Goal: Information Seeking & Learning: Learn about a topic

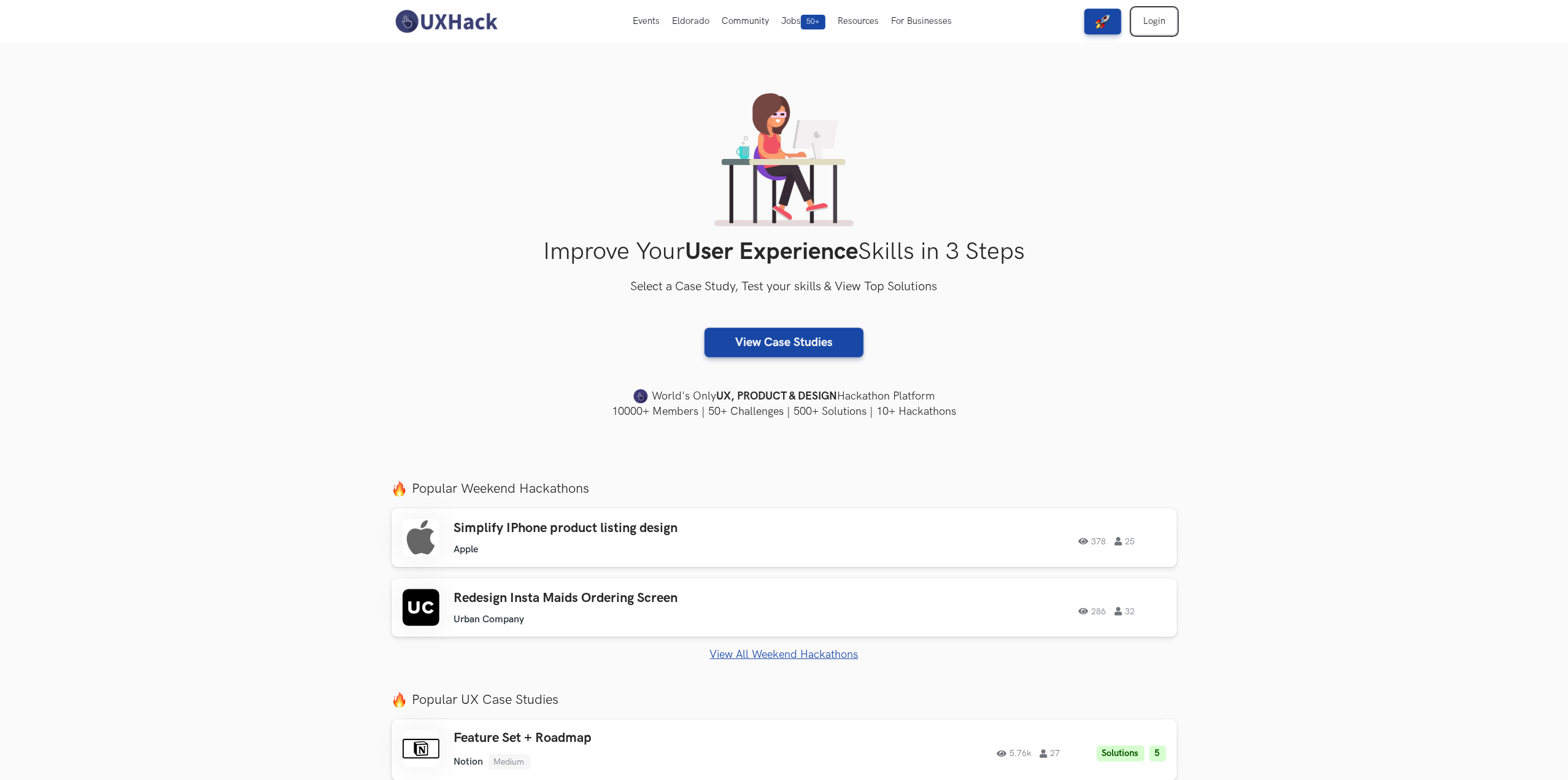
click at [1162, 14] on link "Login" at bounding box center [1155, 21] width 44 height 26
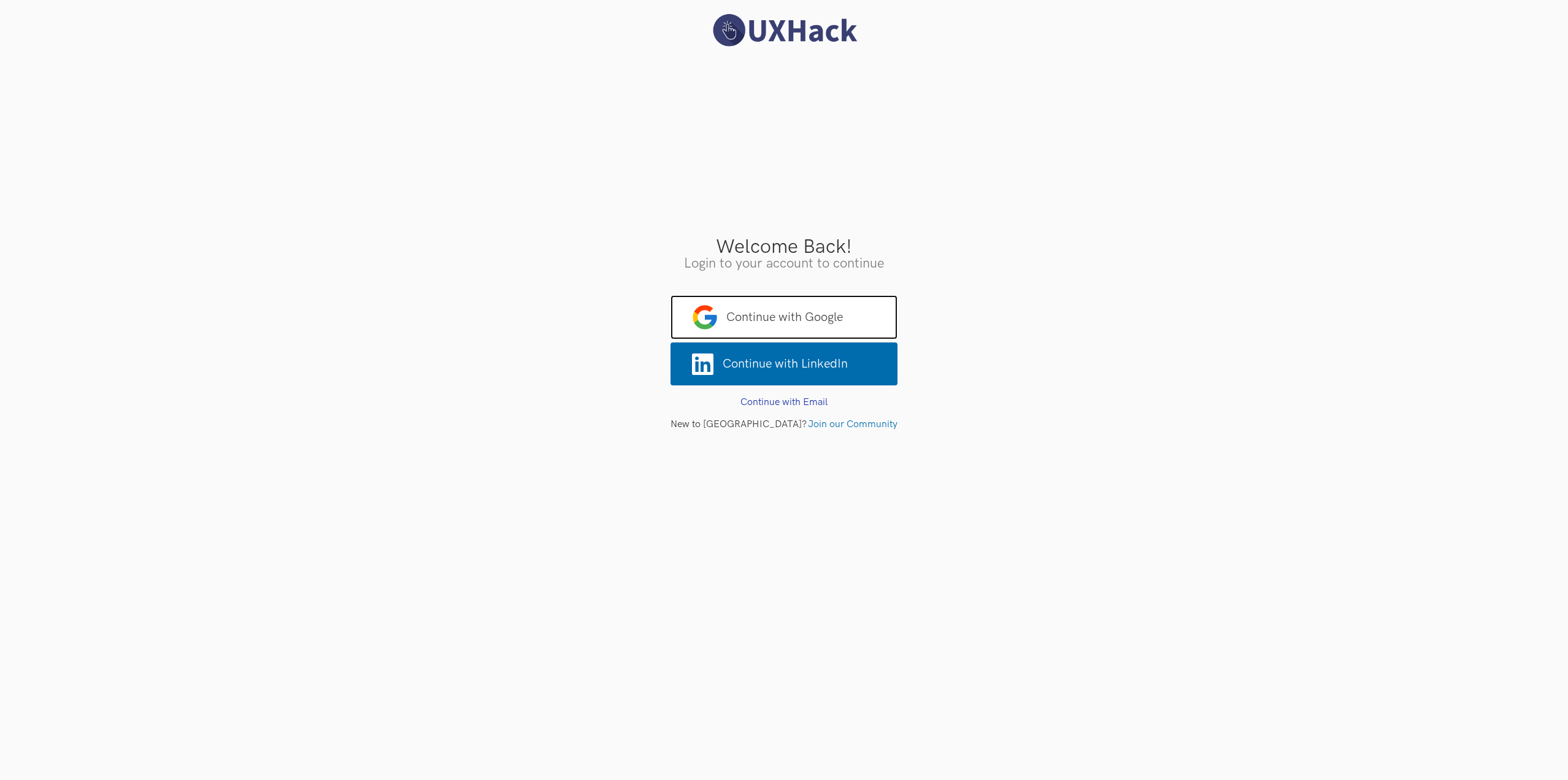
click at [852, 310] on span "Continue with Google" at bounding box center [784, 317] width 227 height 44
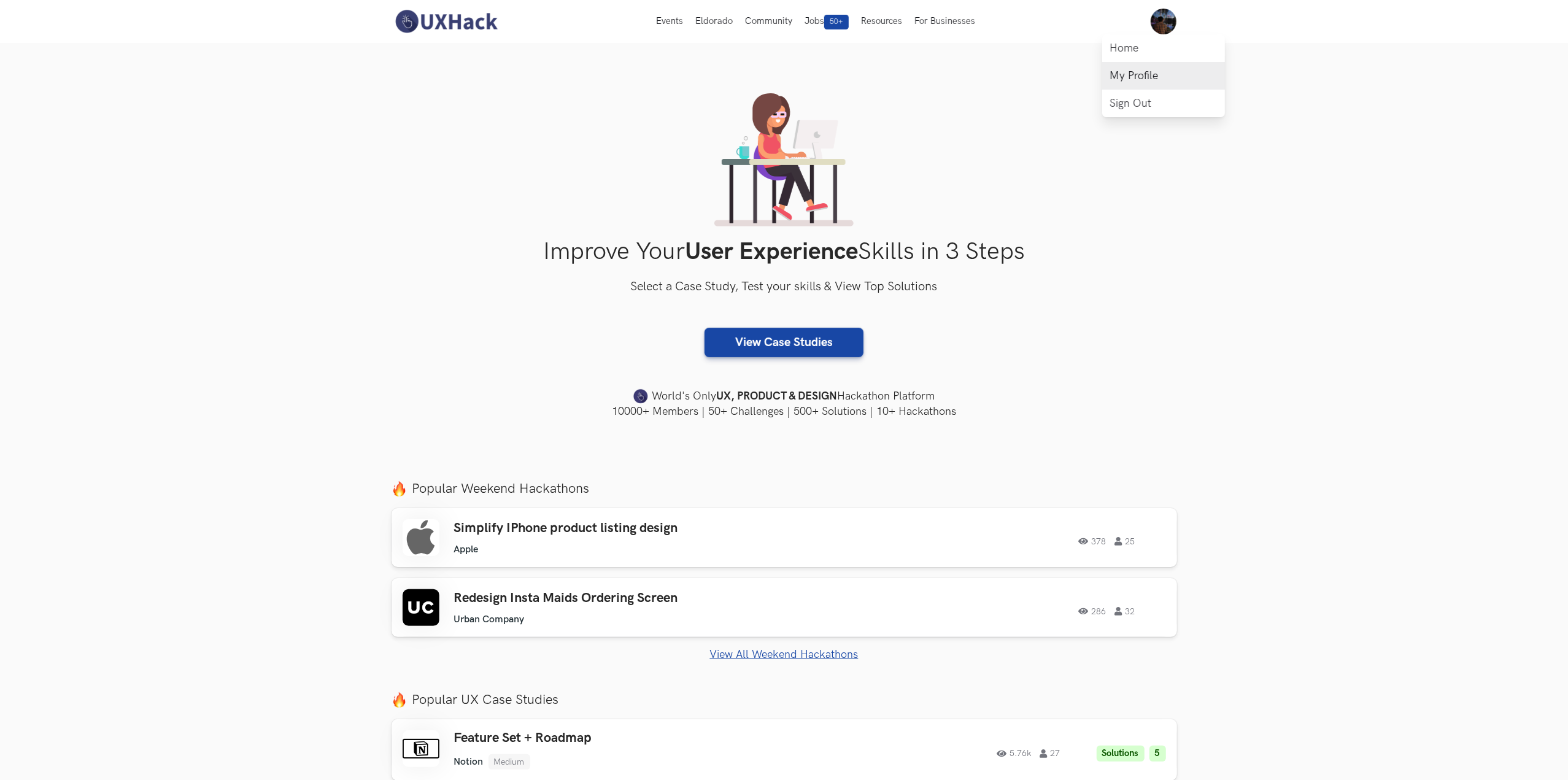
click at [1140, 75] on link "My Profile" at bounding box center [1164, 75] width 123 height 27
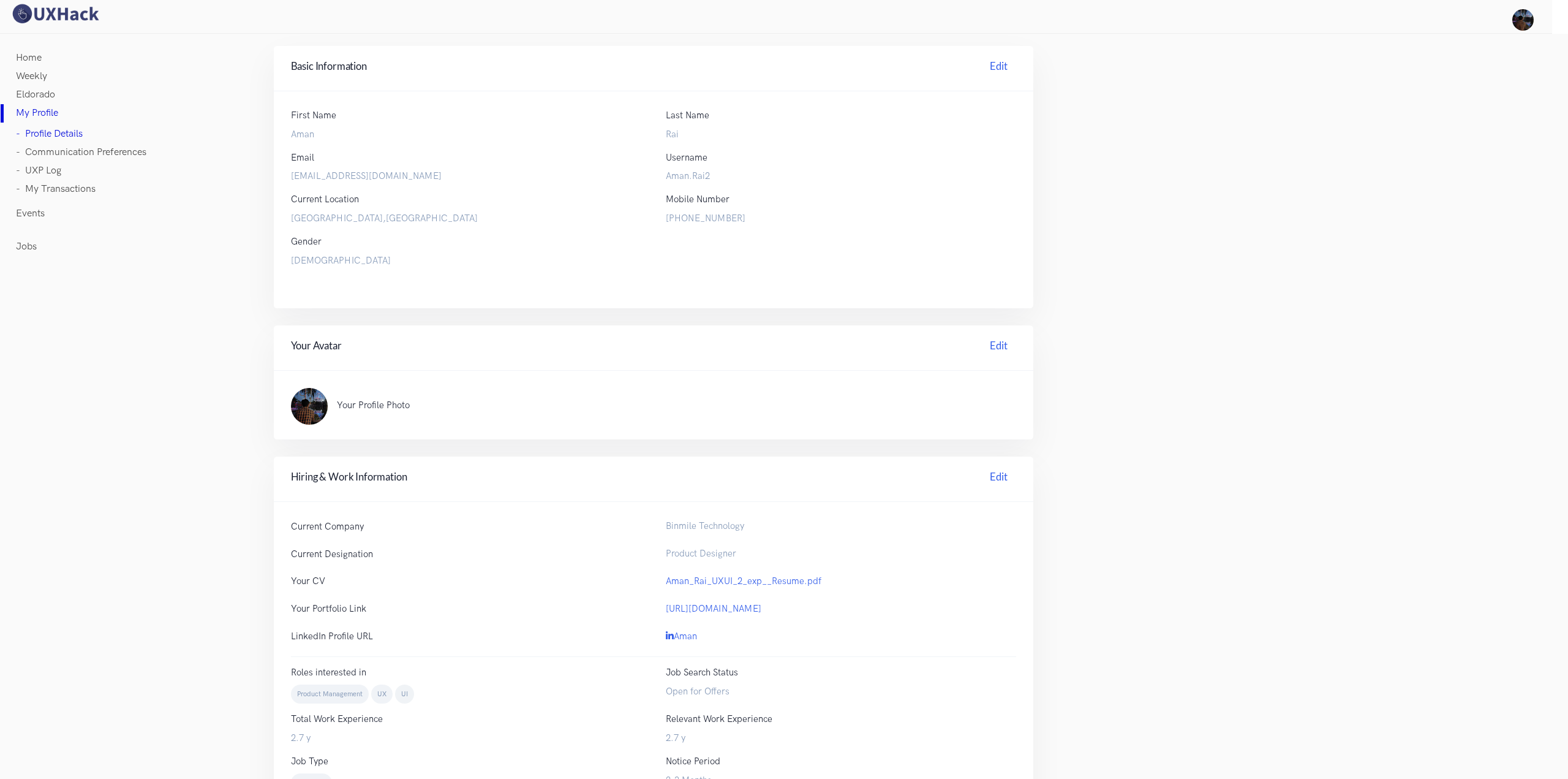
click at [24, 57] on link "Home" at bounding box center [29, 58] width 26 height 18
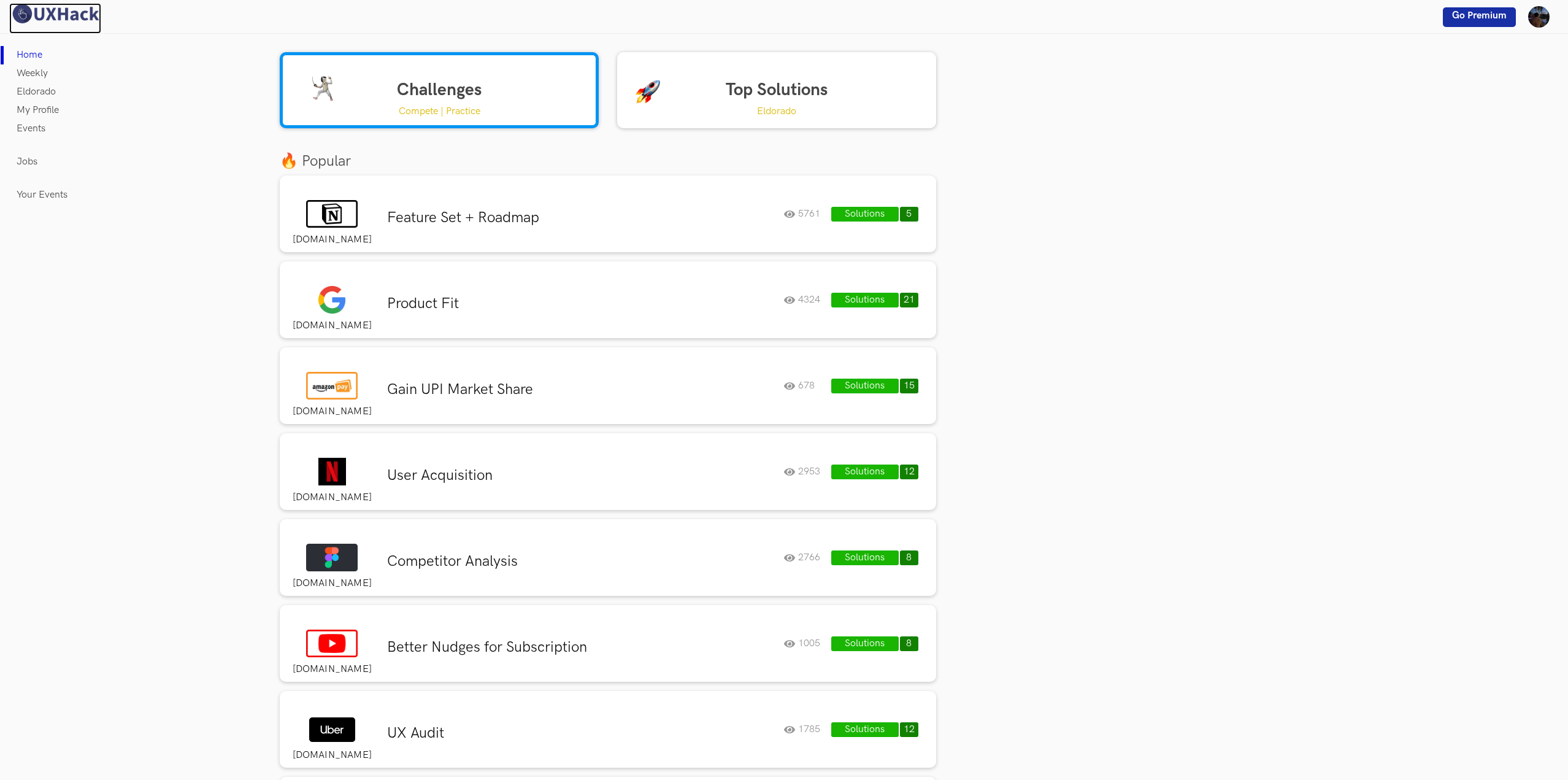
click at [67, 12] on img at bounding box center [55, 13] width 92 height 21
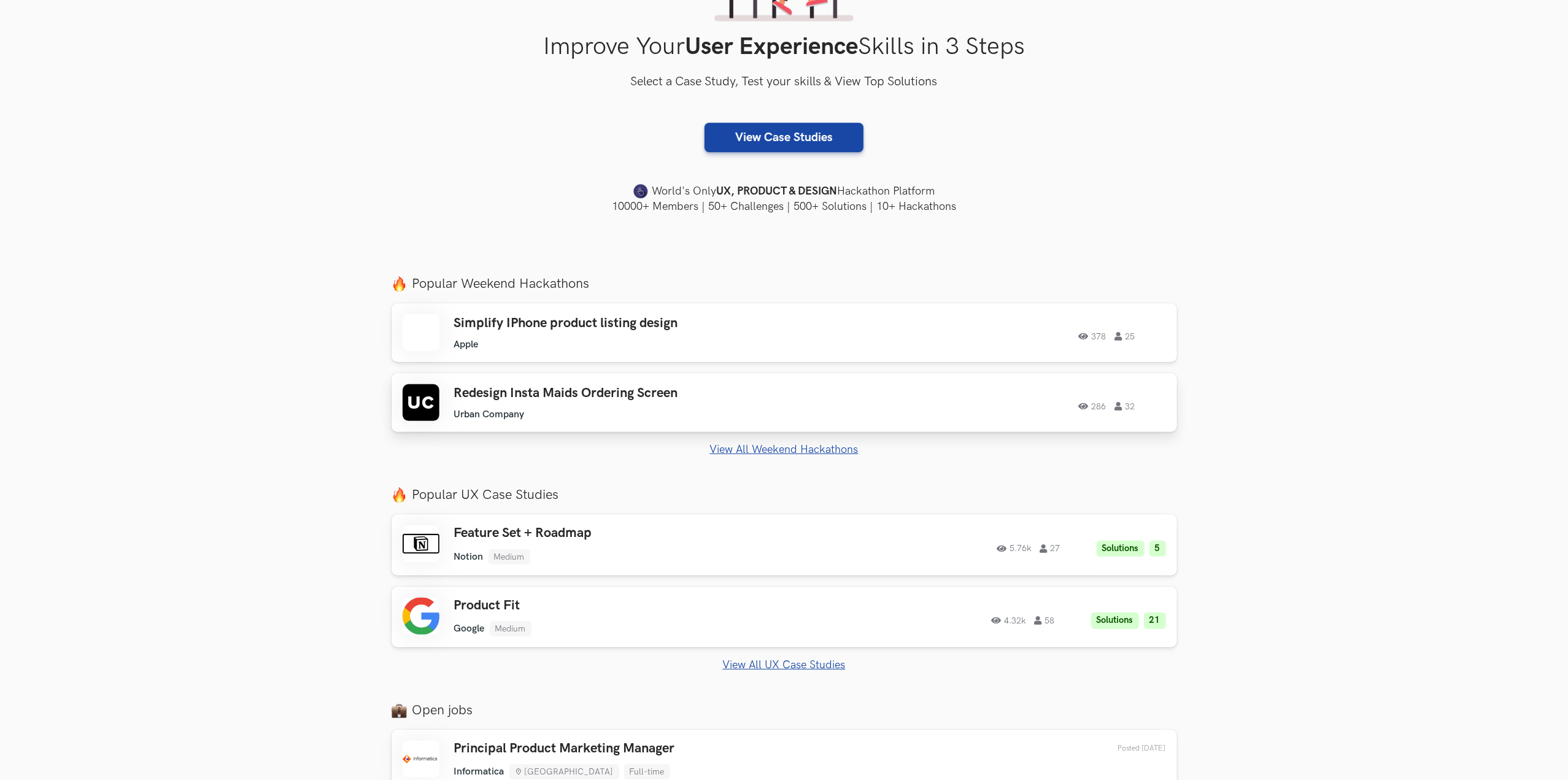
scroll to position [206, 0]
click at [786, 451] on link "View All Weekend Hackathons" at bounding box center [784, 448] width 785 height 13
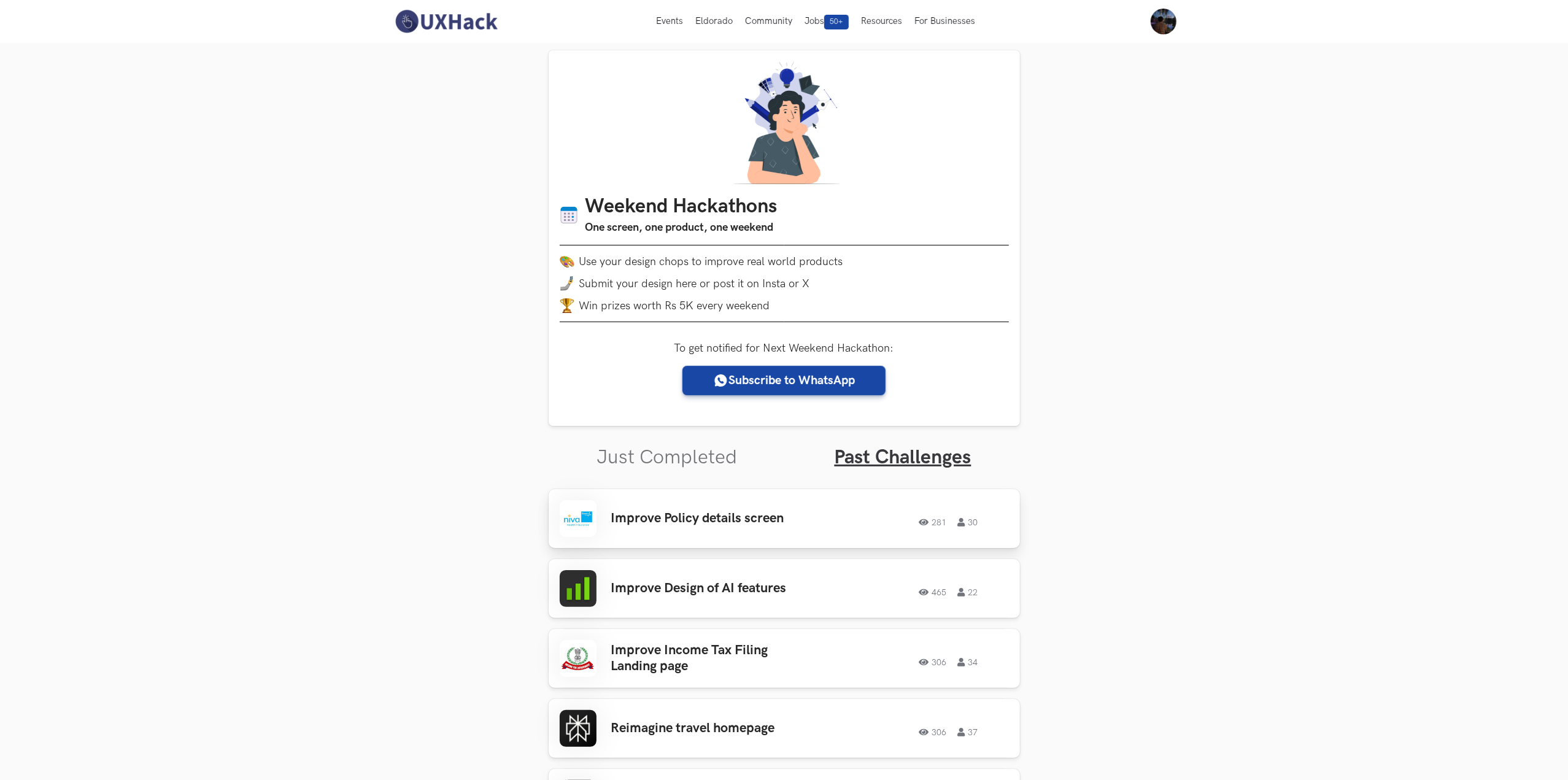
scroll to position [3, 0]
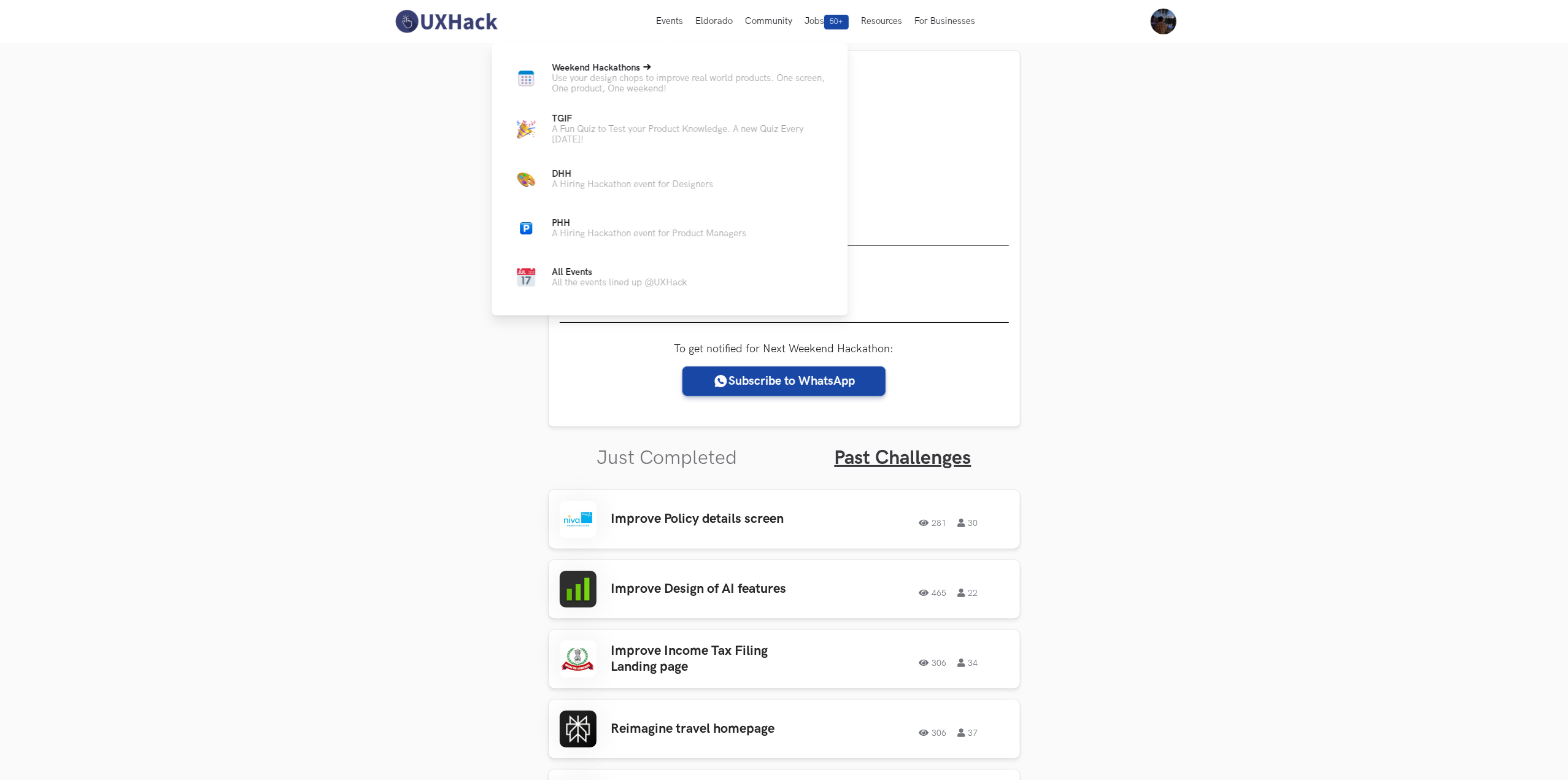
click at [636, 81] on p "Use your design chops to improve real world products. One screen, One product, …" at bounding box center [689, 84] width 276 height 21
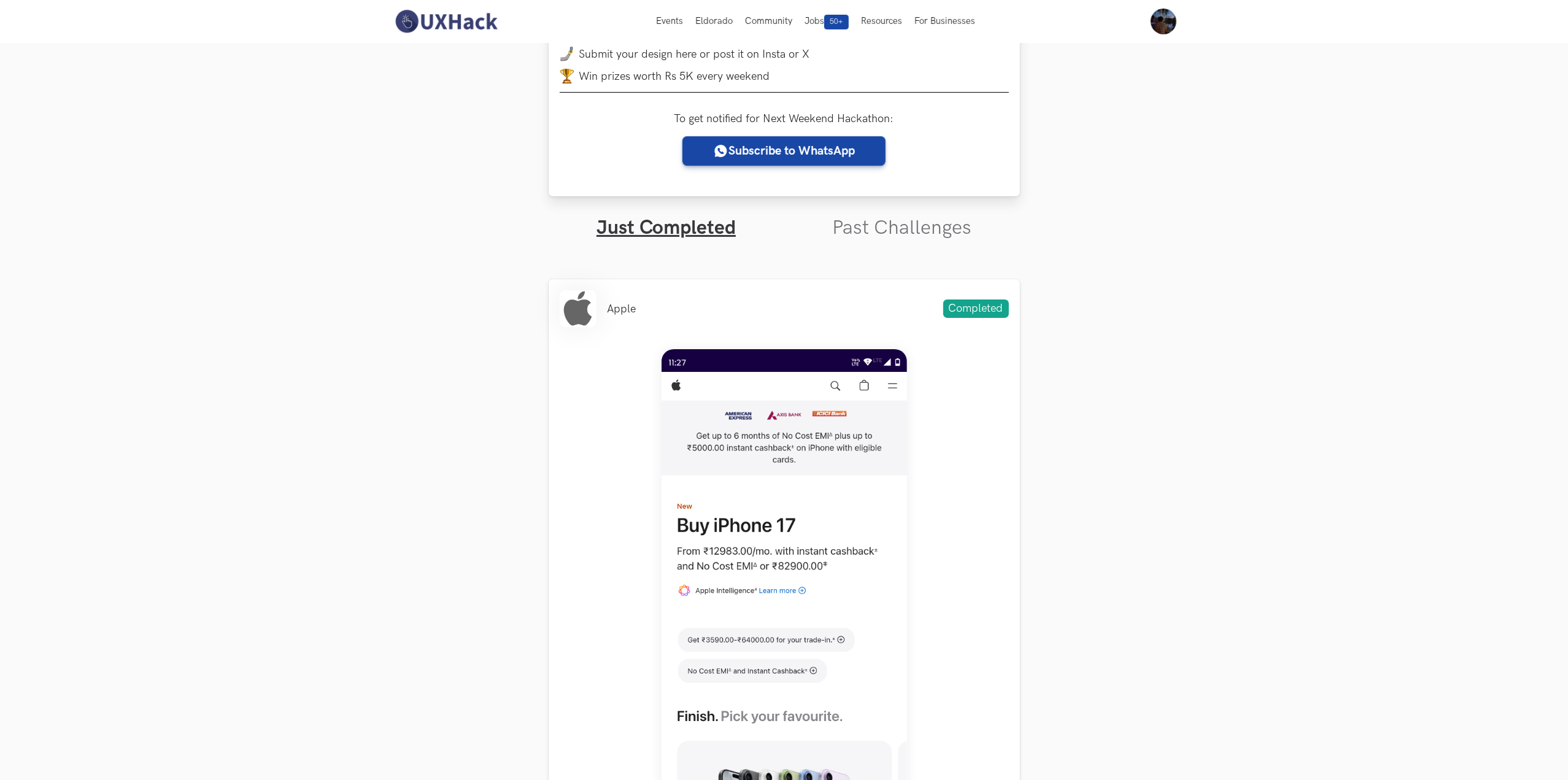
scroll to position [204, 0]
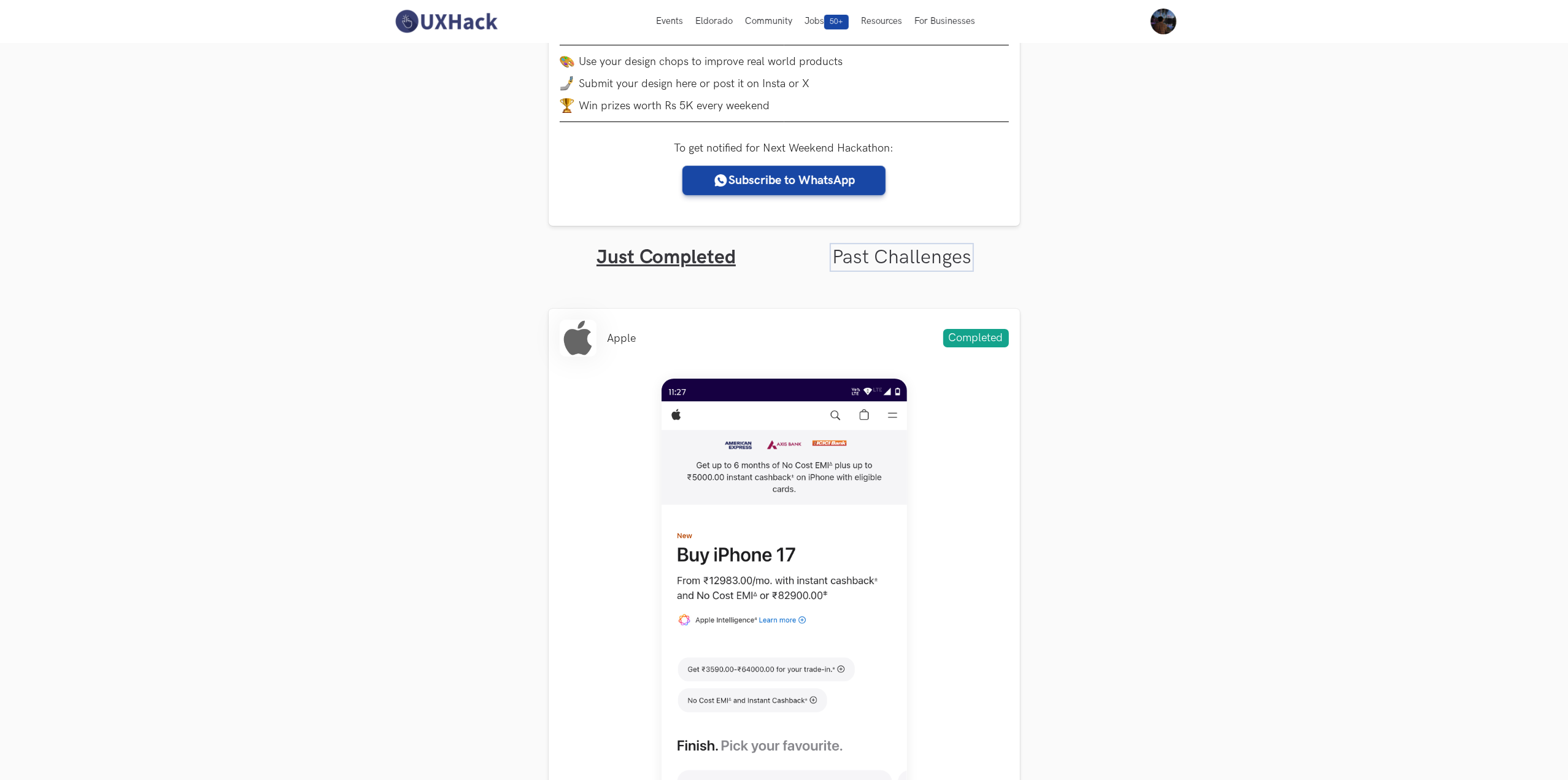
click at [895, 249] on link "Past Challenges" at bounding box center [902, 258] width 139 height 24
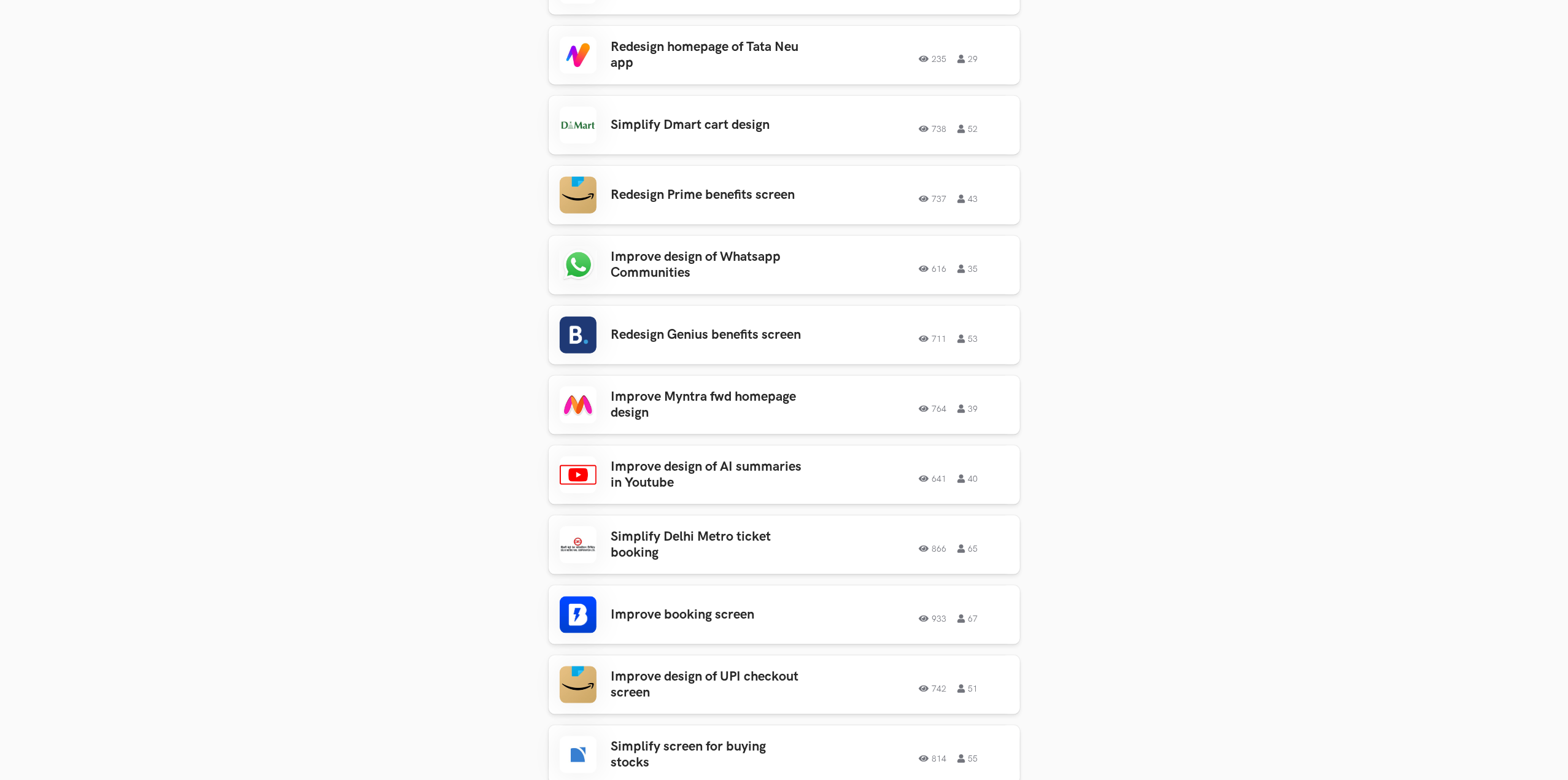
scroll to position [1388, 0]
click at [757, 529] on h3 "Simplify Delhi Metro ticket booking" at bounding box center [707, 545] width 192 height 33
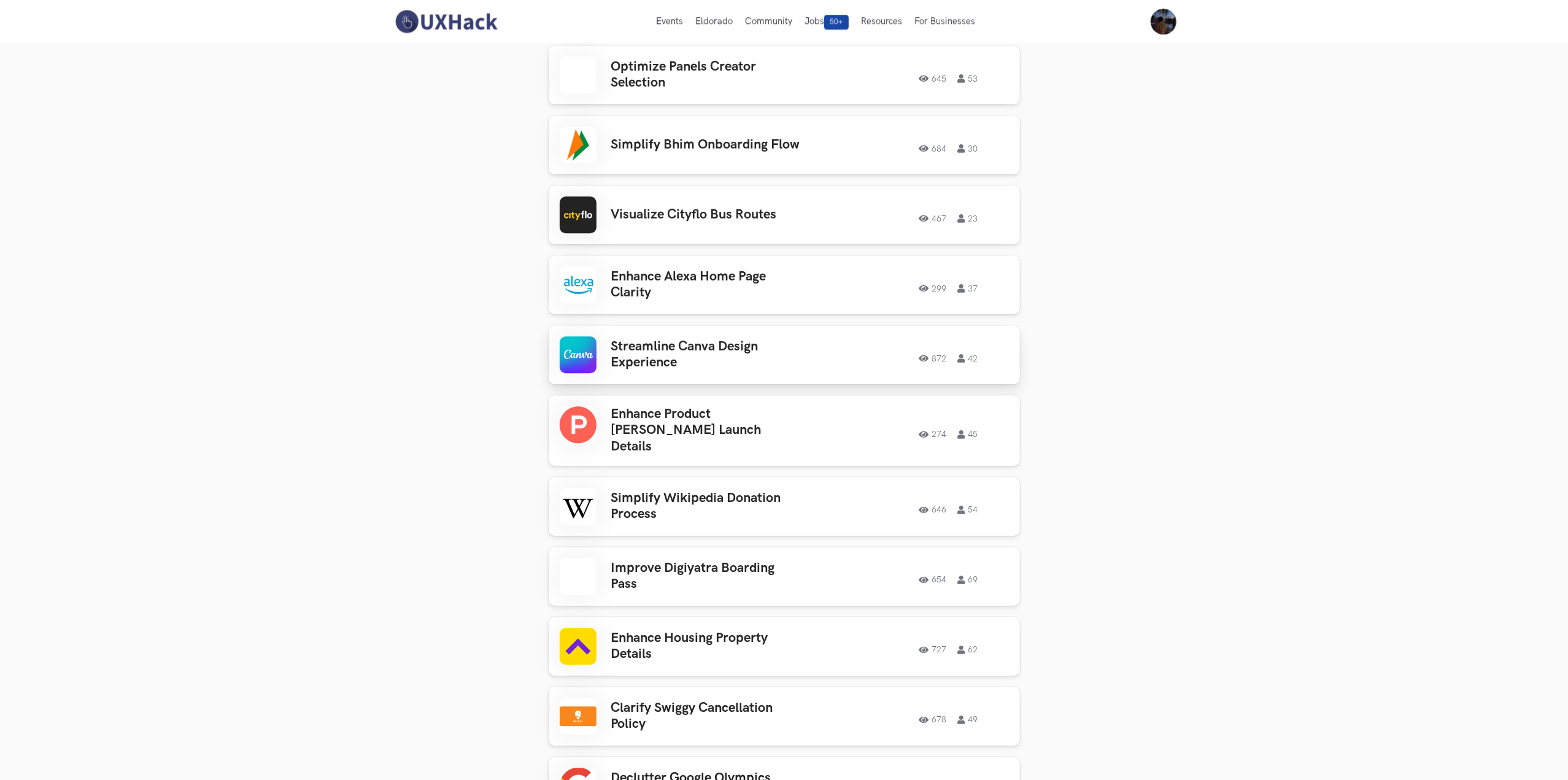
scroll to position [2930, 0]
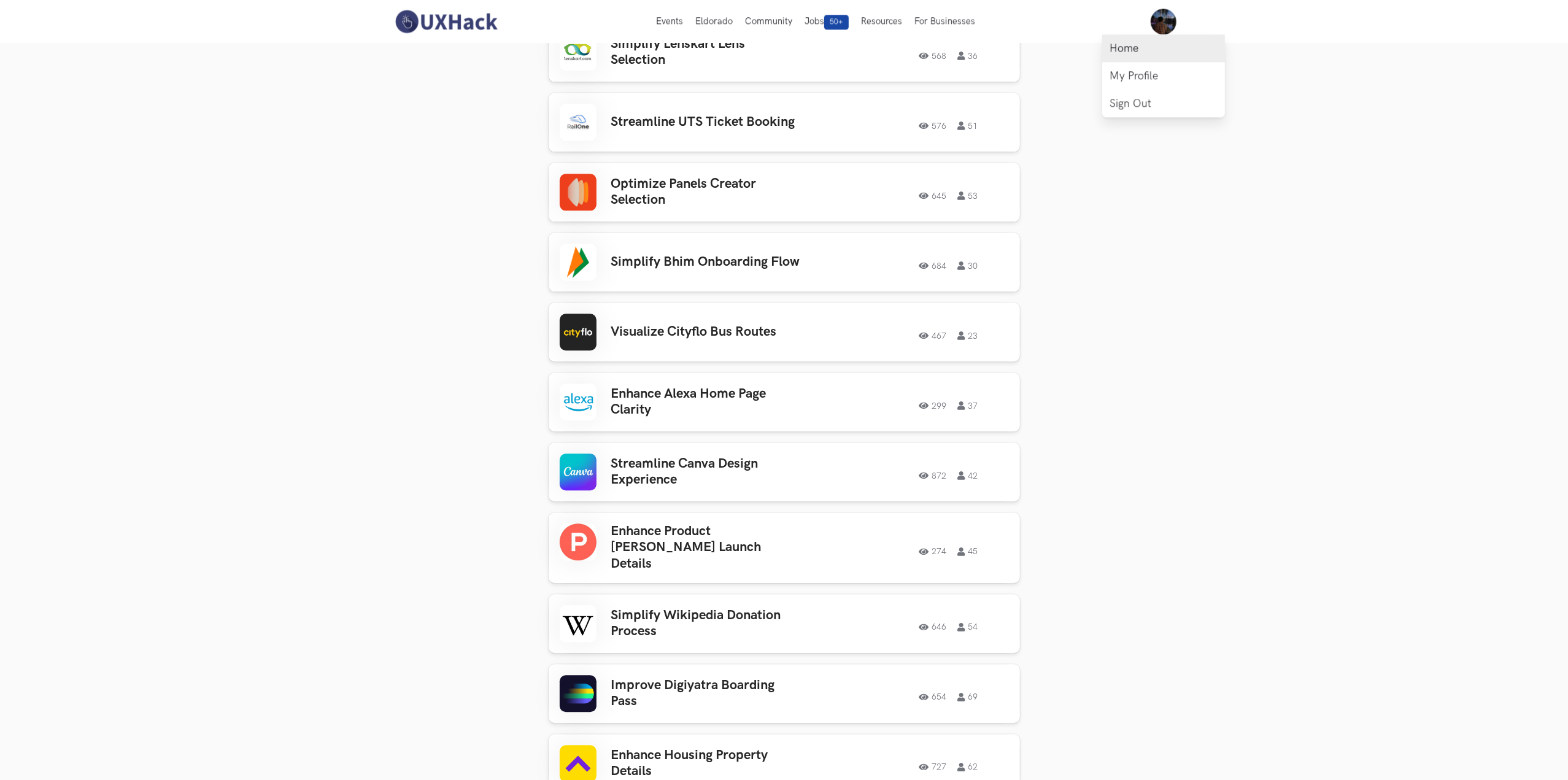
click at [1144, 45] on link "Home" at bounding box center [1164, 47] width 123 height 27
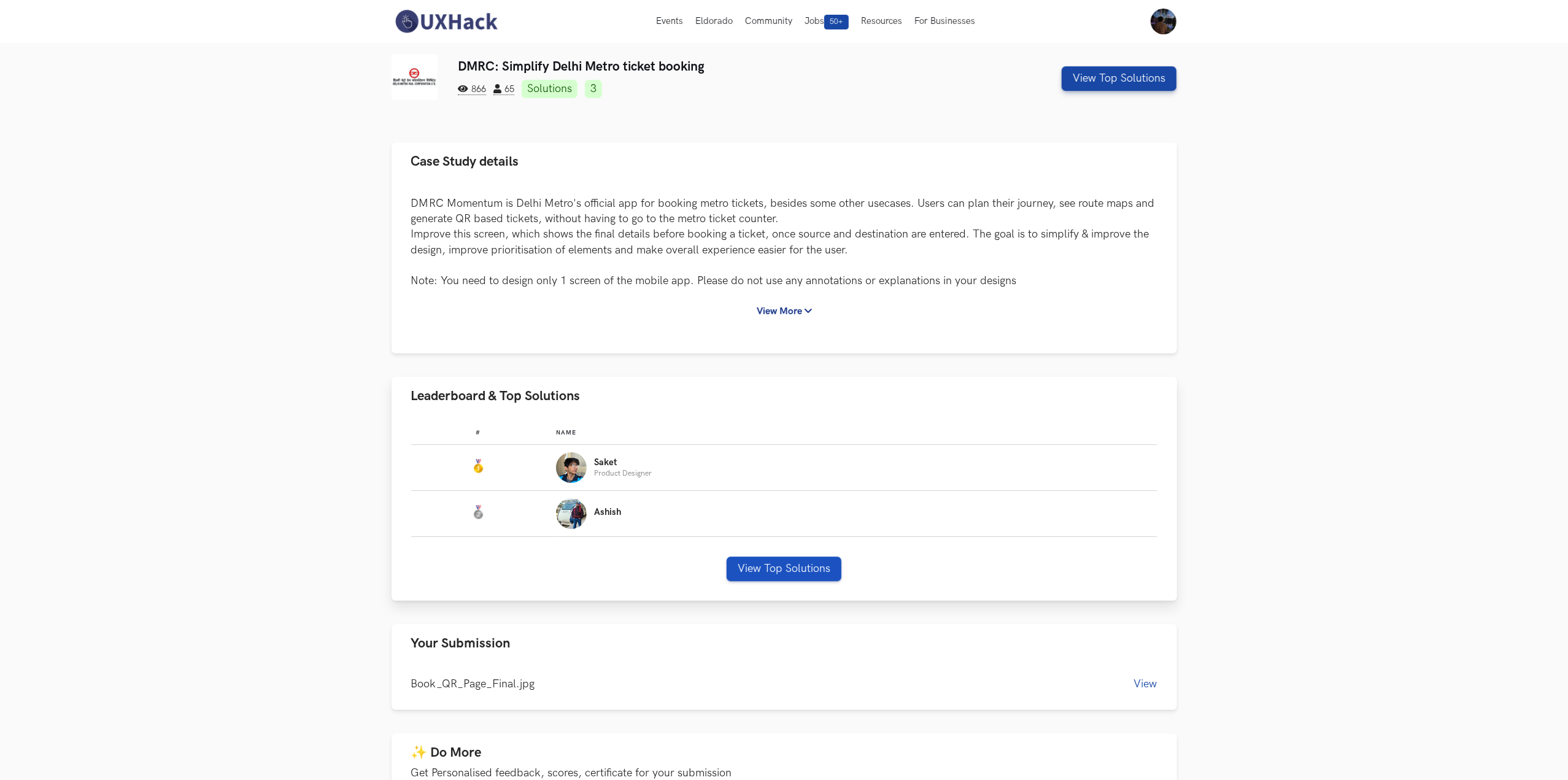
scroll to position [54, 0]
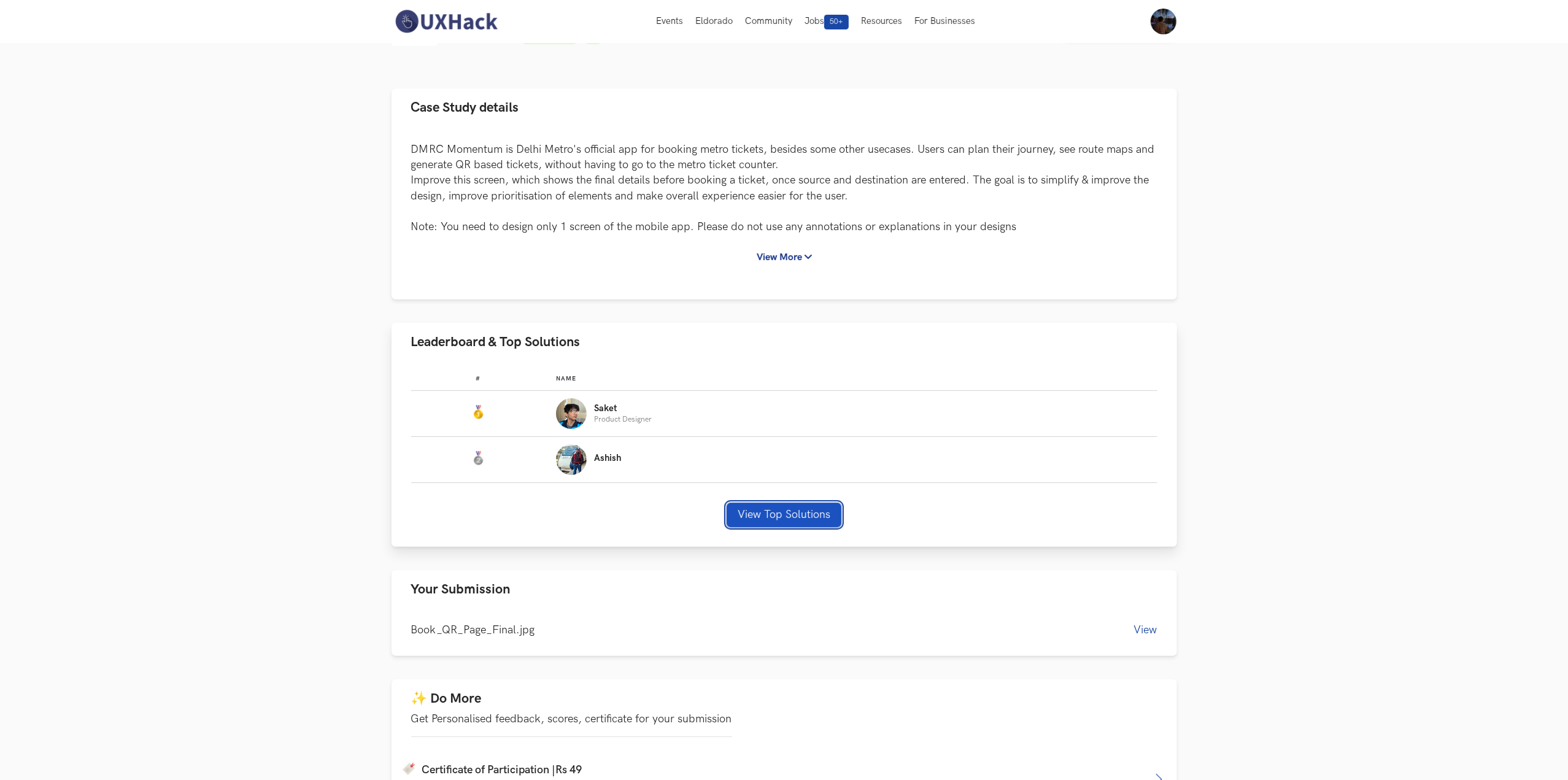
click at [770, 520] on button "View Top Solutions" at bounding box center [784, 514] width 115 height 24
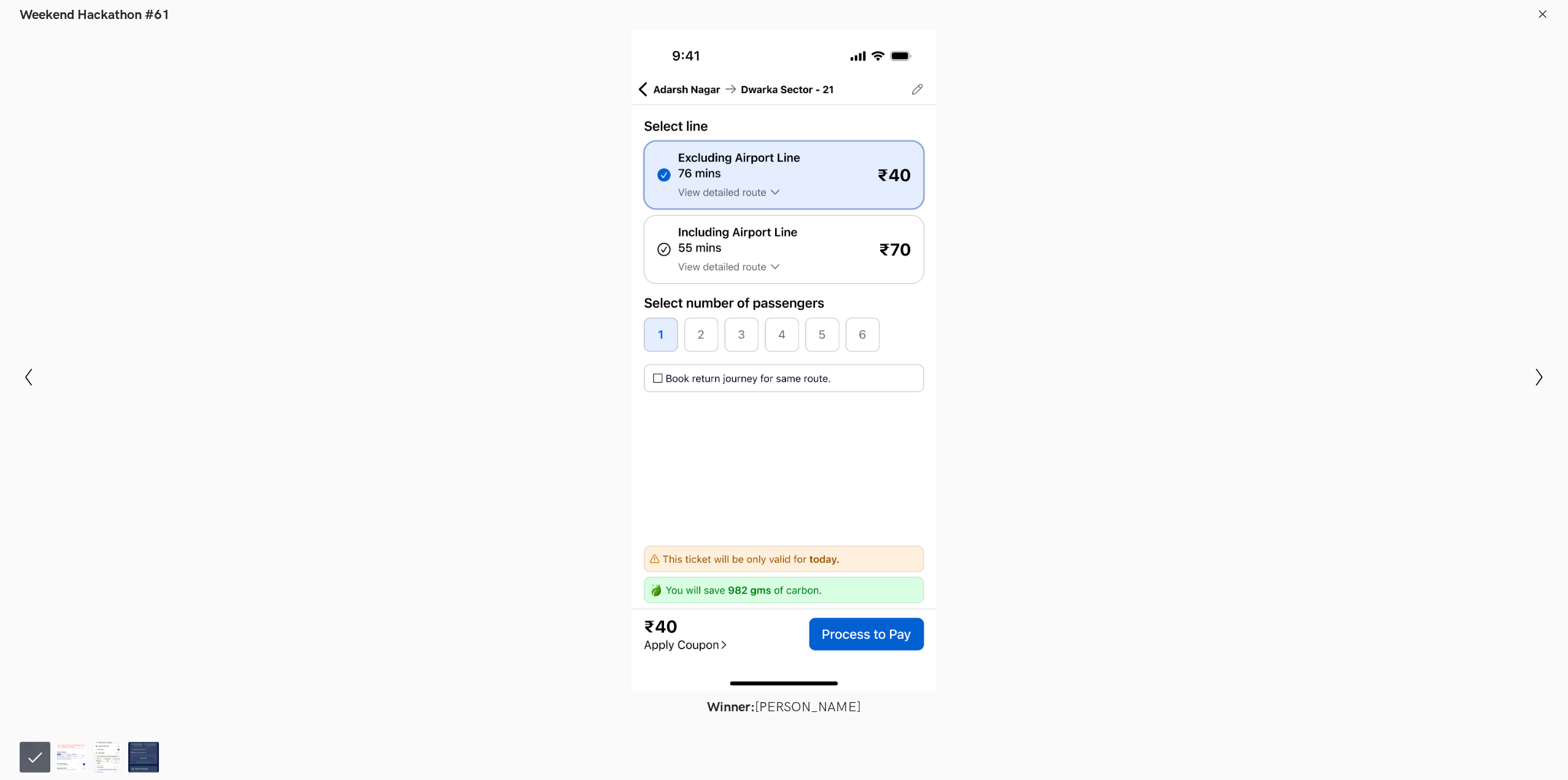
scroll to position [0, 0]
click at [1544, 10] on icon at bounding box center [1543, 14] width 11 height 11
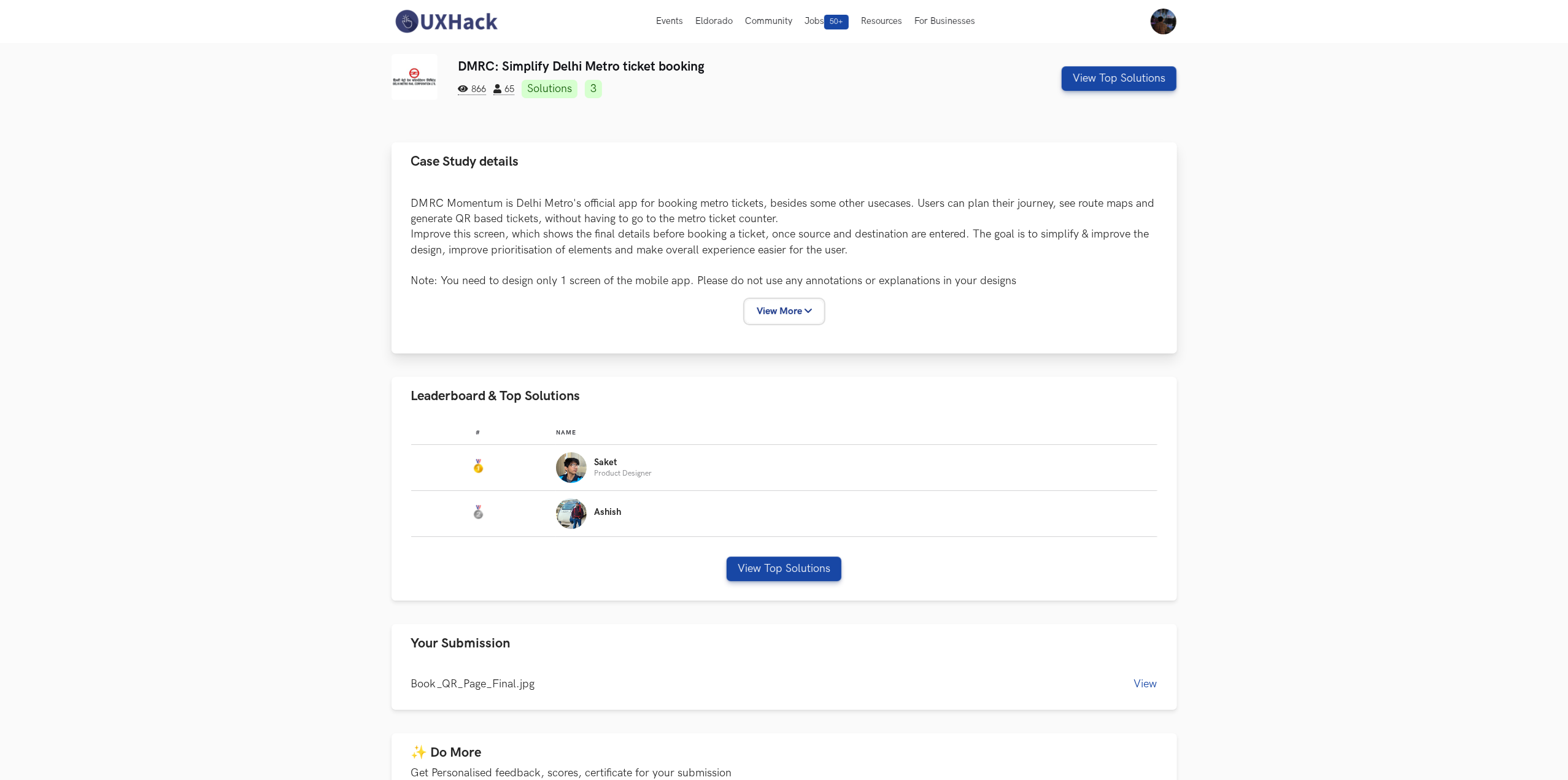
click at [800, 312] on button "View More" at bounding box center [784, 311] width 77 height 23
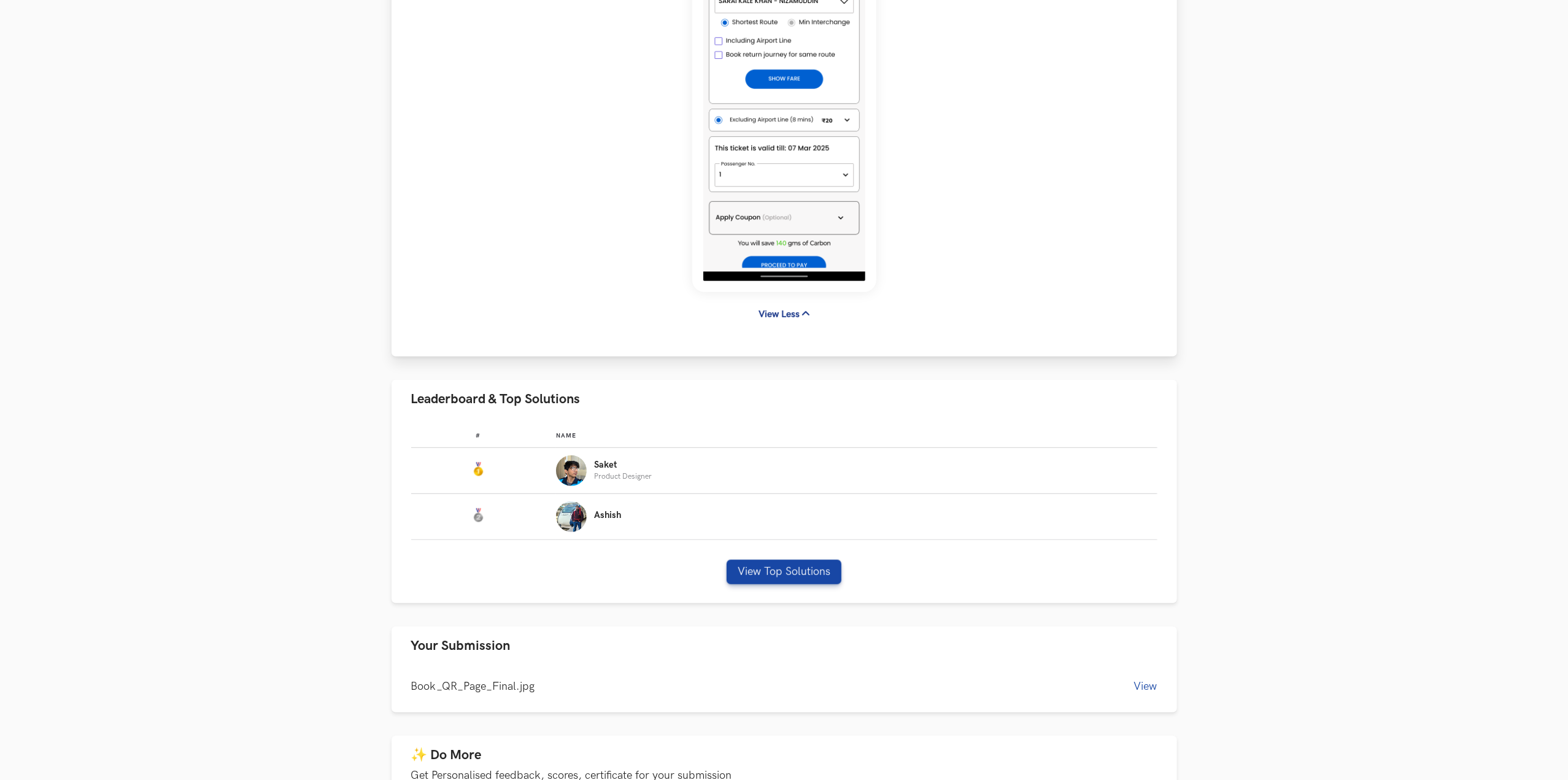
scroll to position [391, 0]
click at [775, 571] on button "View Top Solutions" at bounding box center [784, 570] width 115 height 24
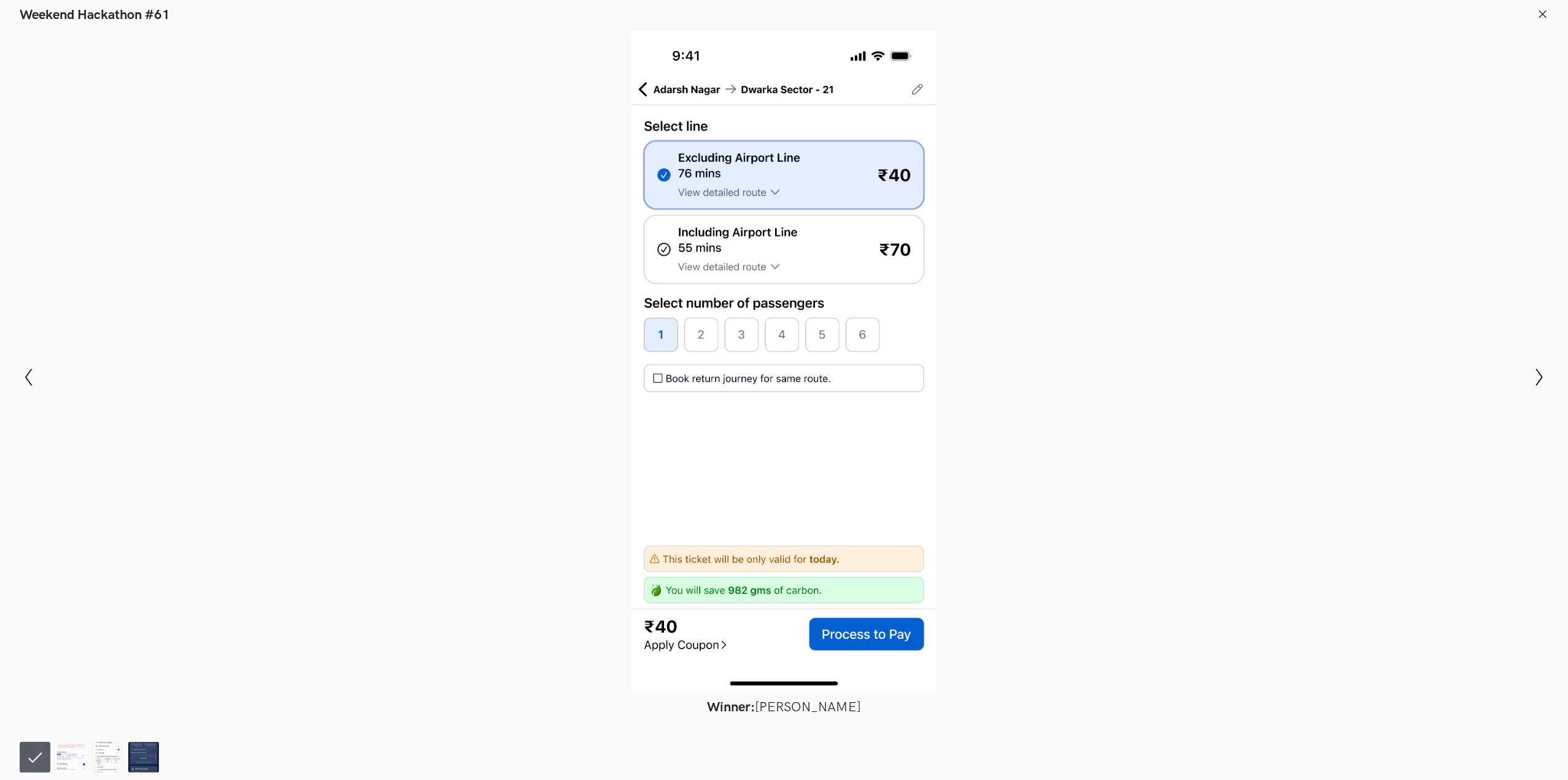
scroll to position [421, 0]
click at [1539, 16] on icon at bounding box center [1543, 14] width 11 height 11
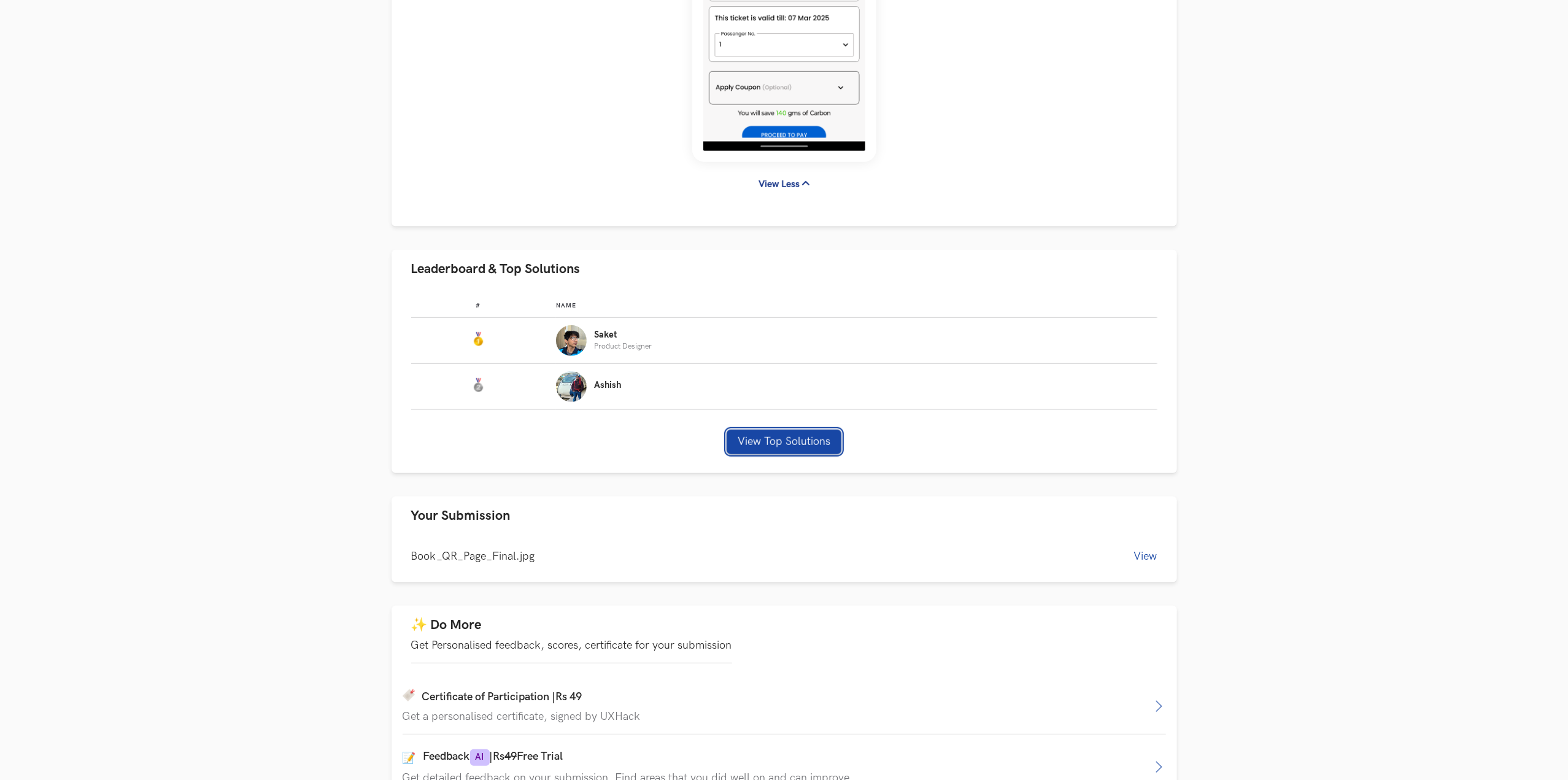
scroll to position [523, 0]
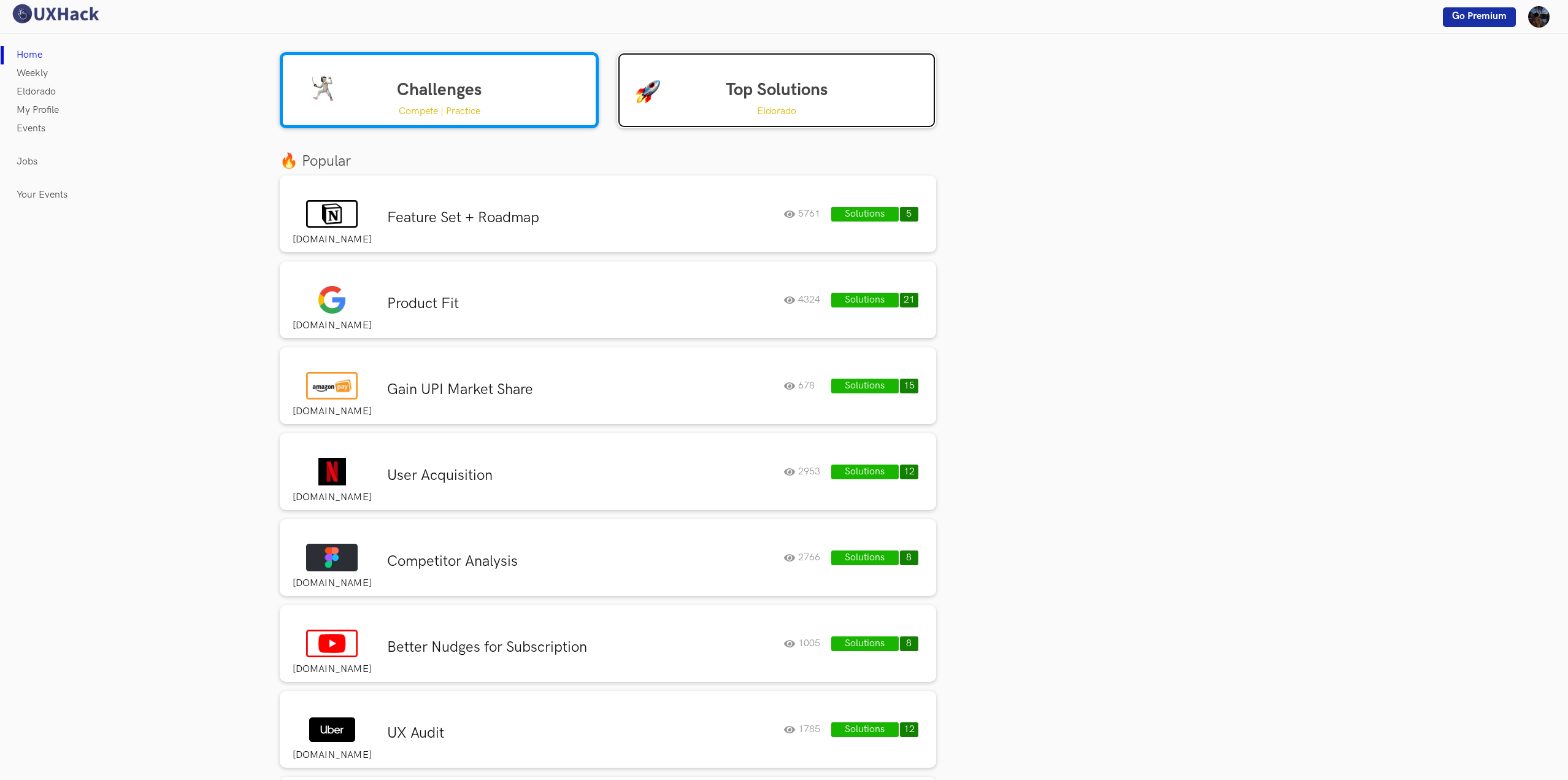
click at [806, 88] on link "Top Solutions Eldorado" at bounding box center [776, 90] width 319 height 76
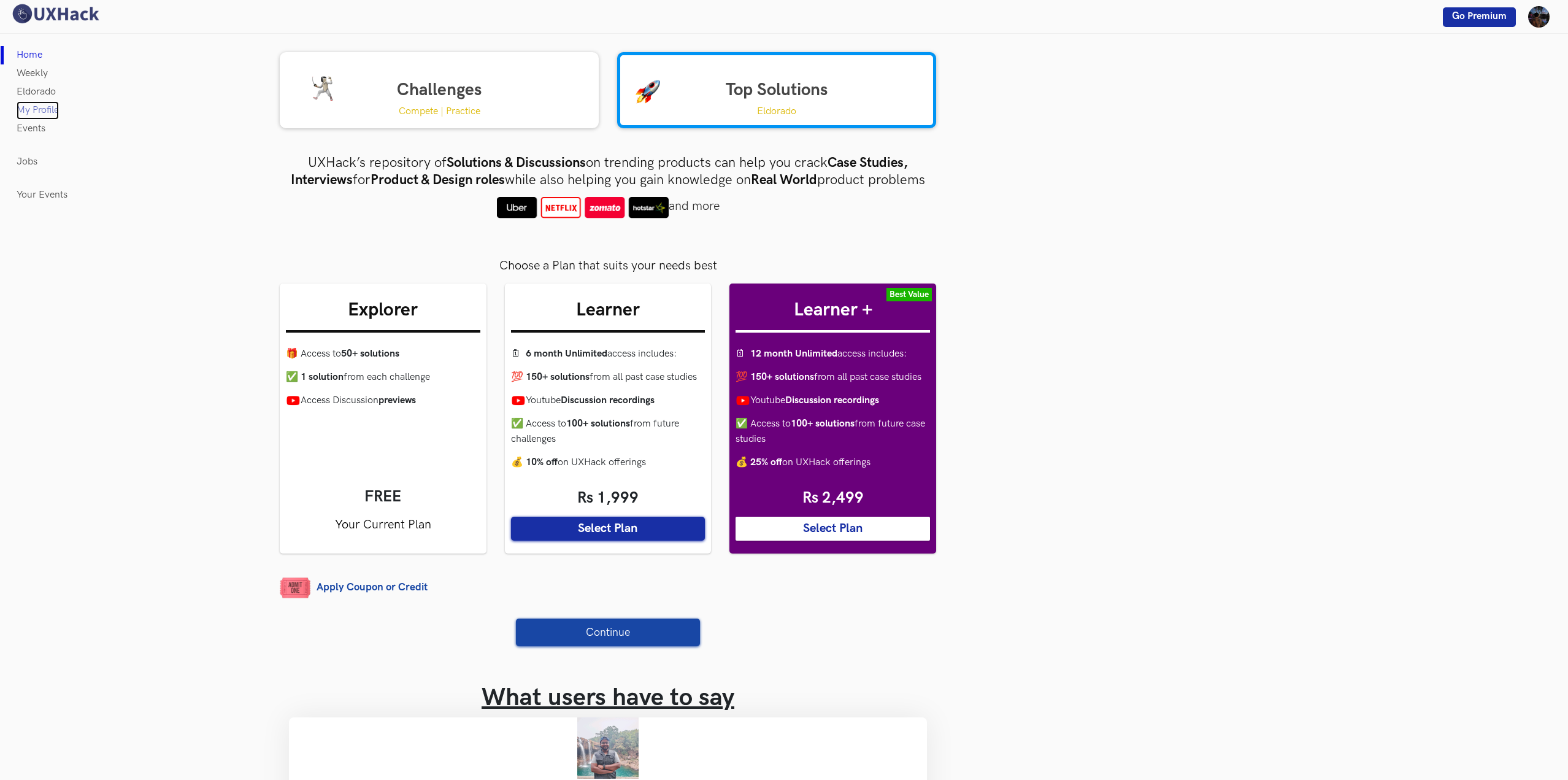
click at [36, 107] on link "My Profile" at bounding box center [37, 110] width 42 height 19
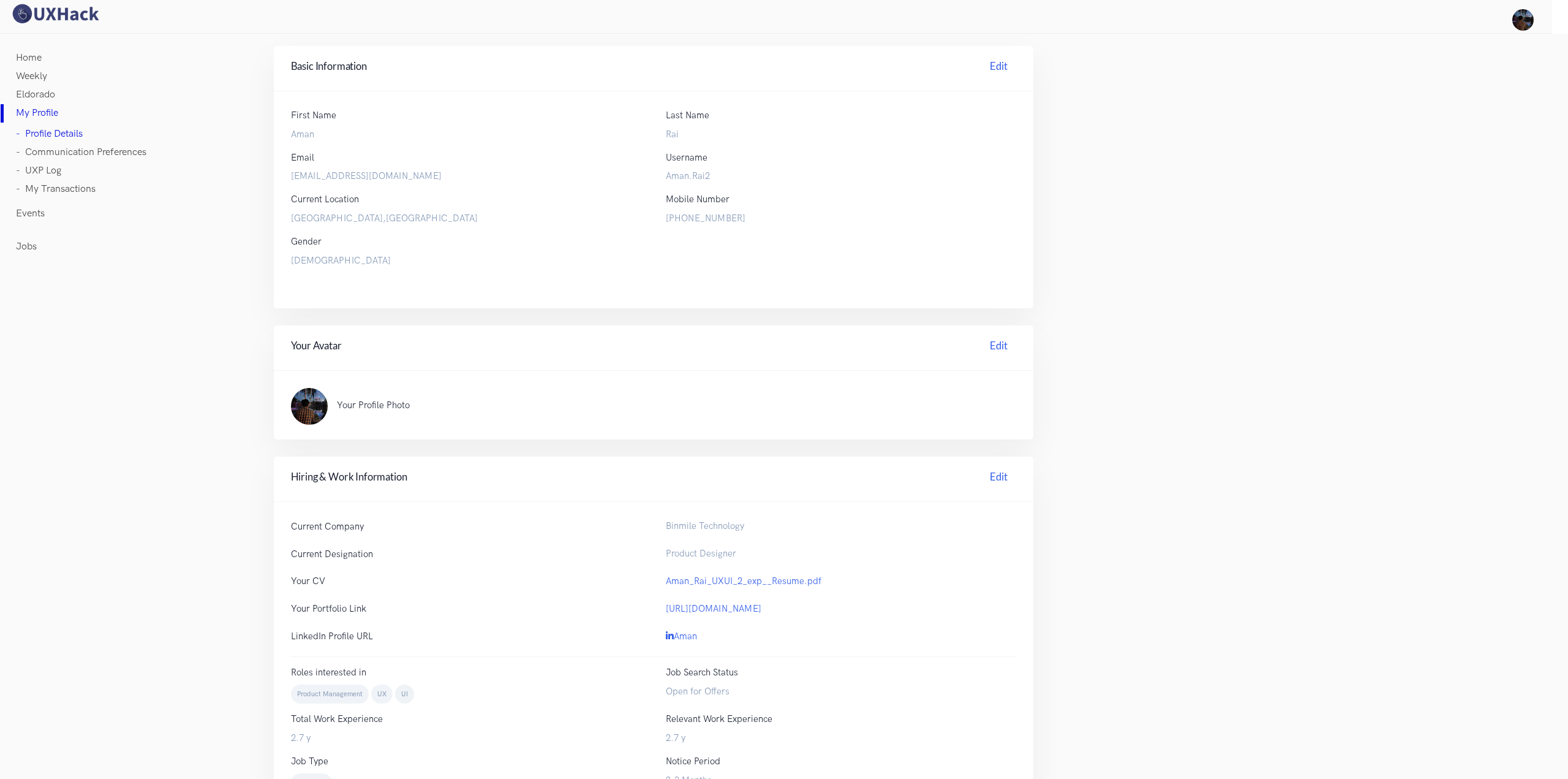
click at [35, 62] on link "Home" at bounding box center [29, 58] width 26 height 18
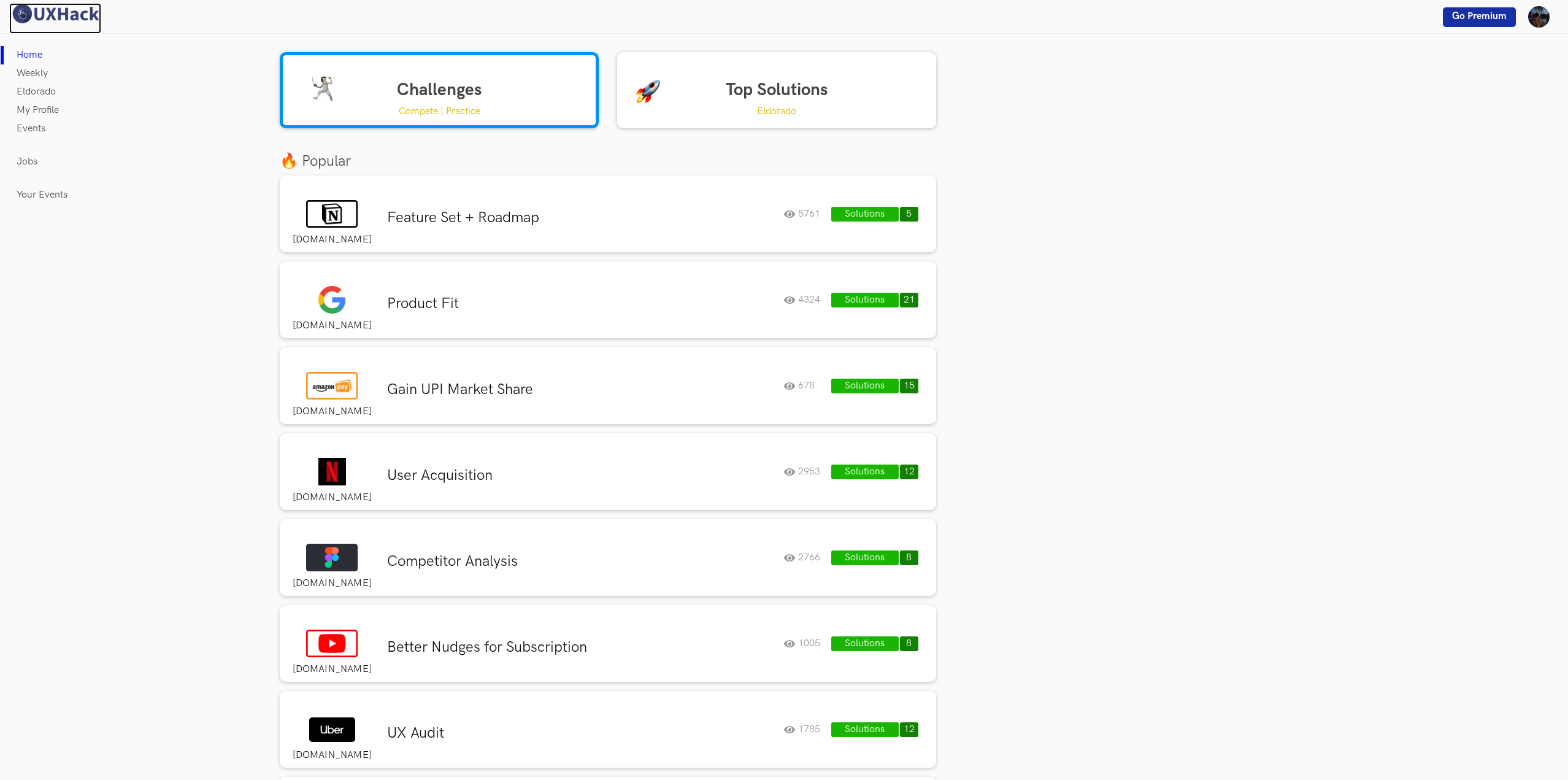
click at [46, 12] on img at bounding box center [55, 13] width 92 height 21
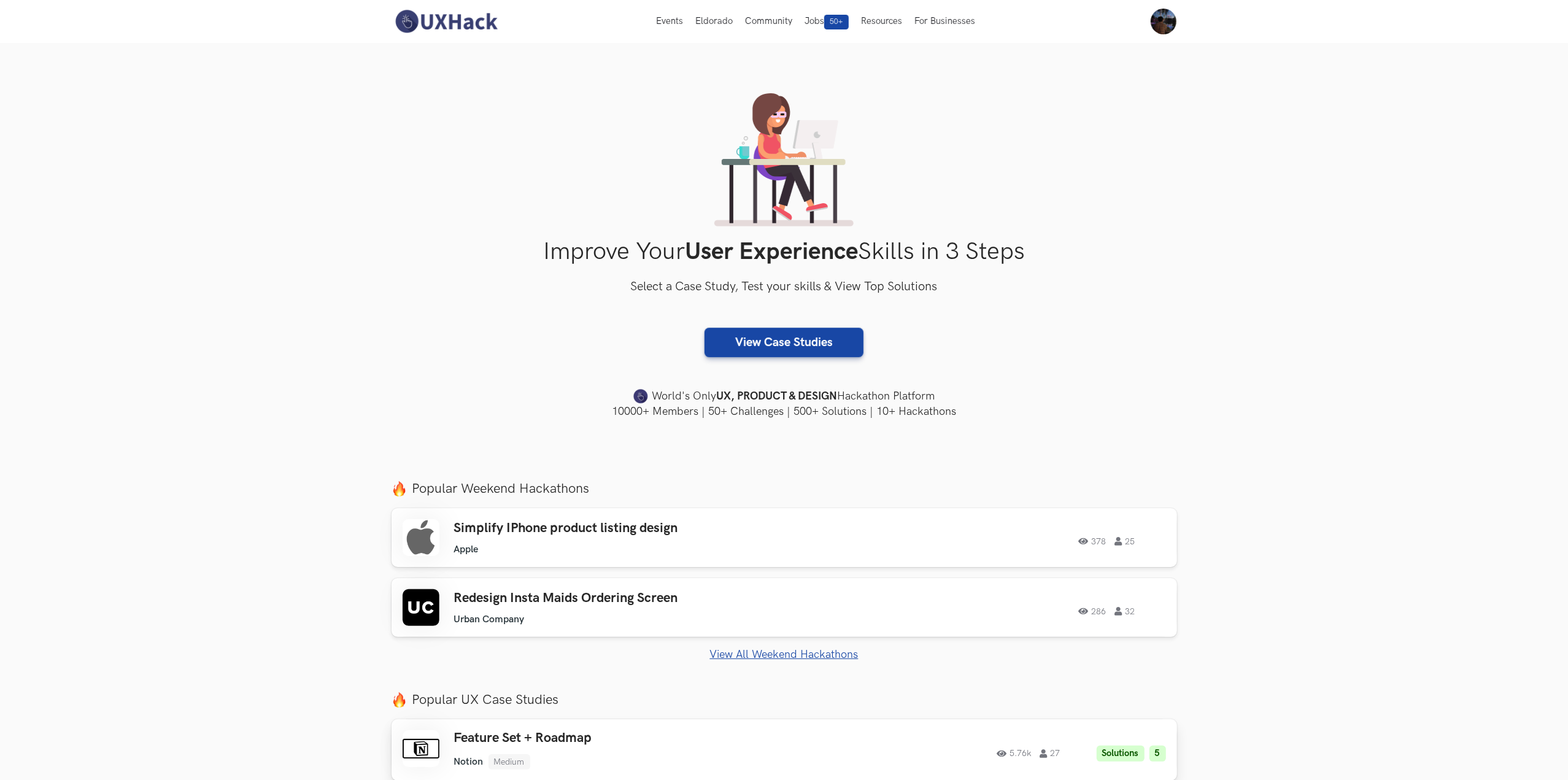
scroll to position [50, 0]
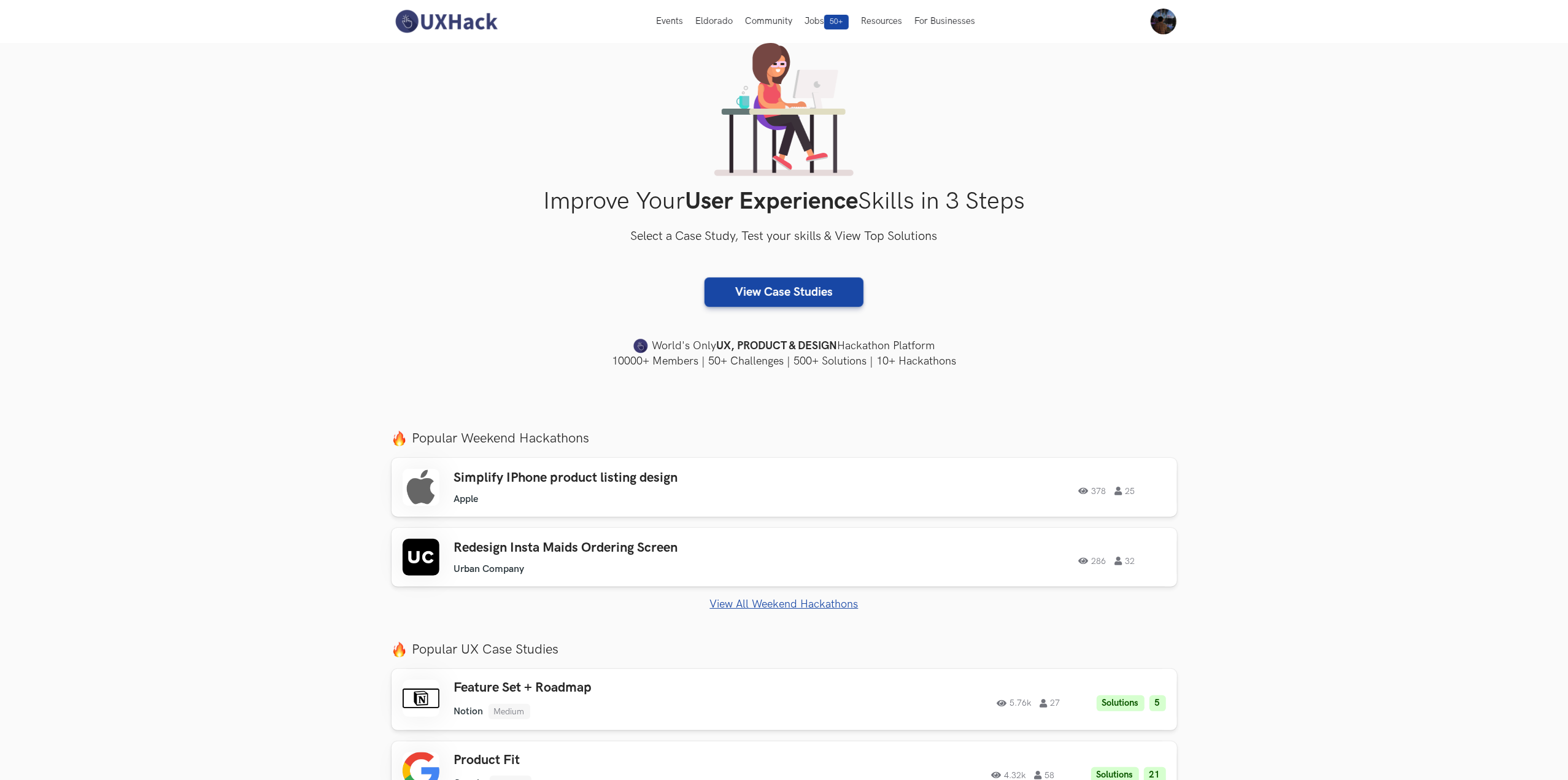
click at [765, 605] on link "View All Weekend Hackathons" at bounding box center [784, 603] width 785 height 13
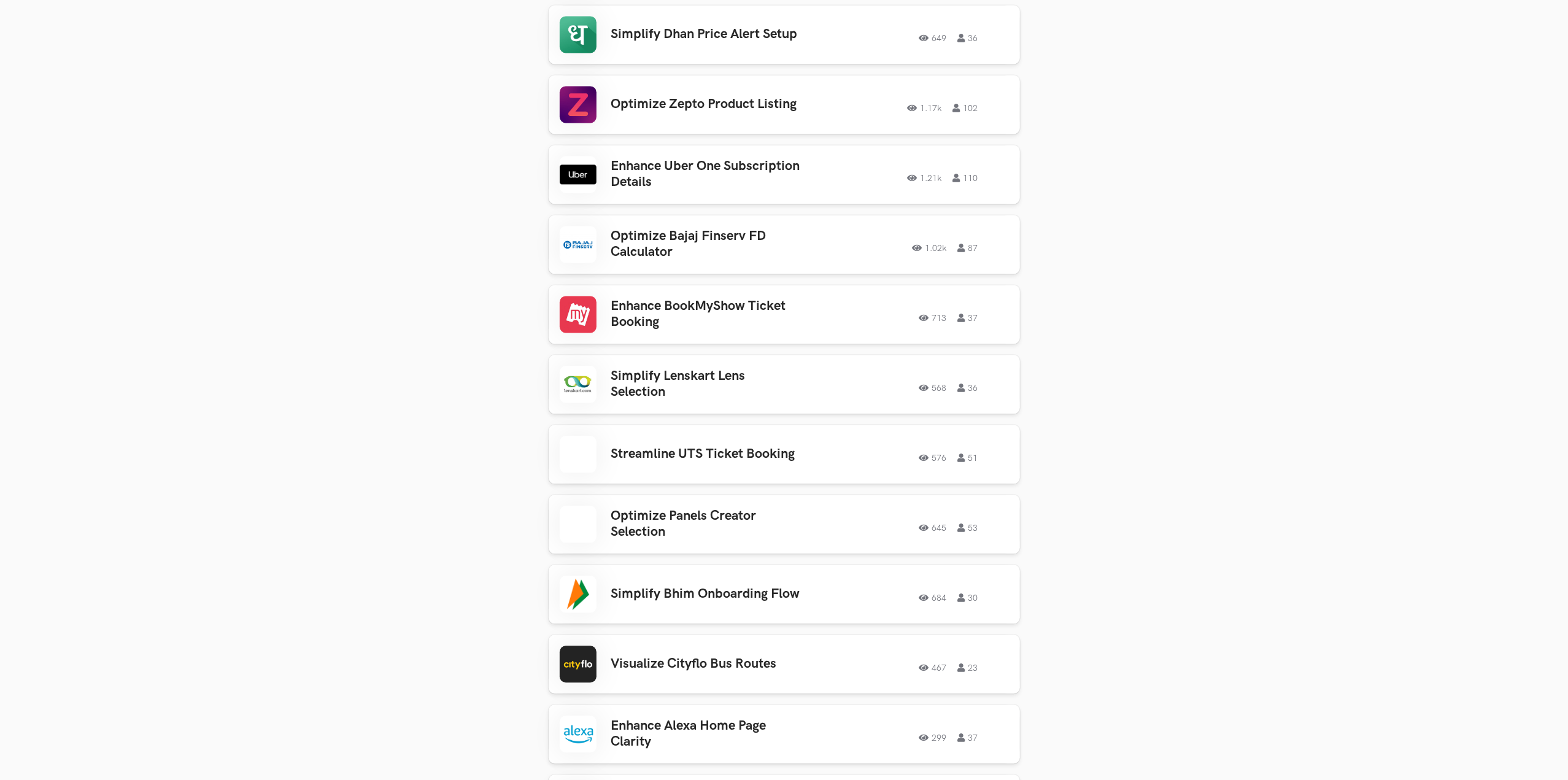
scroll to position [2689, 0]
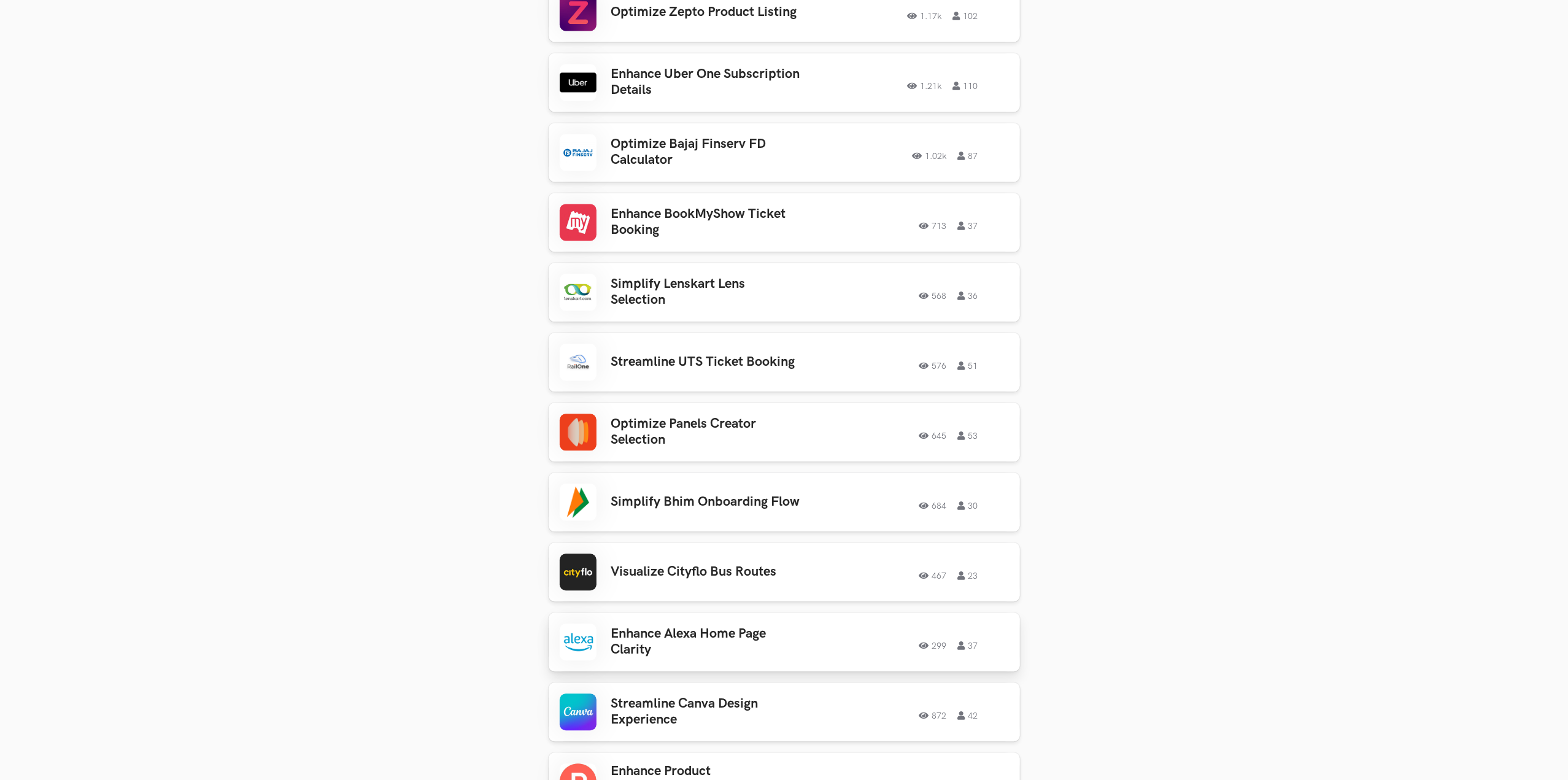
click at [717, 626] on h3 "Enhance Alexa Home Page Clarity" at bounding box center [707, 642] width 192 height 33
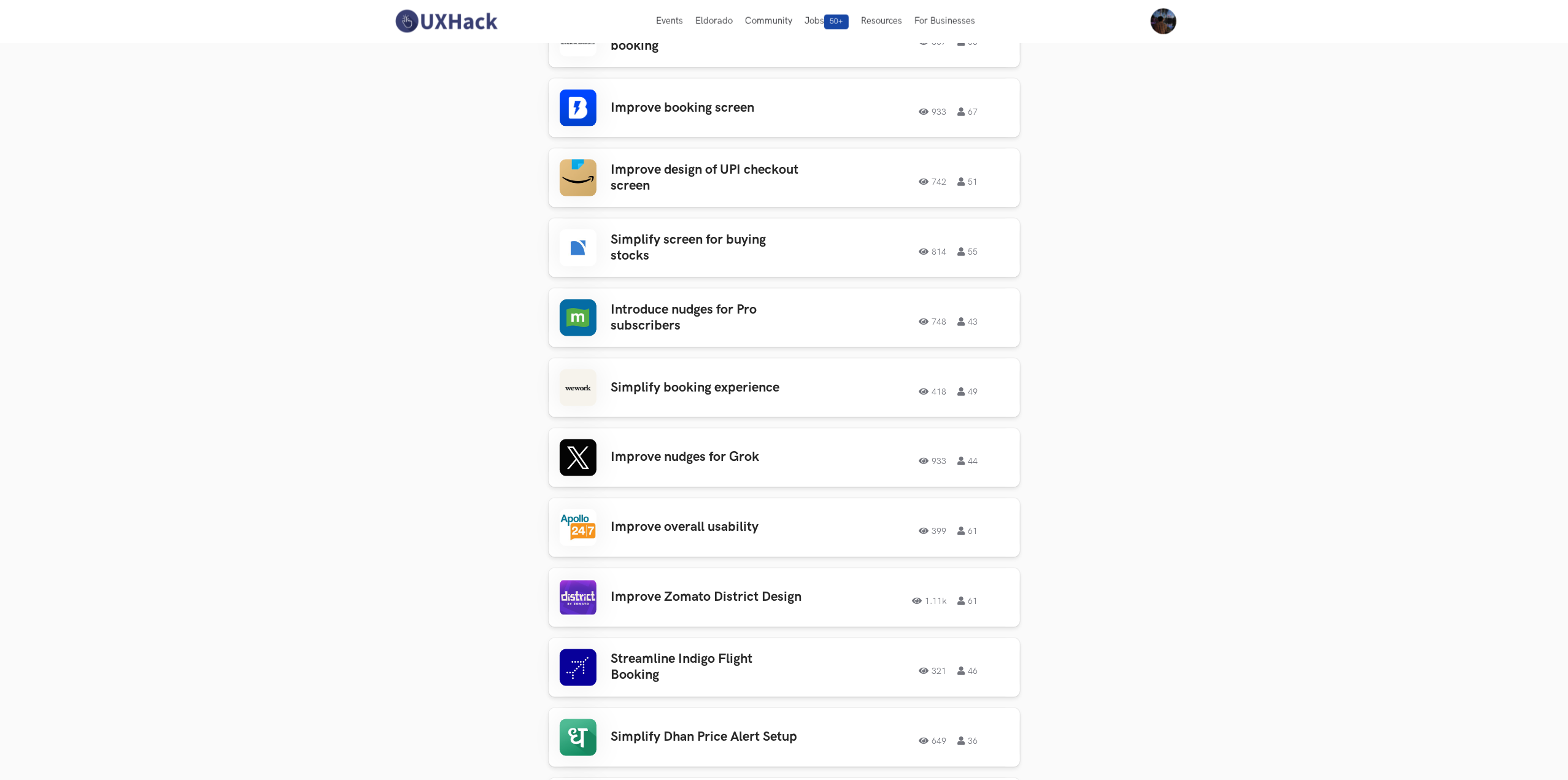
scroll to position [1889, 0]
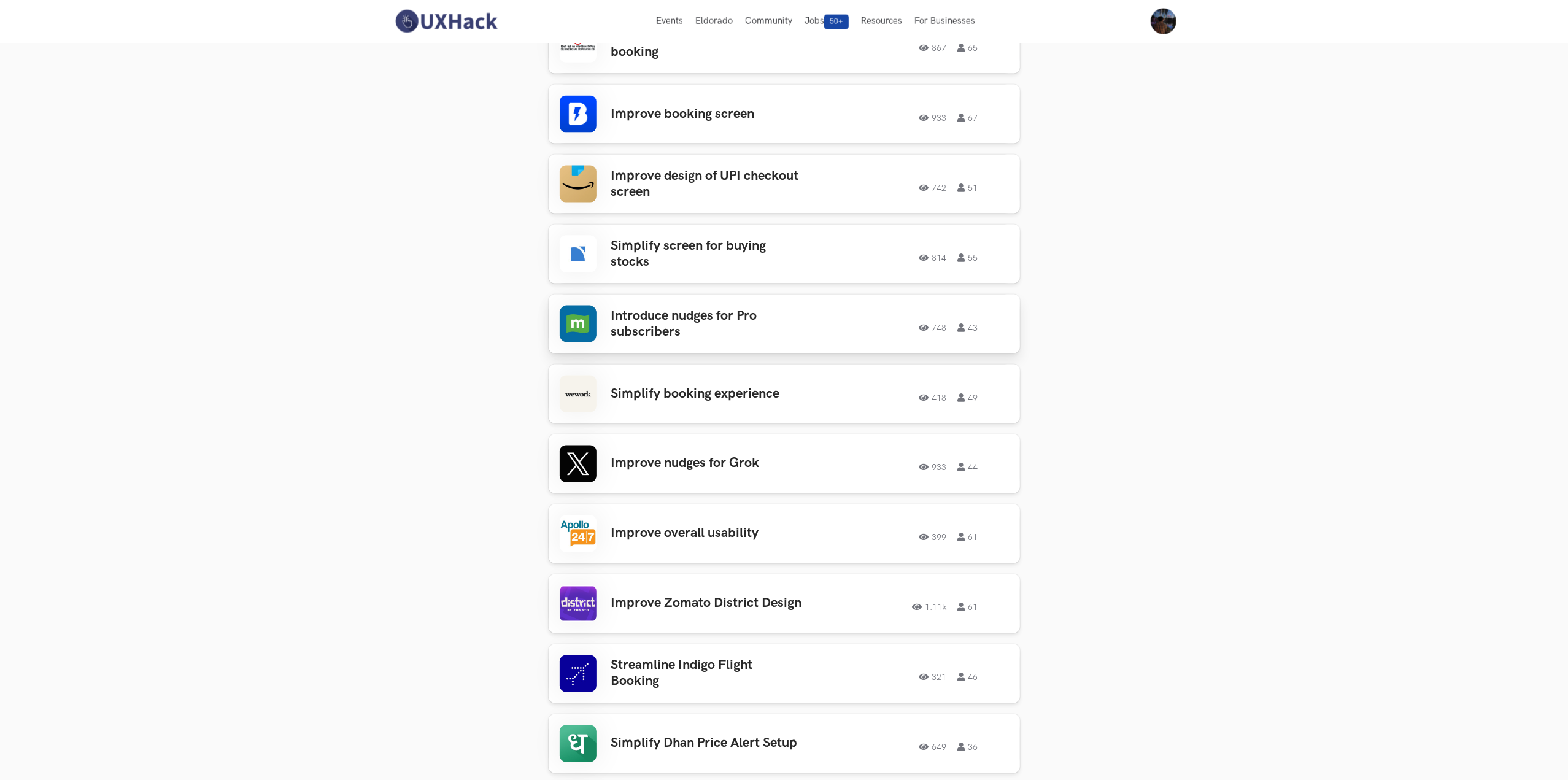
click at [666, 324] on h3 "Introduce nudges for Pro subscribers" at bounding box center [707, 324] width 192 height 33
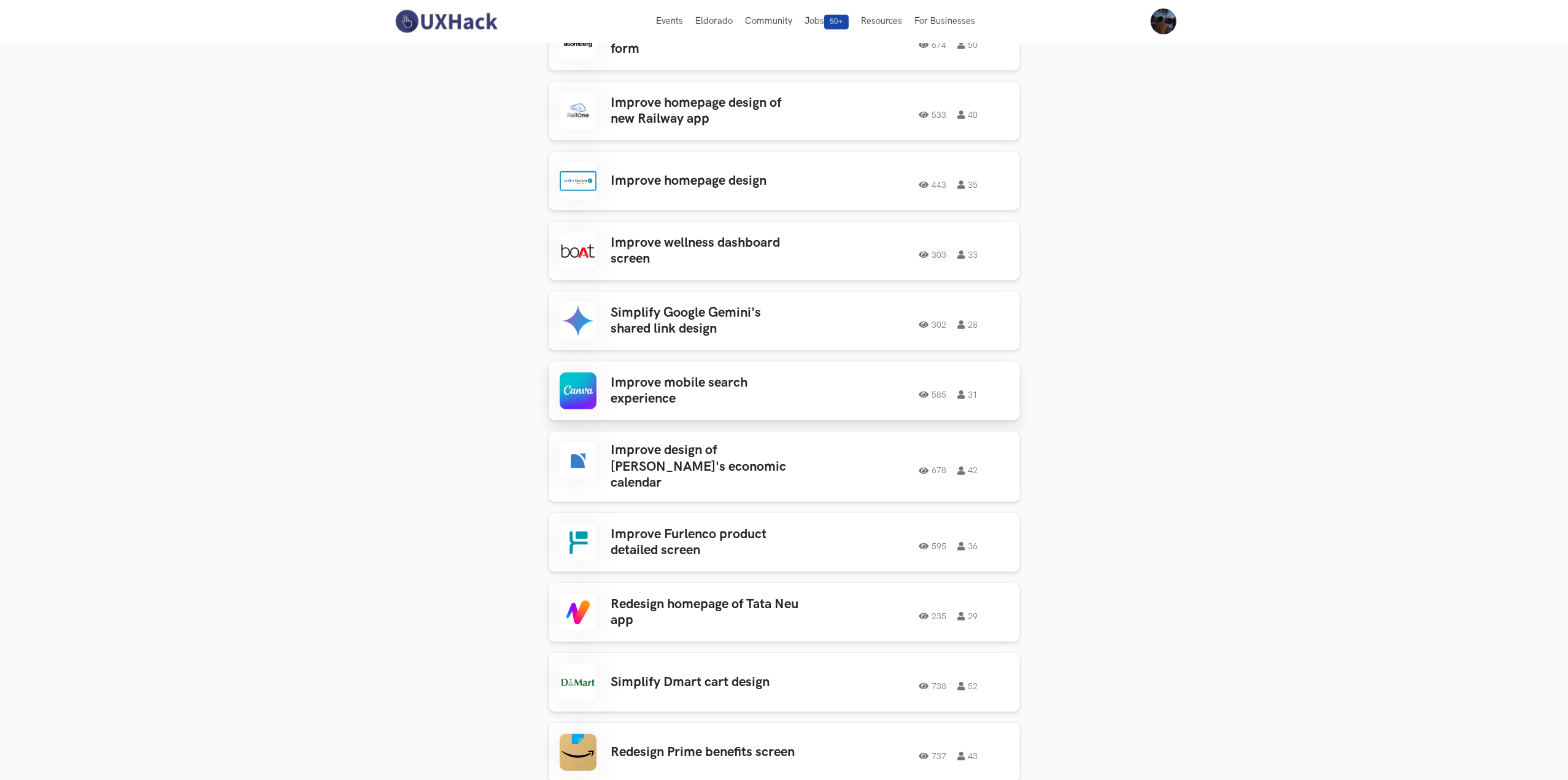
scroll to position [828, 0]
click at [707, 249] on h3 "Improve wellness dashboard screen" at bounding box center [707, 254] width 192 height 33
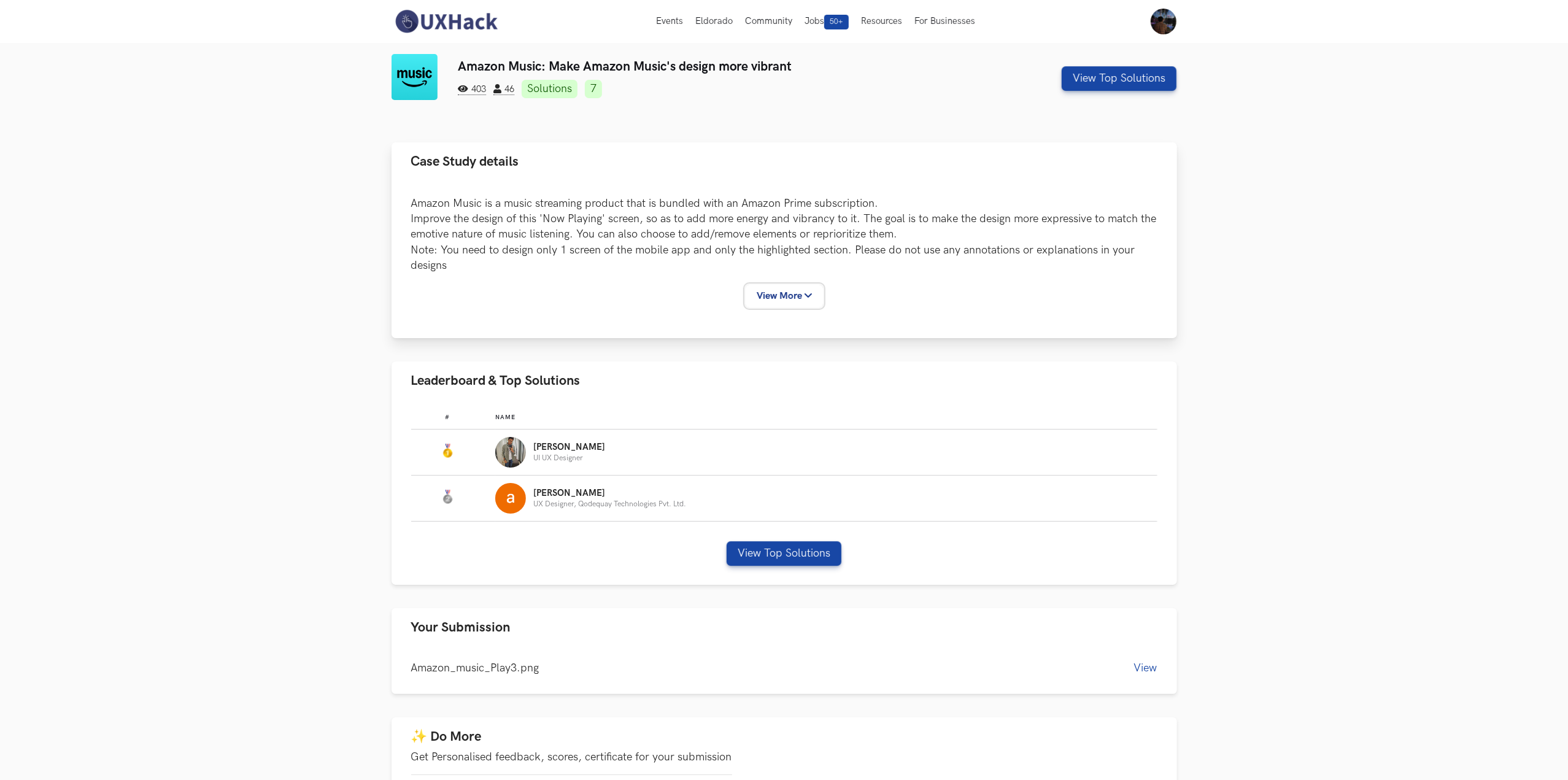
click at [805, 299] on button "View More" at bounding box center [784, 296] width 77 height 23
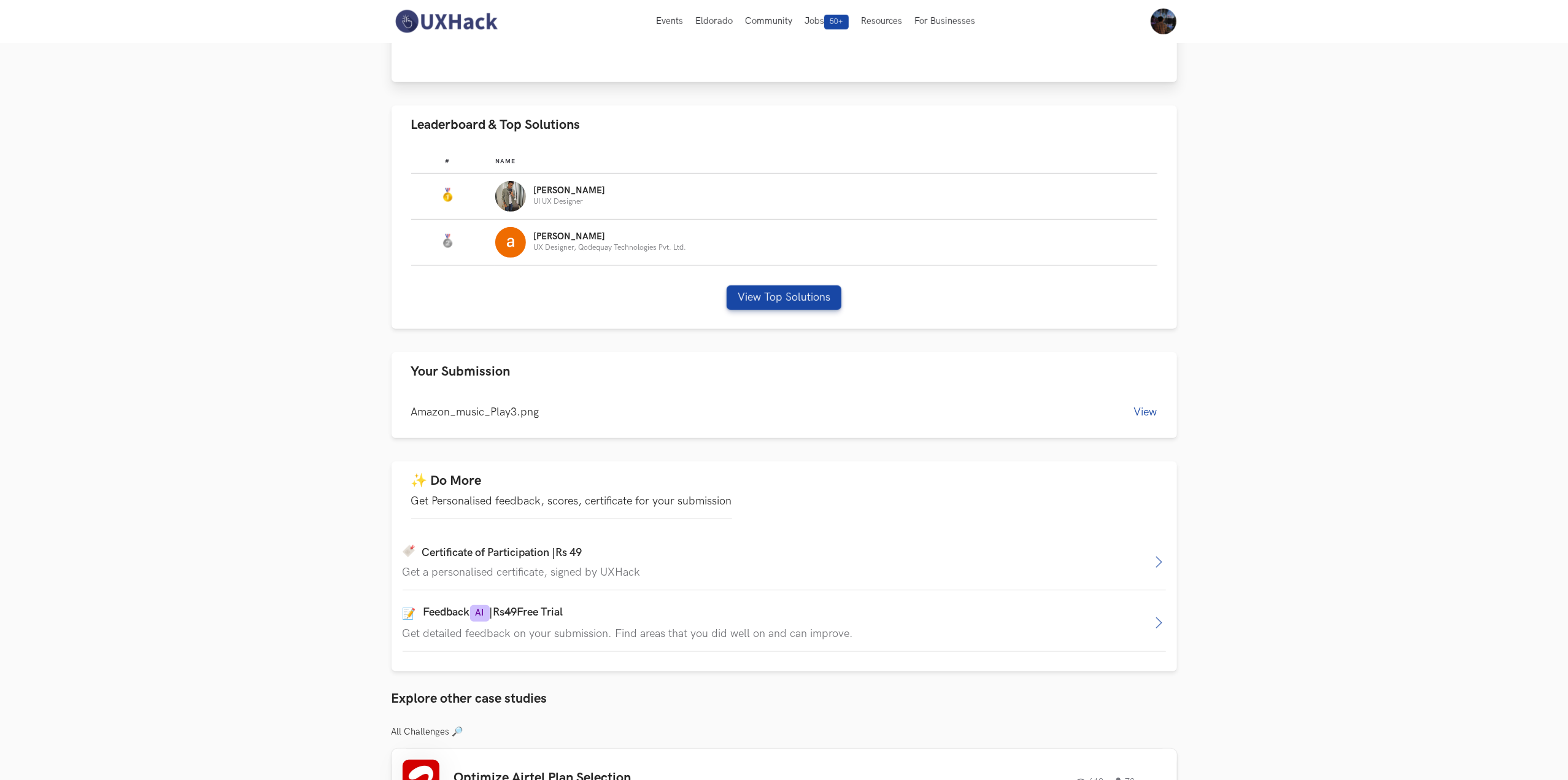
scroll to position [651, 0]
click at [1144, 411] on button "View" at bounding box center [1146, 409] width 24 height 13
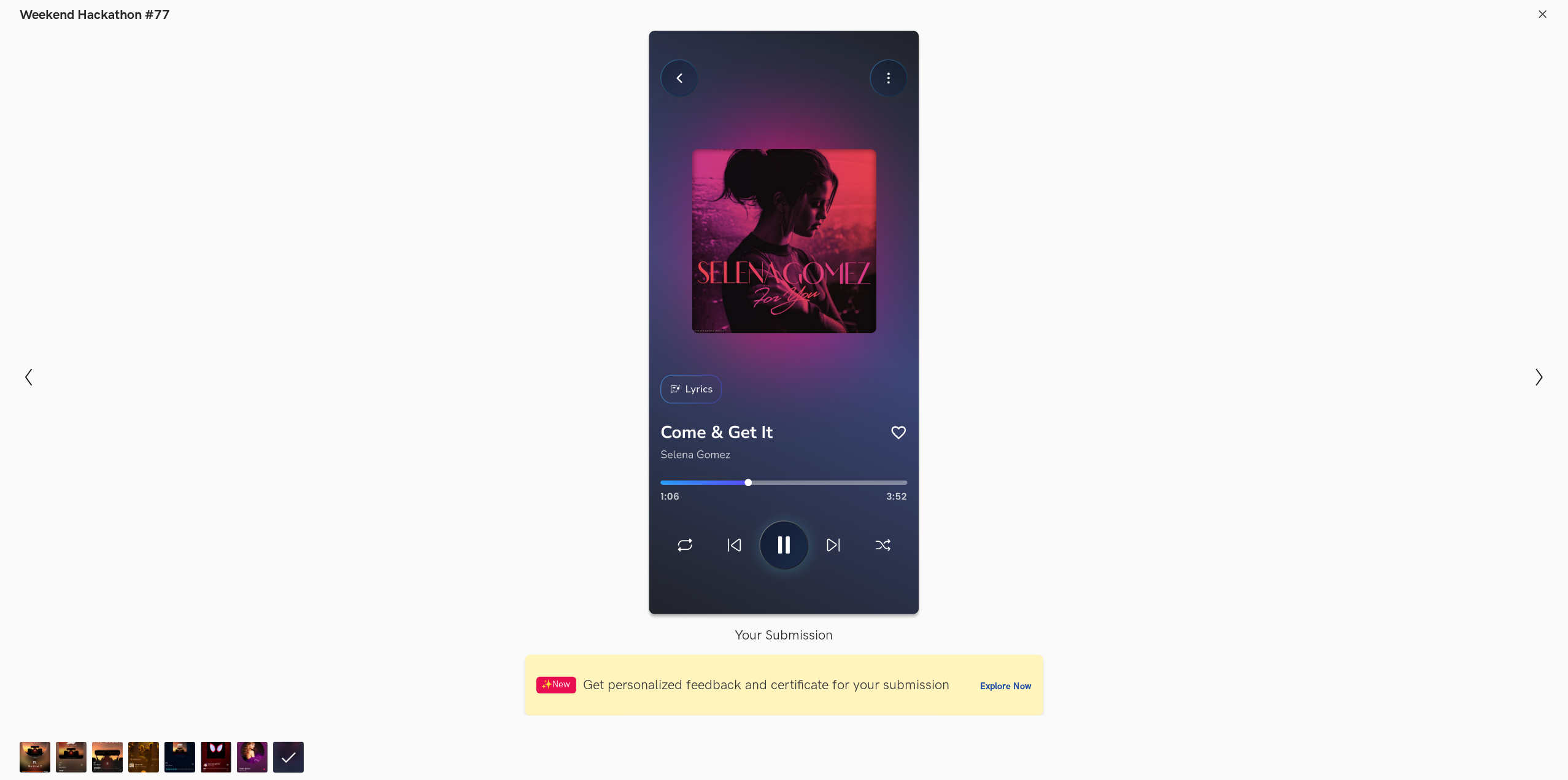
click at [1541, 10] on line at bounding box center [1543, 13] width 7 height 7
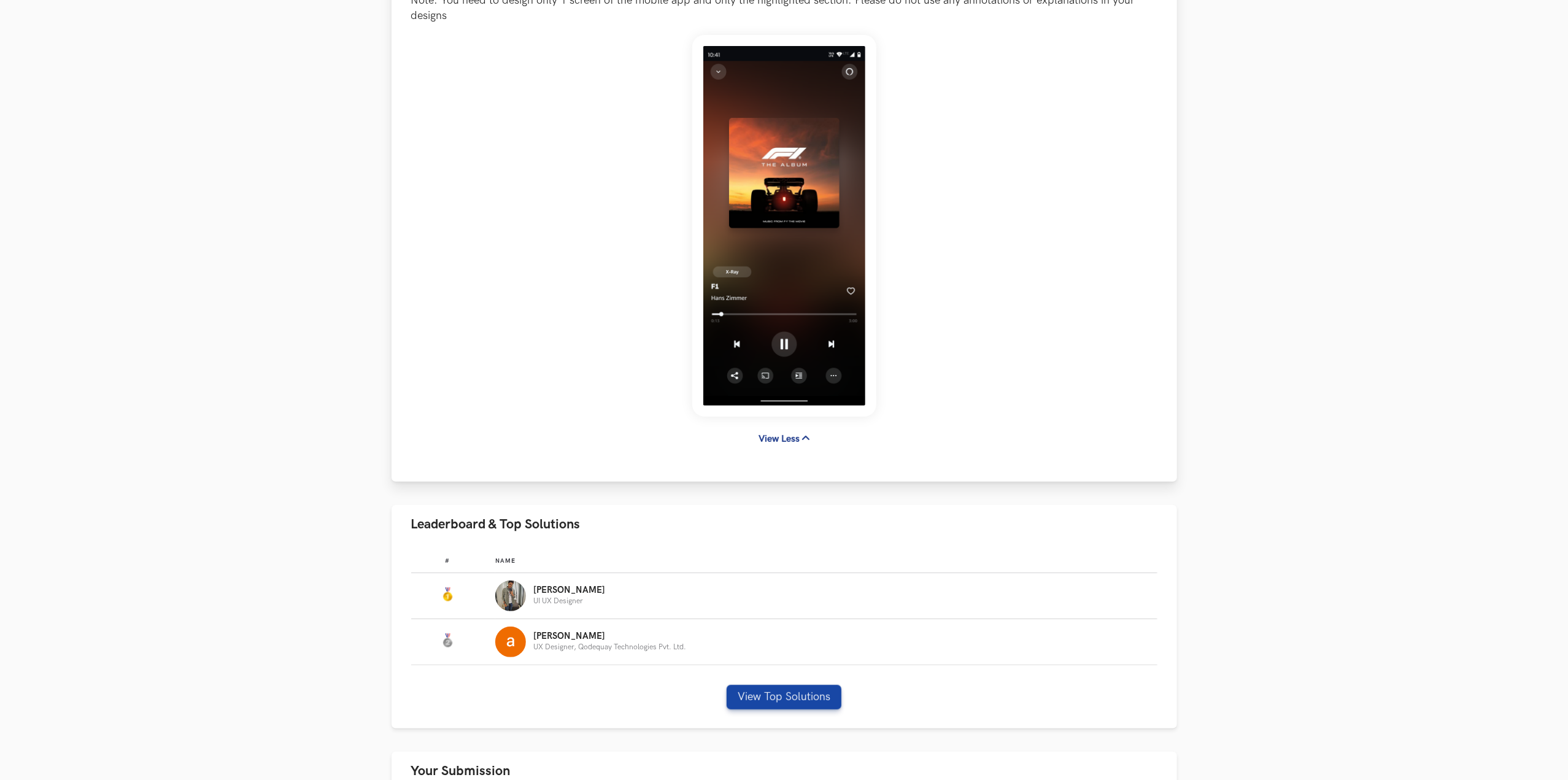
scroll to position [250, 0]
click at [787, 701] on button "View Top Solutions" at bounding box center [784, 696] width 115 height 24
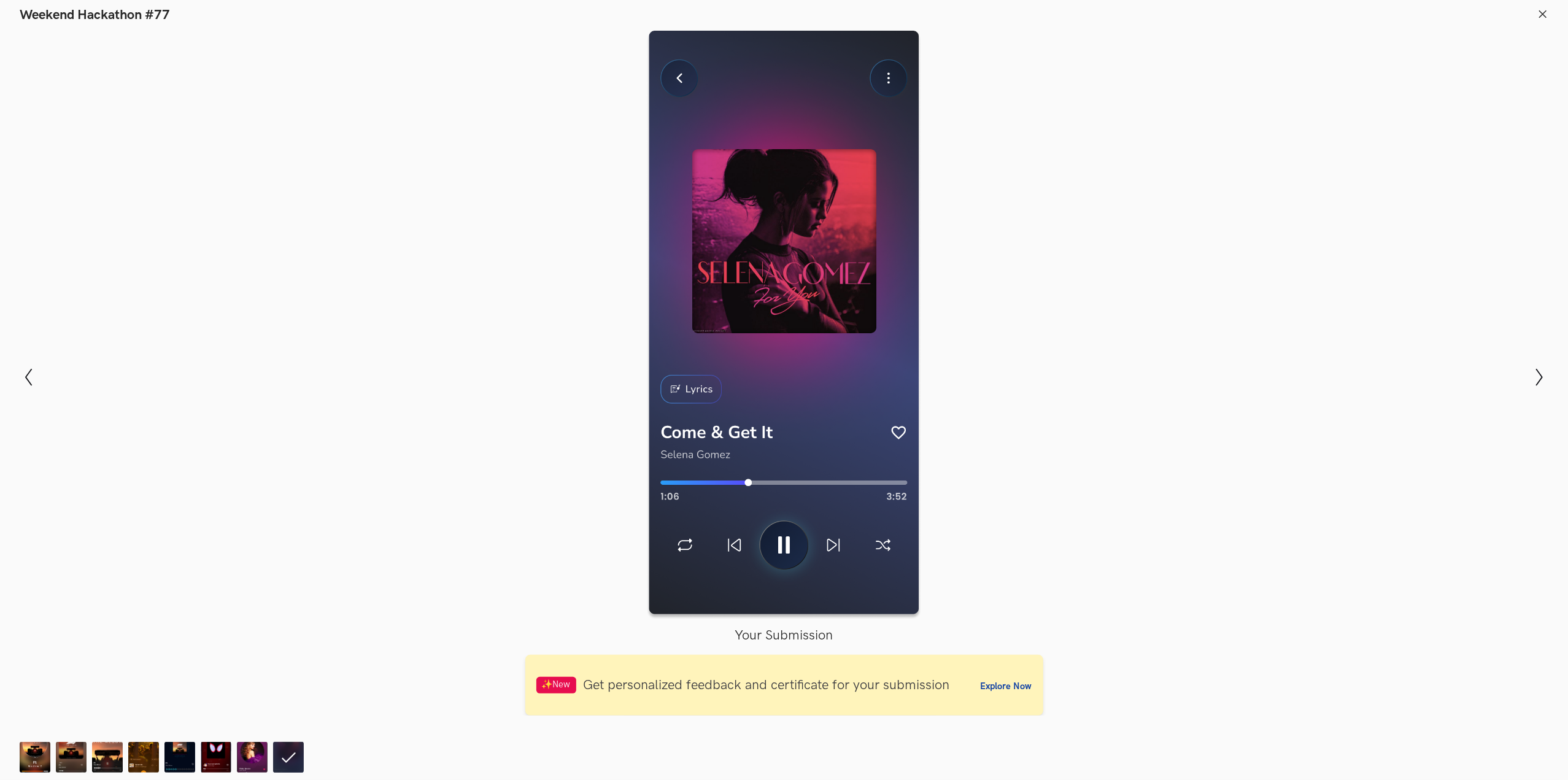
scroll to position [809, 0]
click at [84, 750] on img at bounding box center [70, 756] width 30 height 30
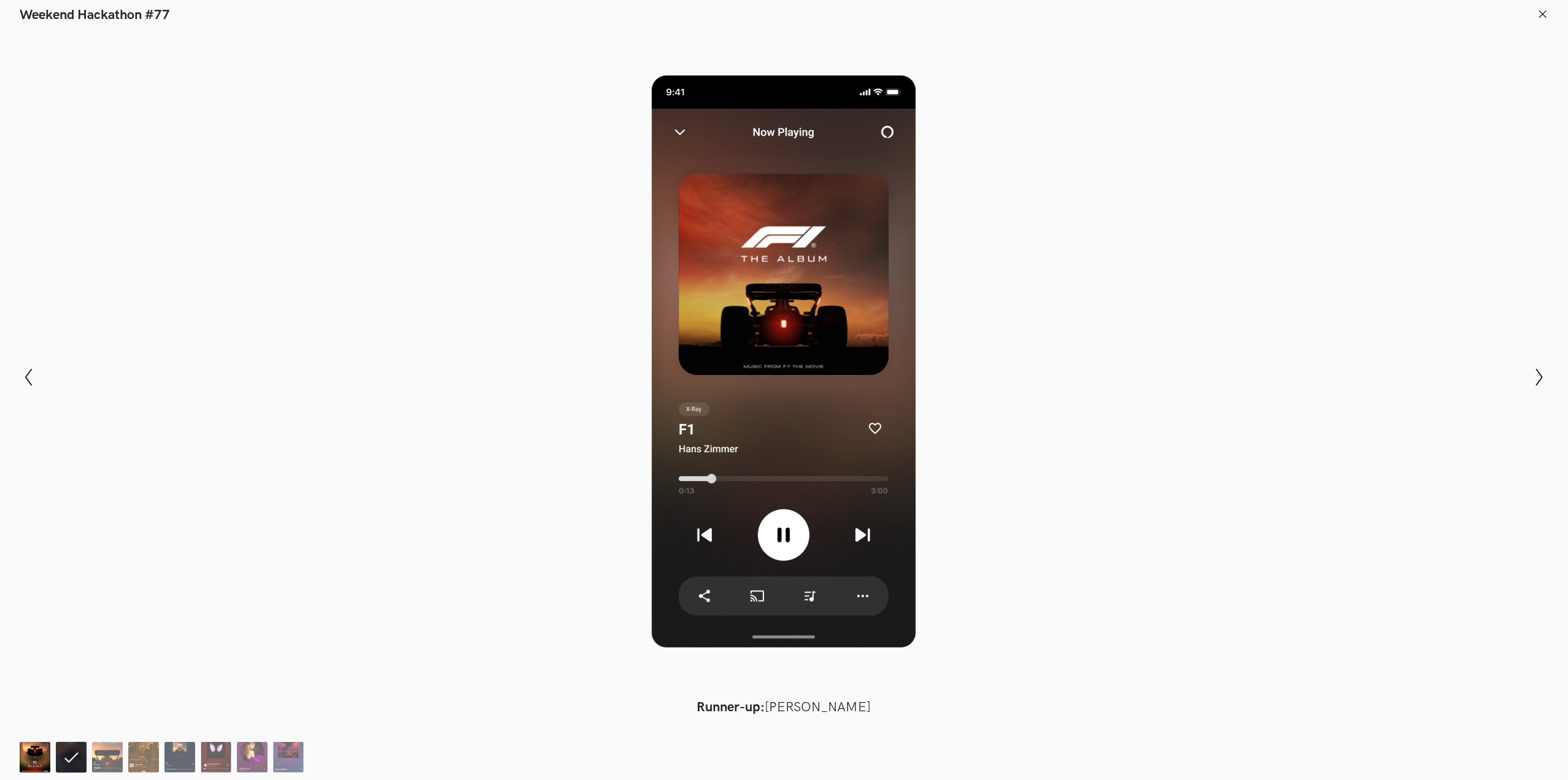
click at [41, 756] on img at bounding box center [35, 756] width 30 height 30
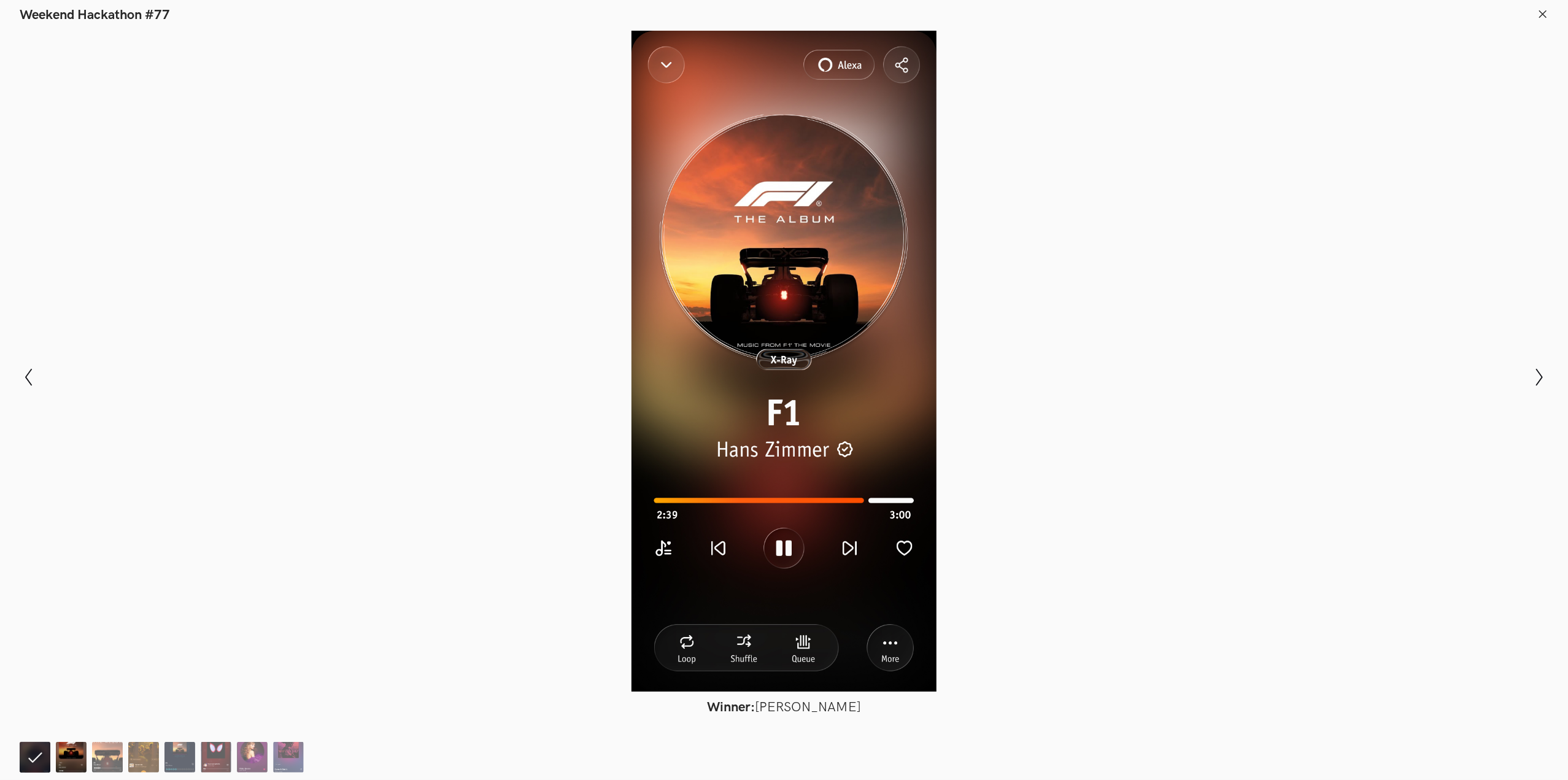
click at [73, 750] on img at bounding box center [70, 756] width 30 height 30
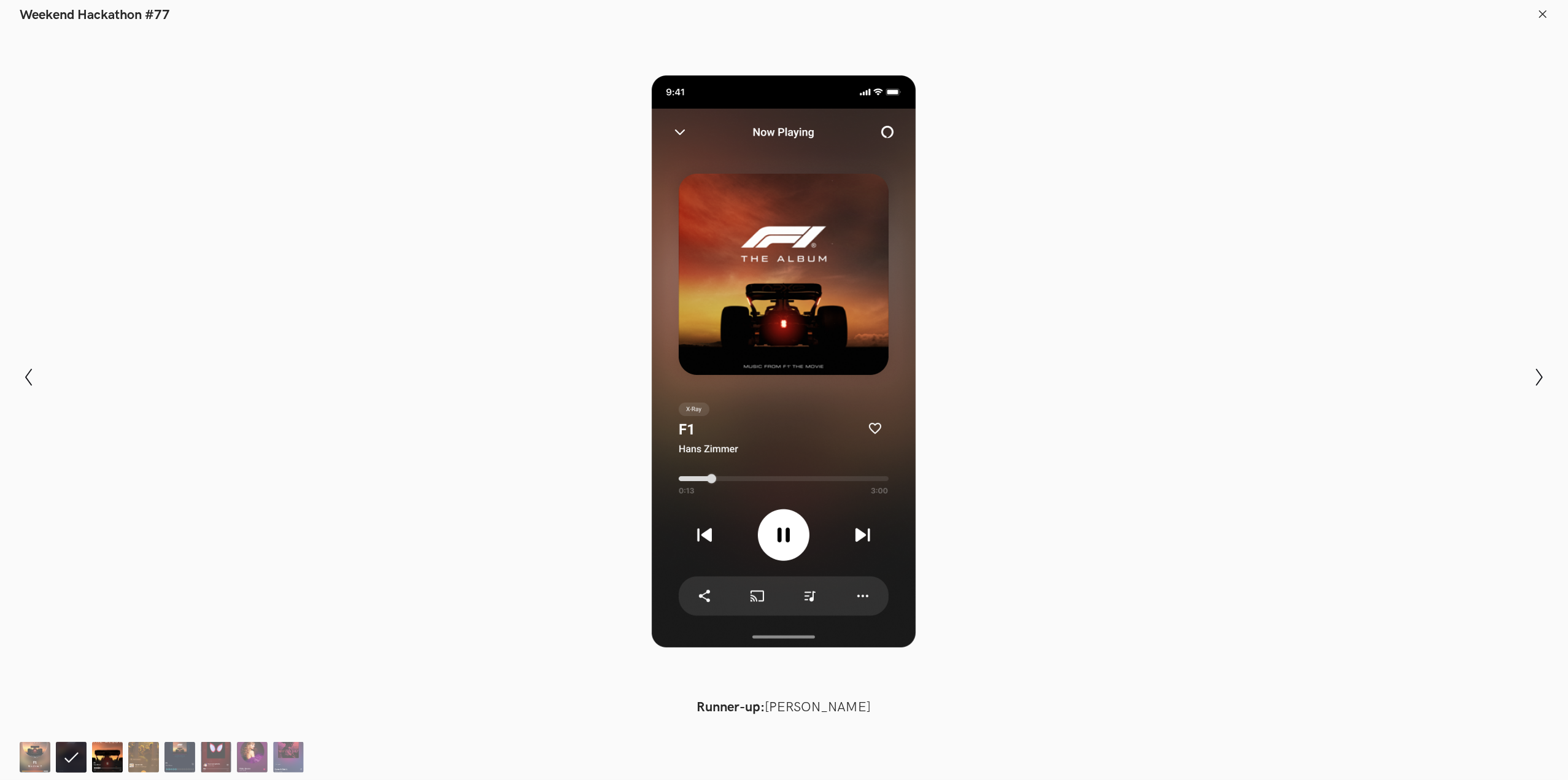
click at [113, 759] on img at bounding box center [107, 756] width 30 height 30
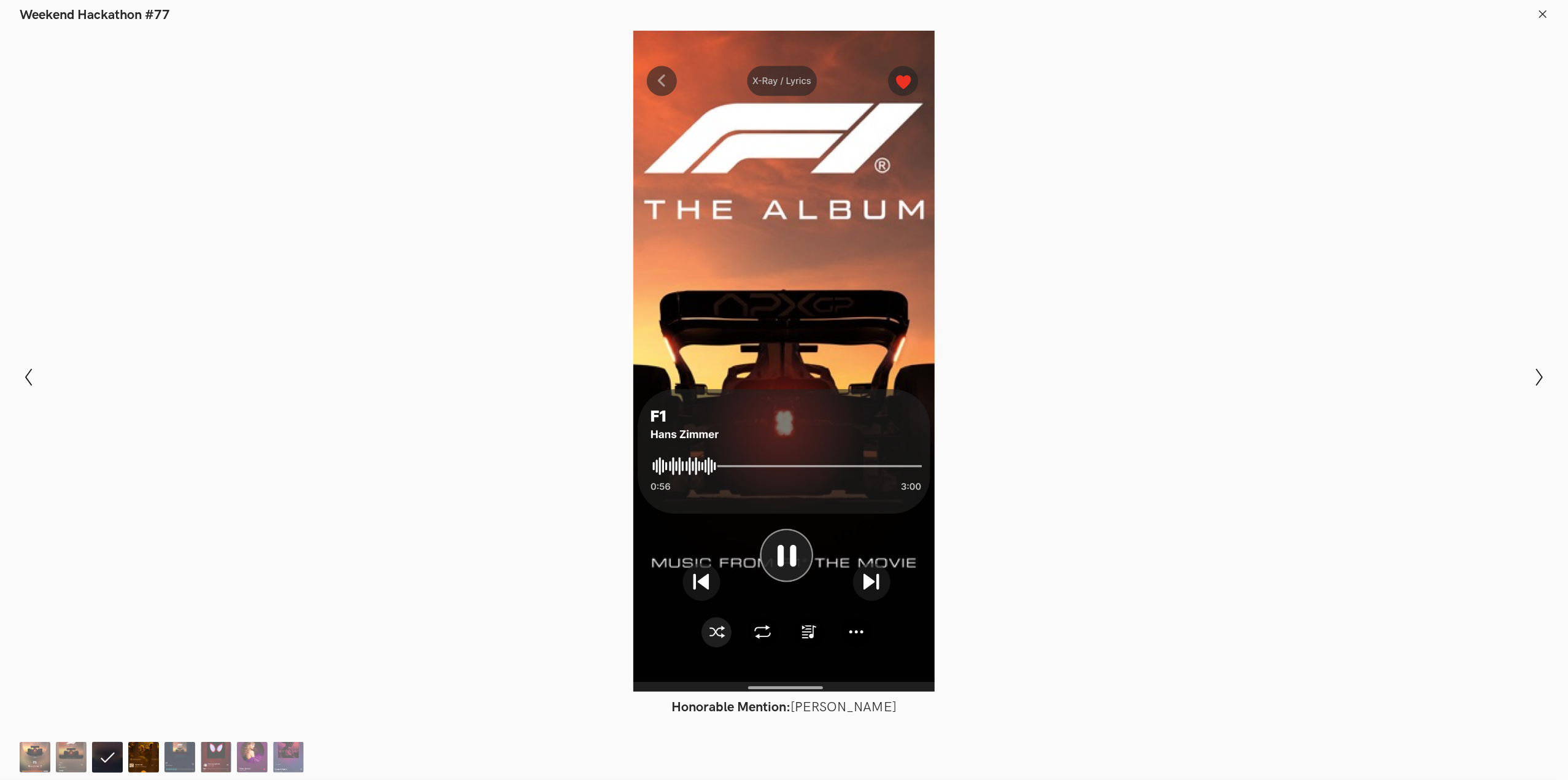
click at [140, 761] on img at bounding box center [143, 756] width 30 height 30
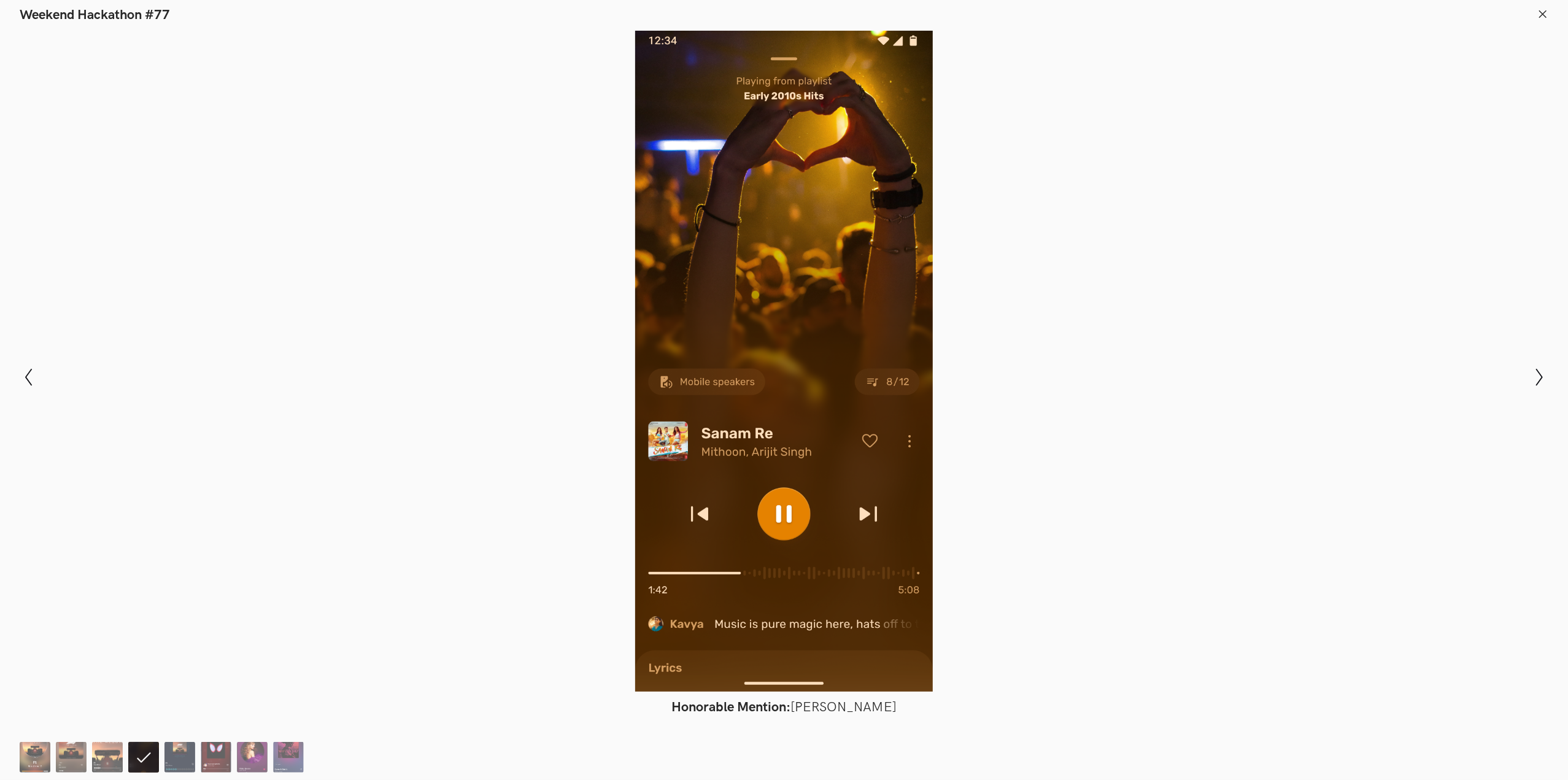
click at [161, 764] on ol at bounding box center [164, 756] width 289 height 30
click at [178, 762] on img at bounding box center [179, 756] width 30 height 30
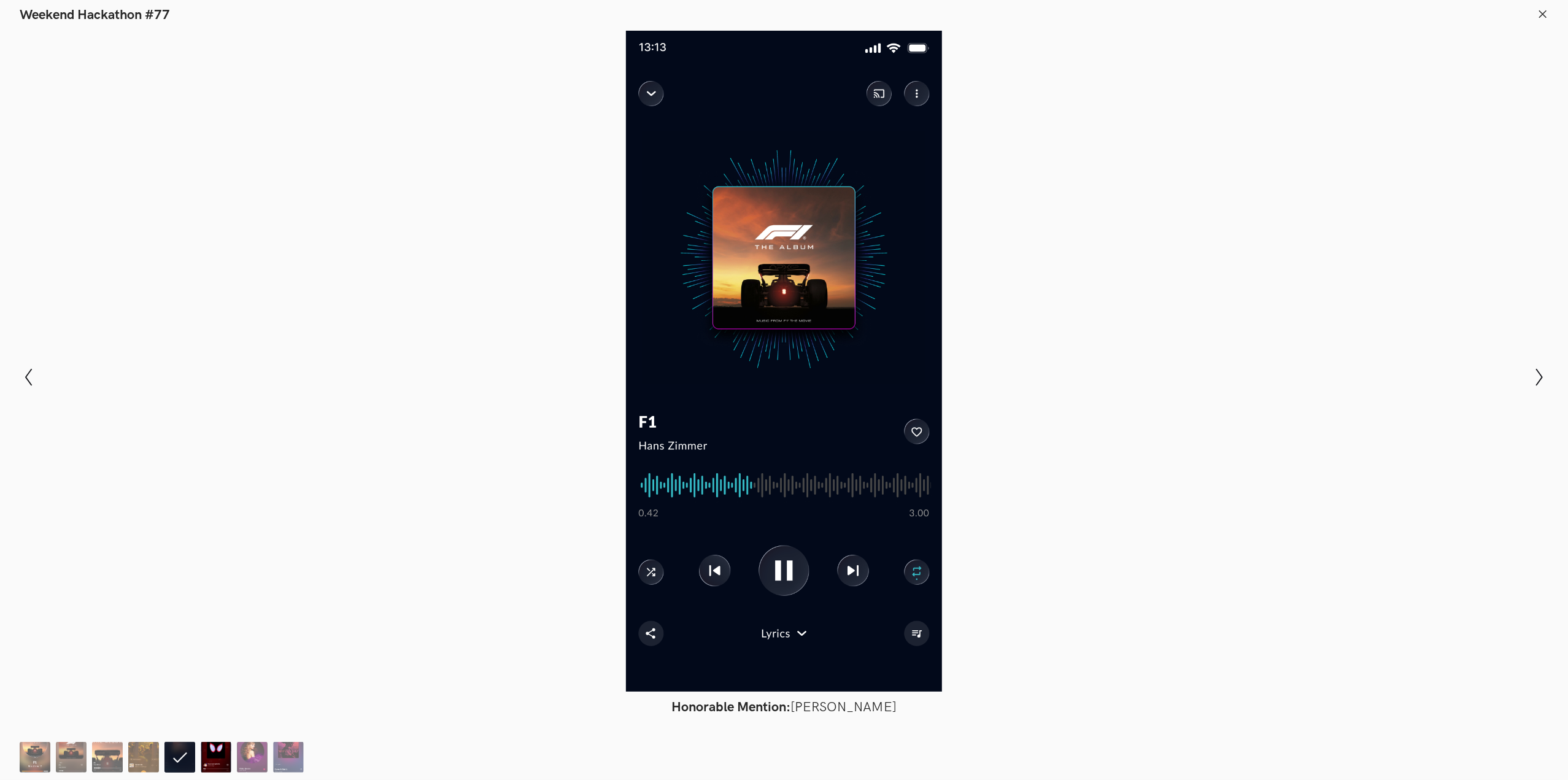
click at [207, 759] on img at bounding box center [215, 756] width 30 height 30
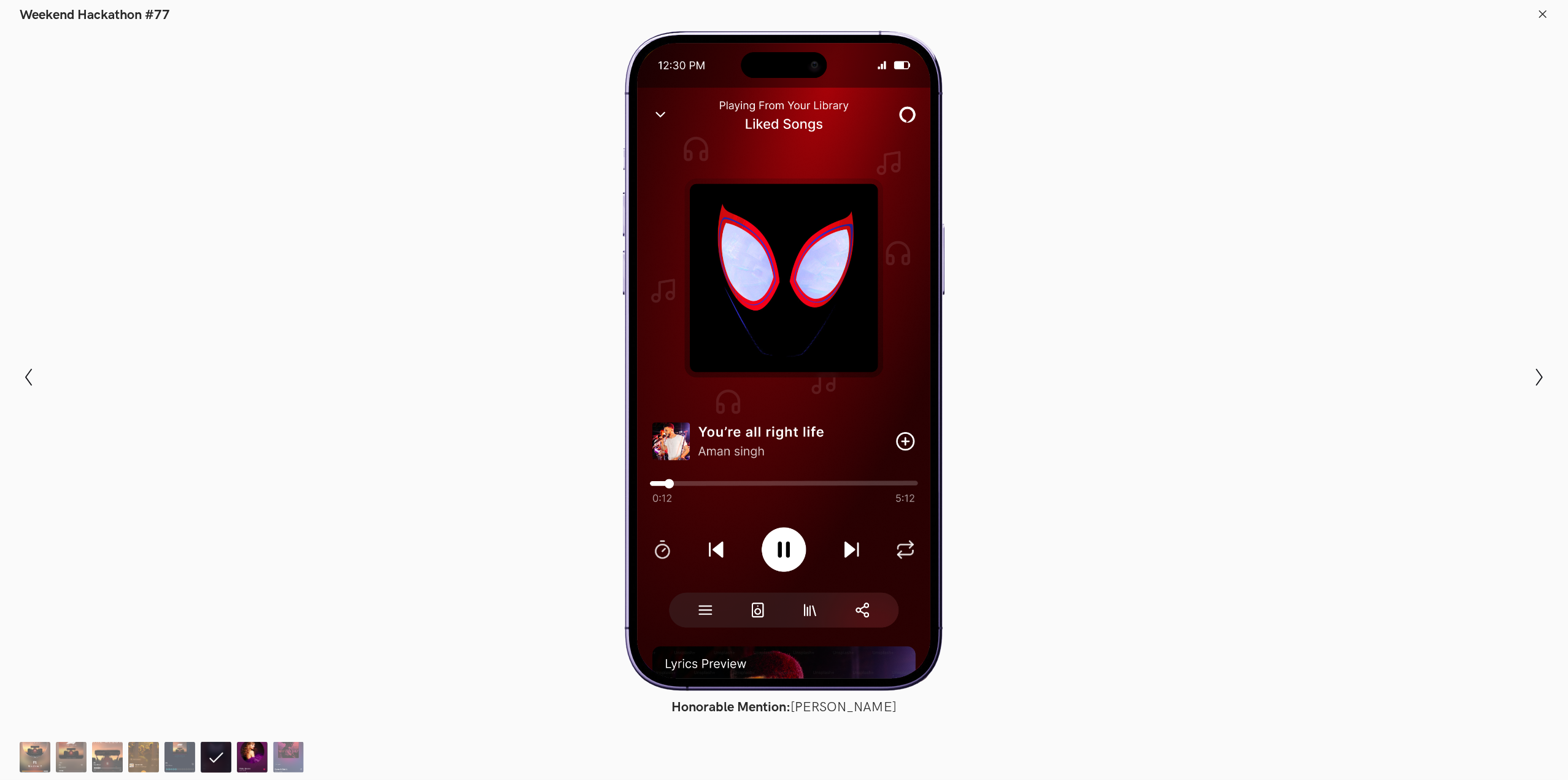
click at [252, 755] on img at bounding box center [252, 756] width 30 height 30
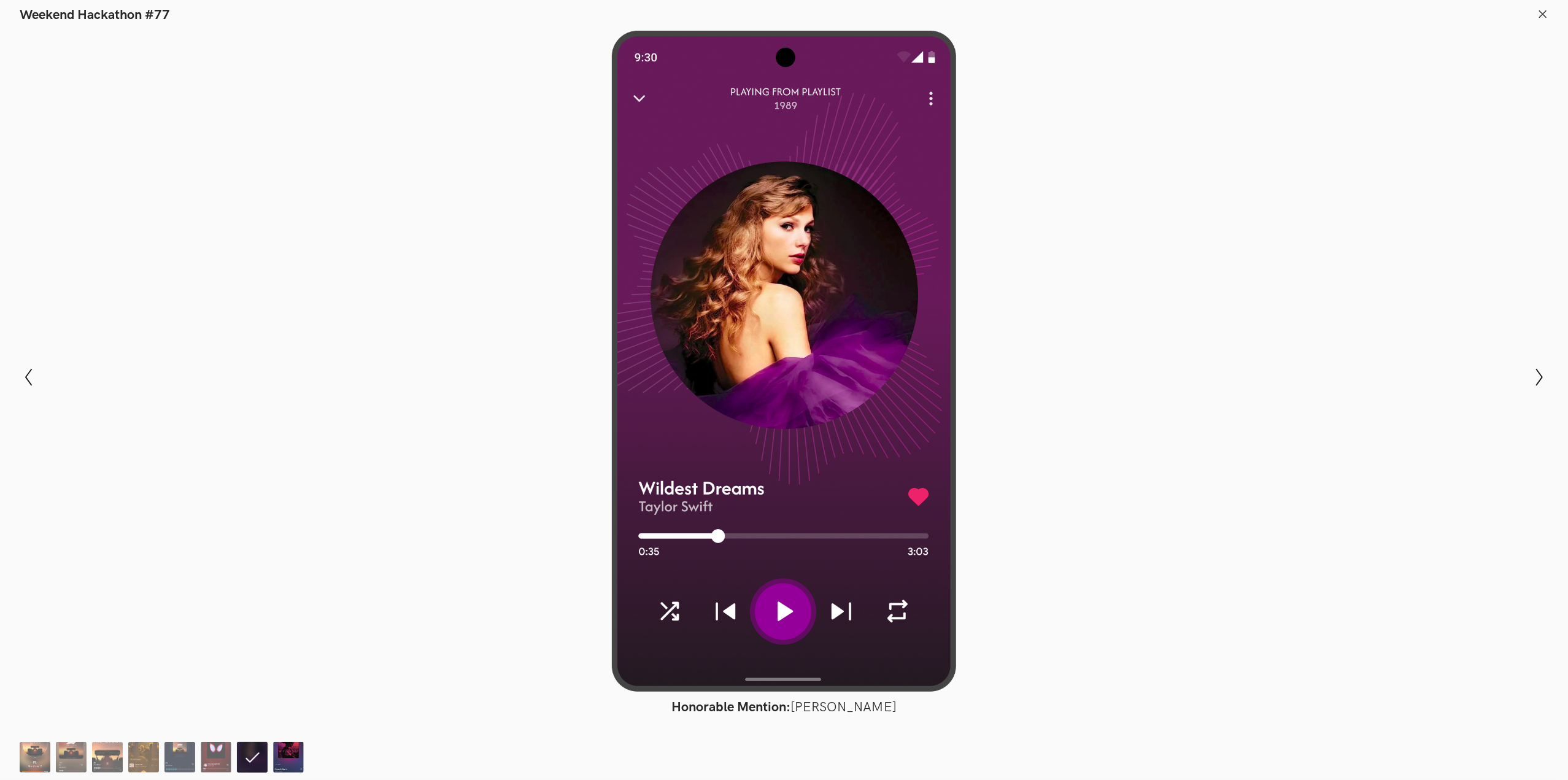
click at [289, 748] on img at bounding box center [288, 756] width 30 height 30
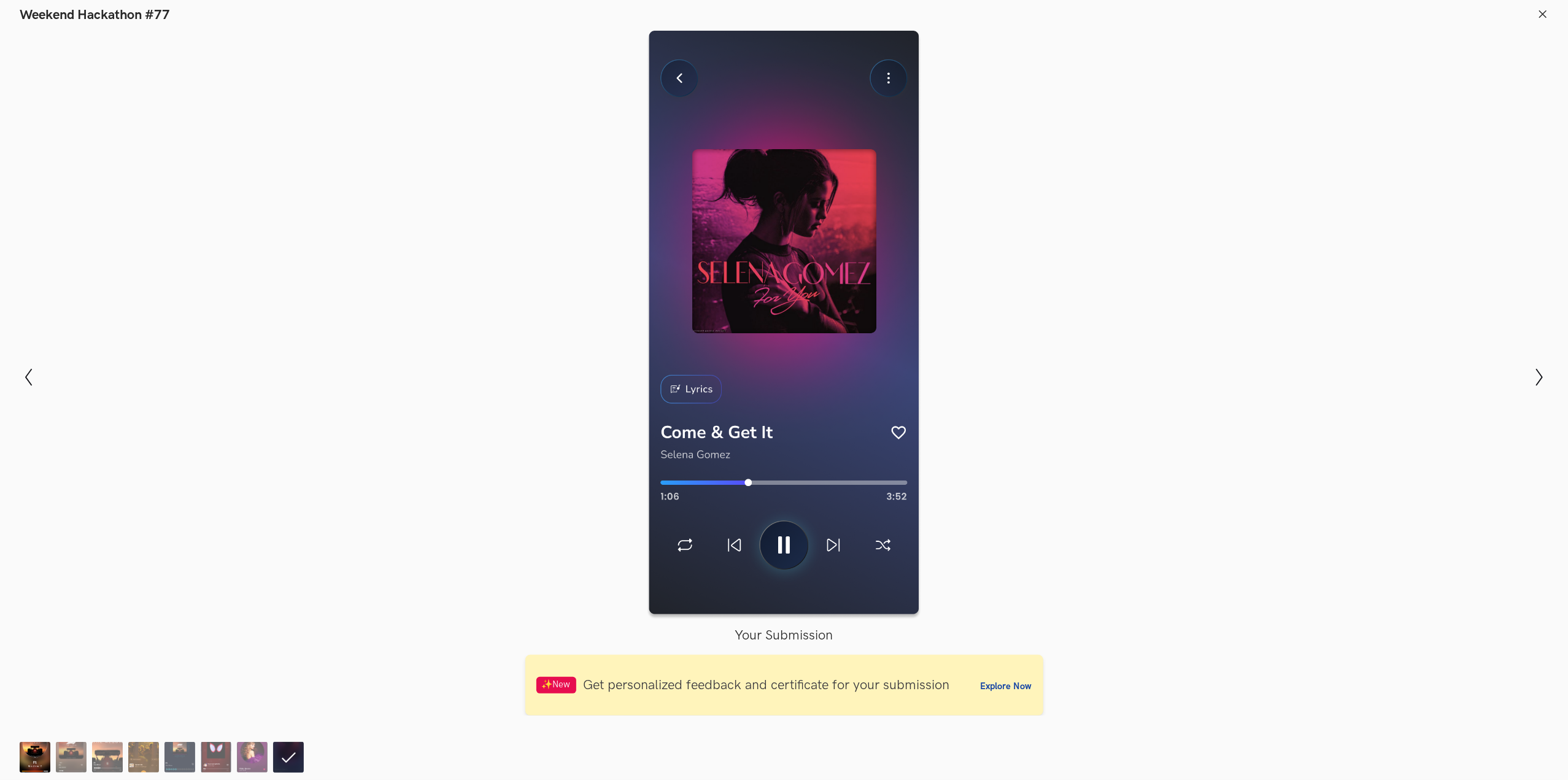
click at [40, 766] on img at bounding box center [35, 756] width 30 height 30
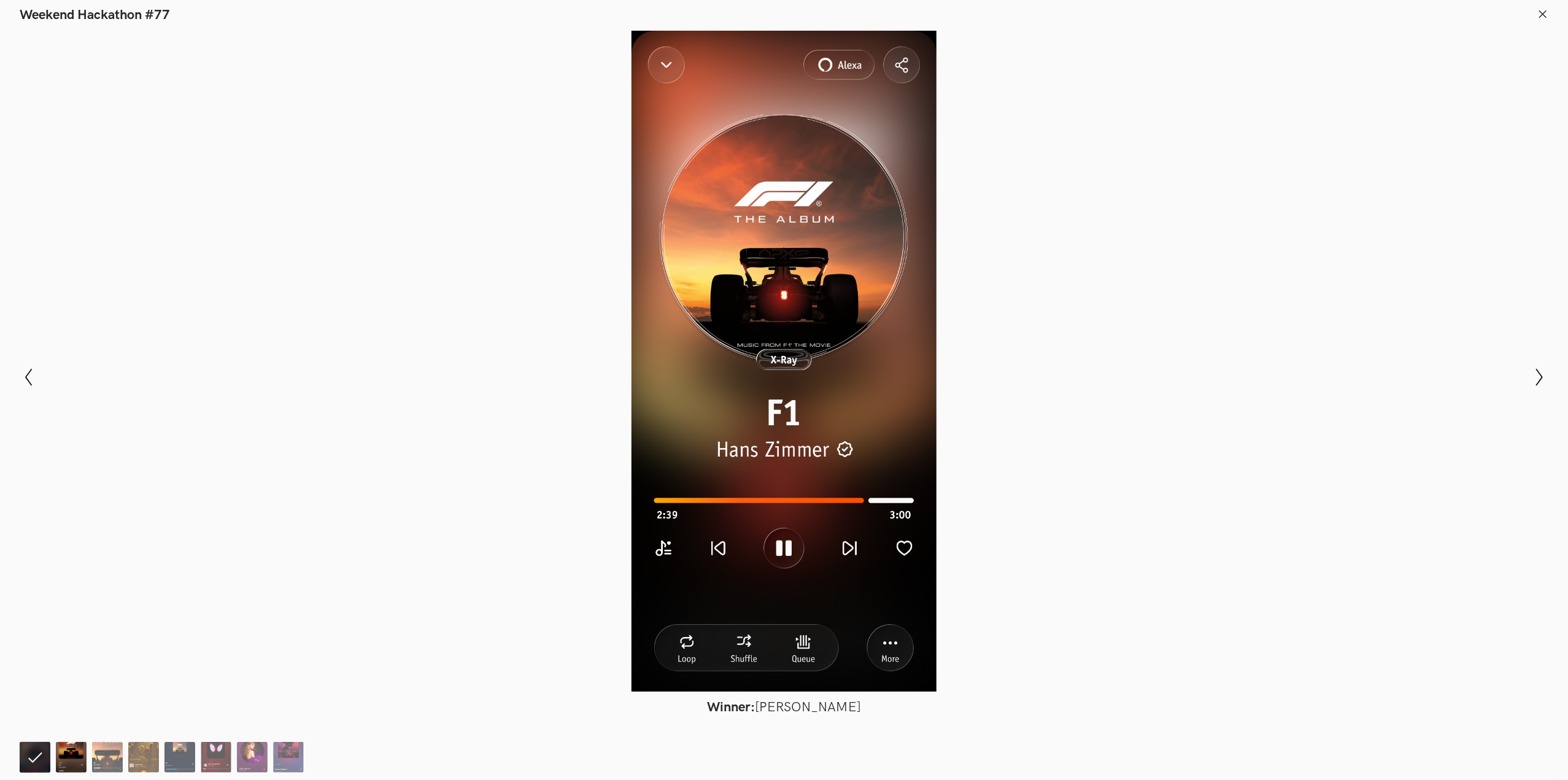
click at [61, 754] on img at bounding box center [70, 756] width 30 height 30
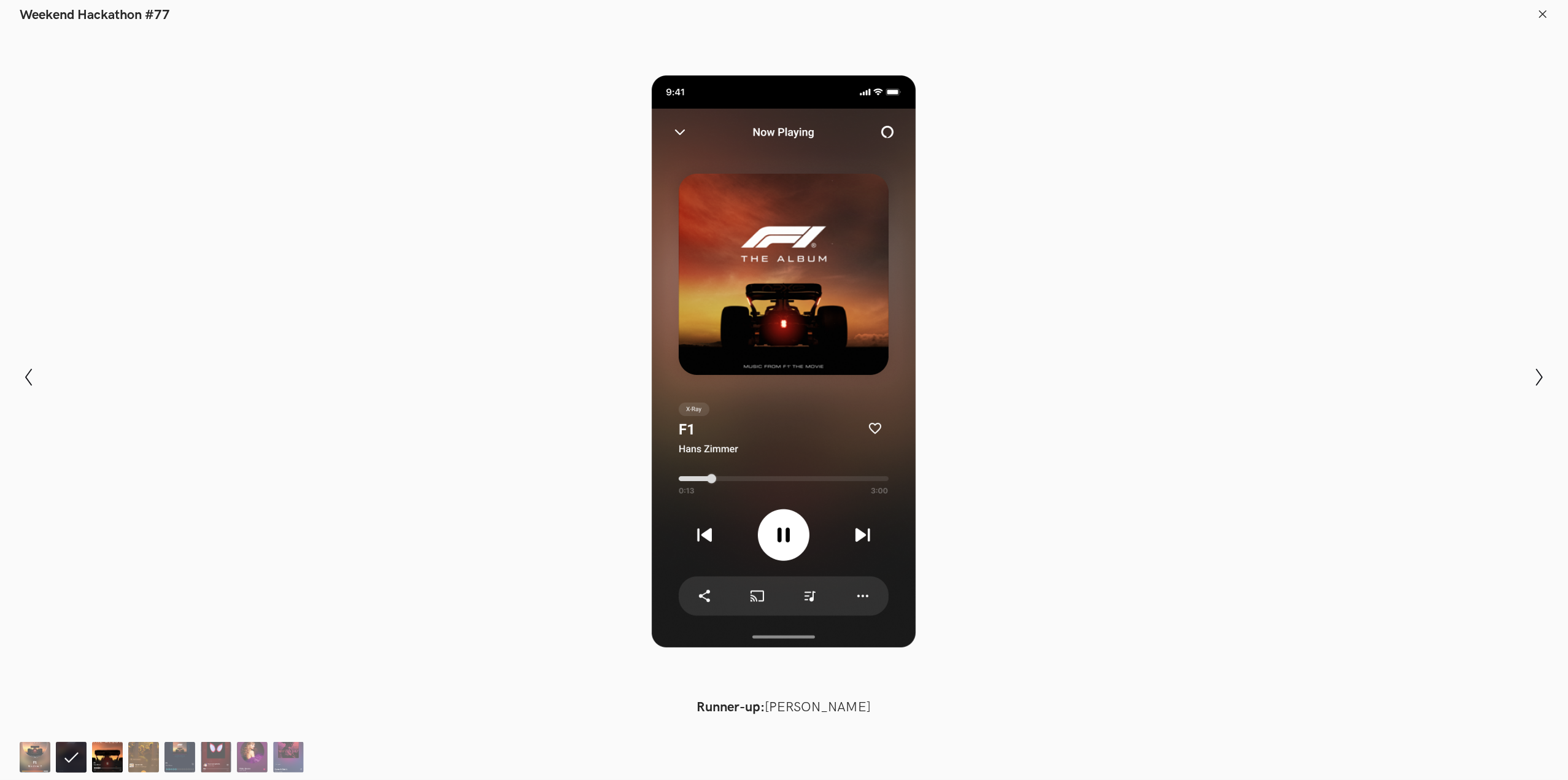
click at [97, 759] on img at bounding box center [107, 756] width 30 height 30
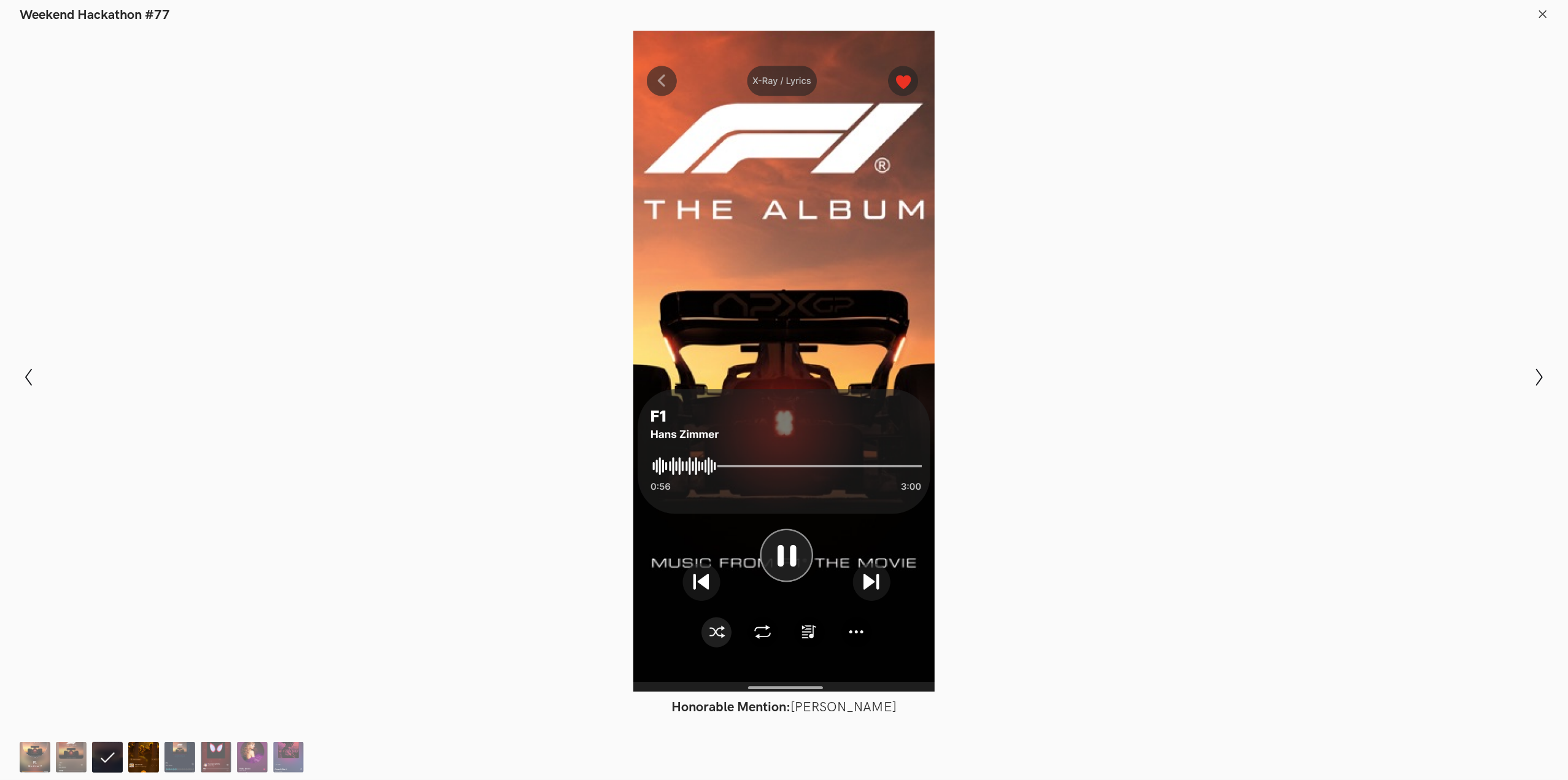
click at [155, 760] on img at bounding box center [143, 756] width 30 height 30
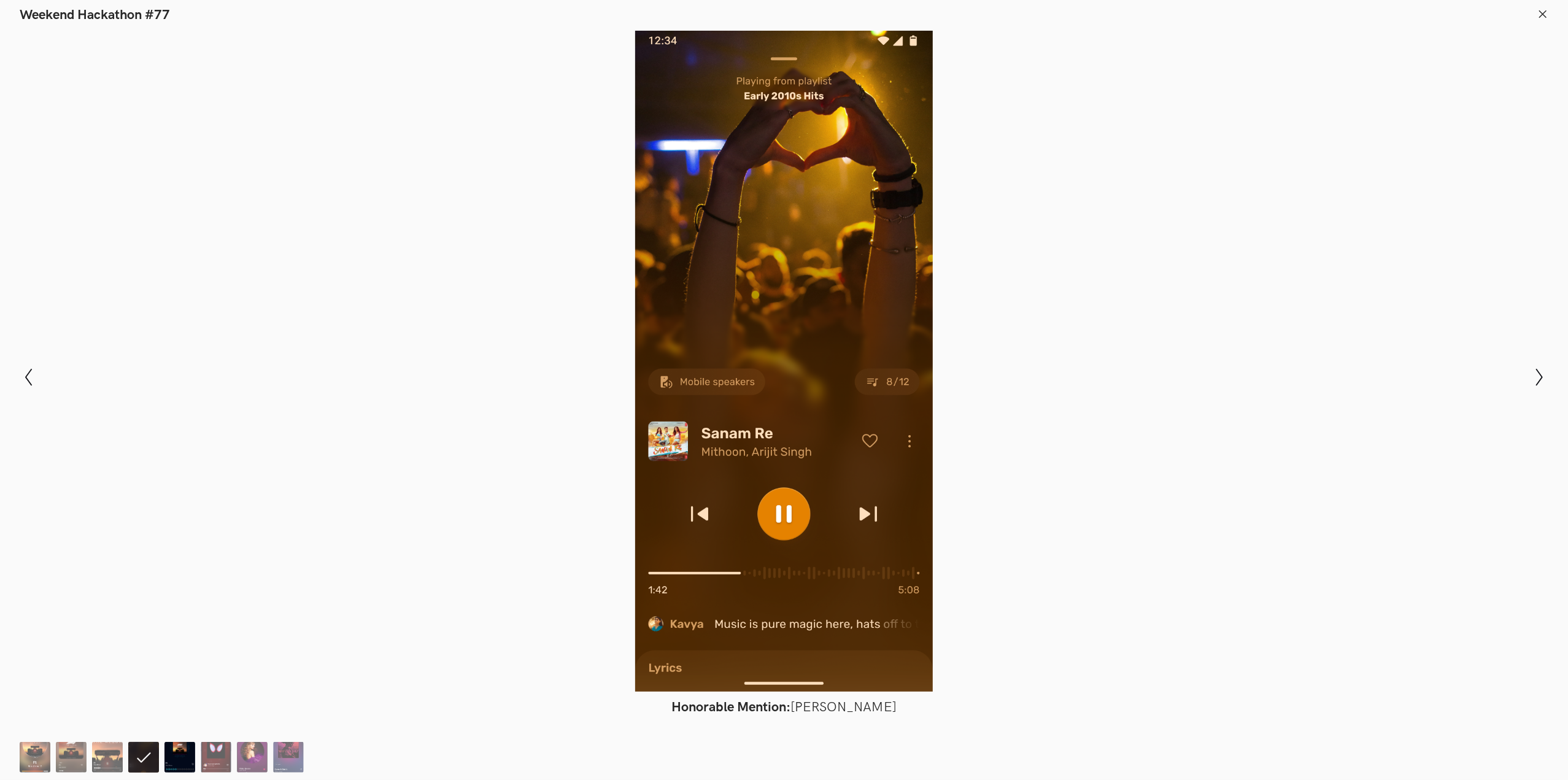
click at [178, 755] on img at bounding box center [179, 756] width 30 height 30
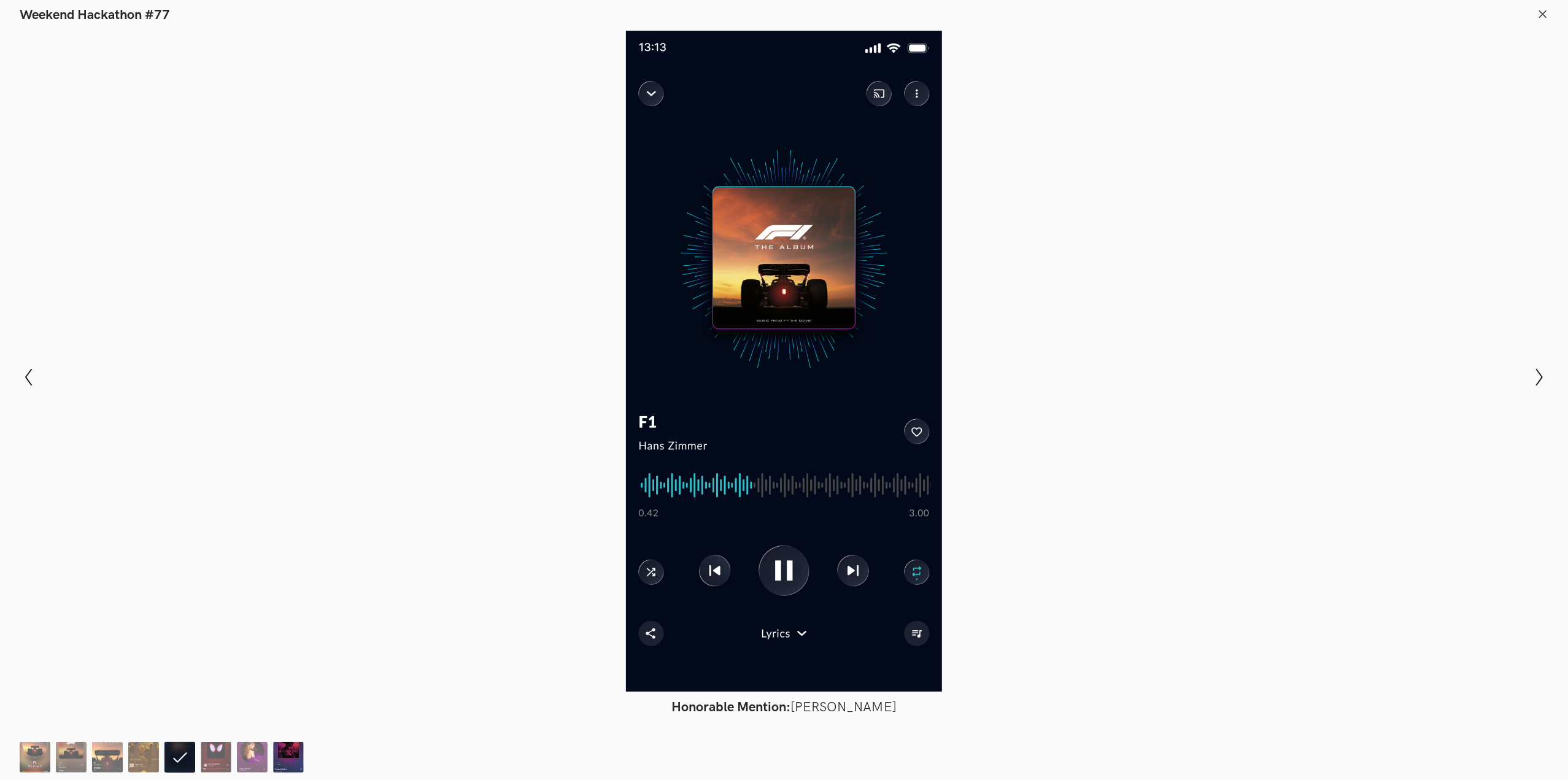
click at [292, 744] on img at bounding box center [288, 756] width 30 height 30
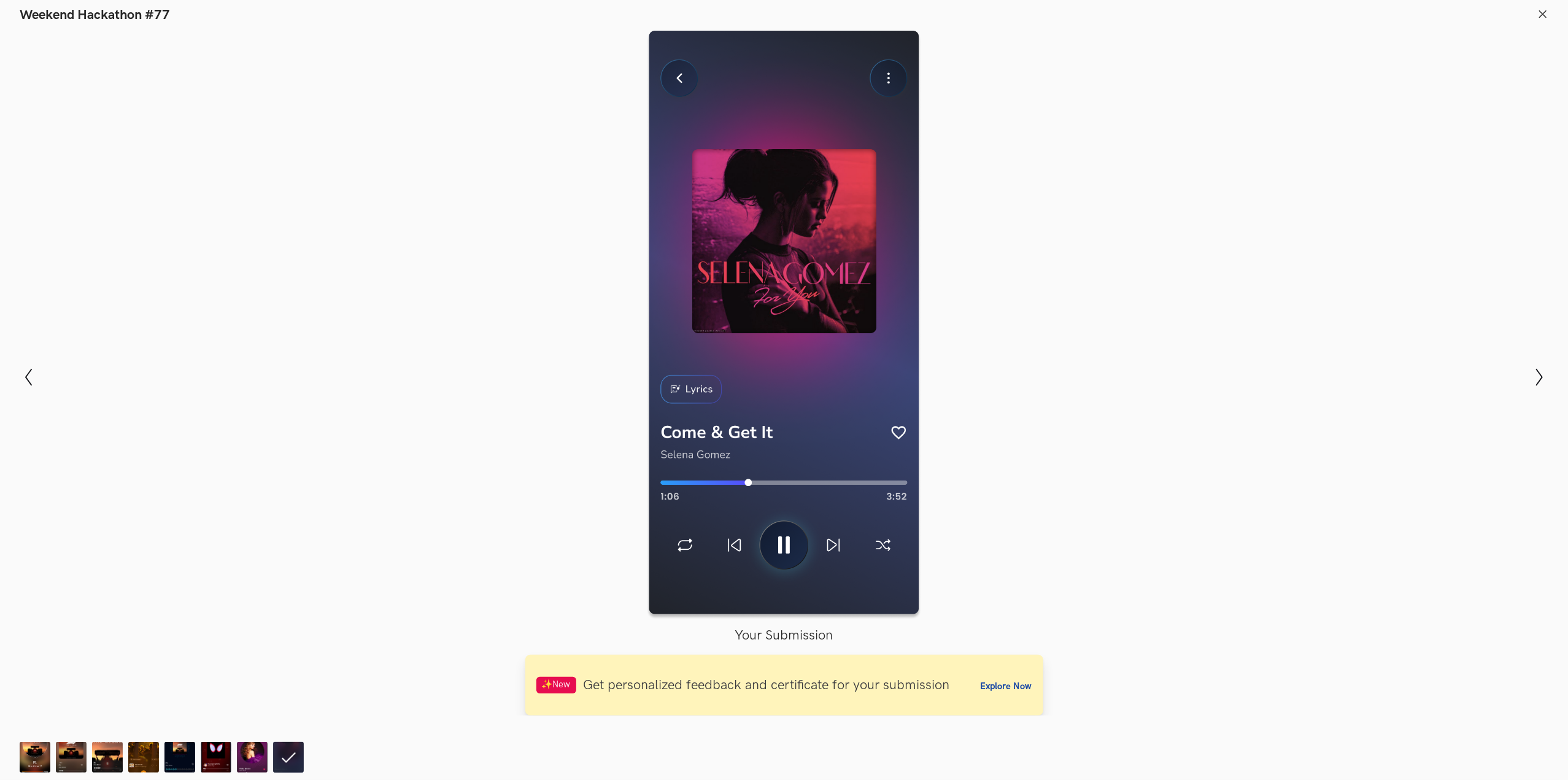
scroll to position [748, 0]
click at [30, 756] on img at bounding box center [35, 756] width 30 height 30
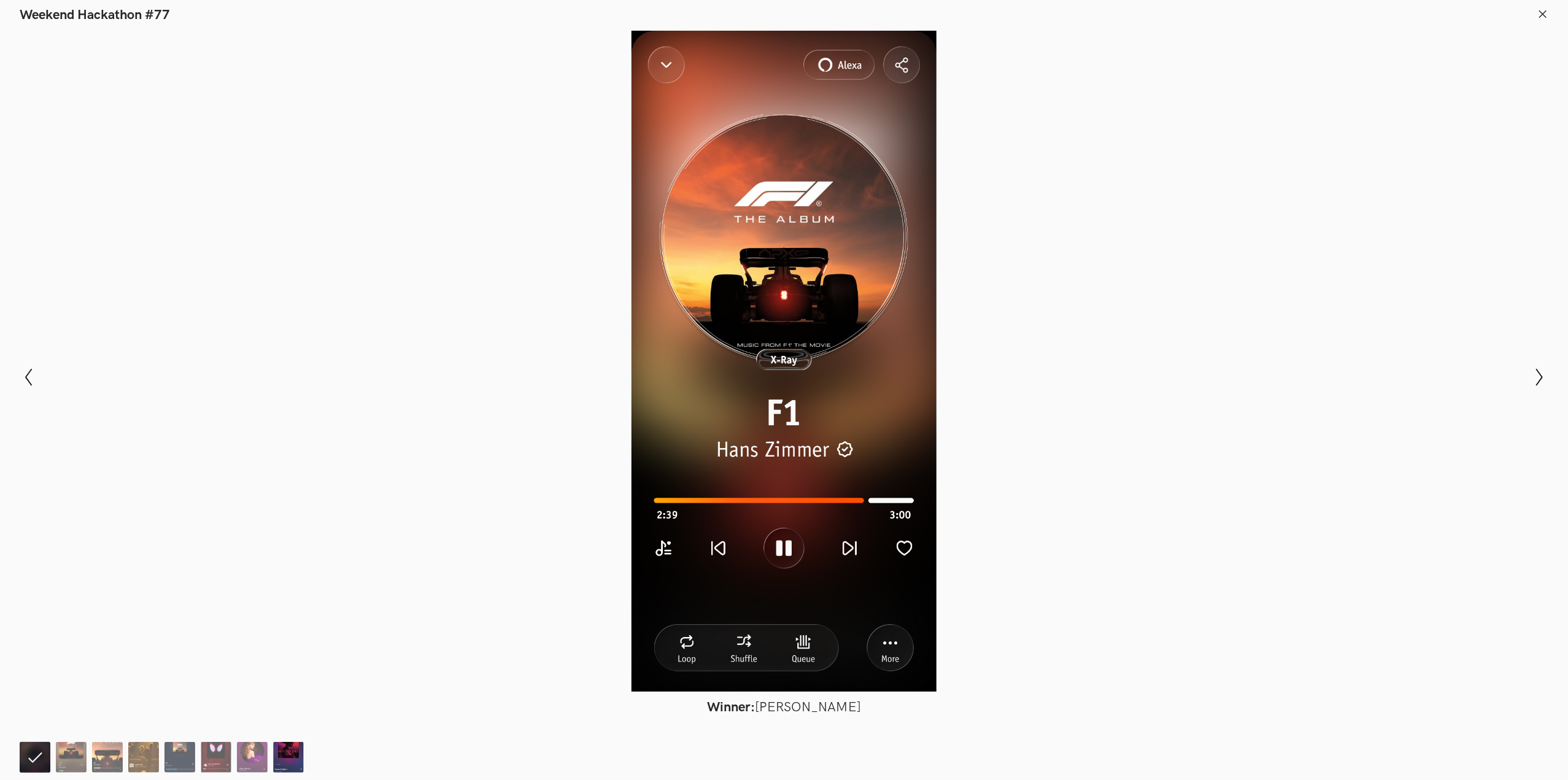
click at [287, 761] on img at bounding box center [288, 756] width 30 height 30
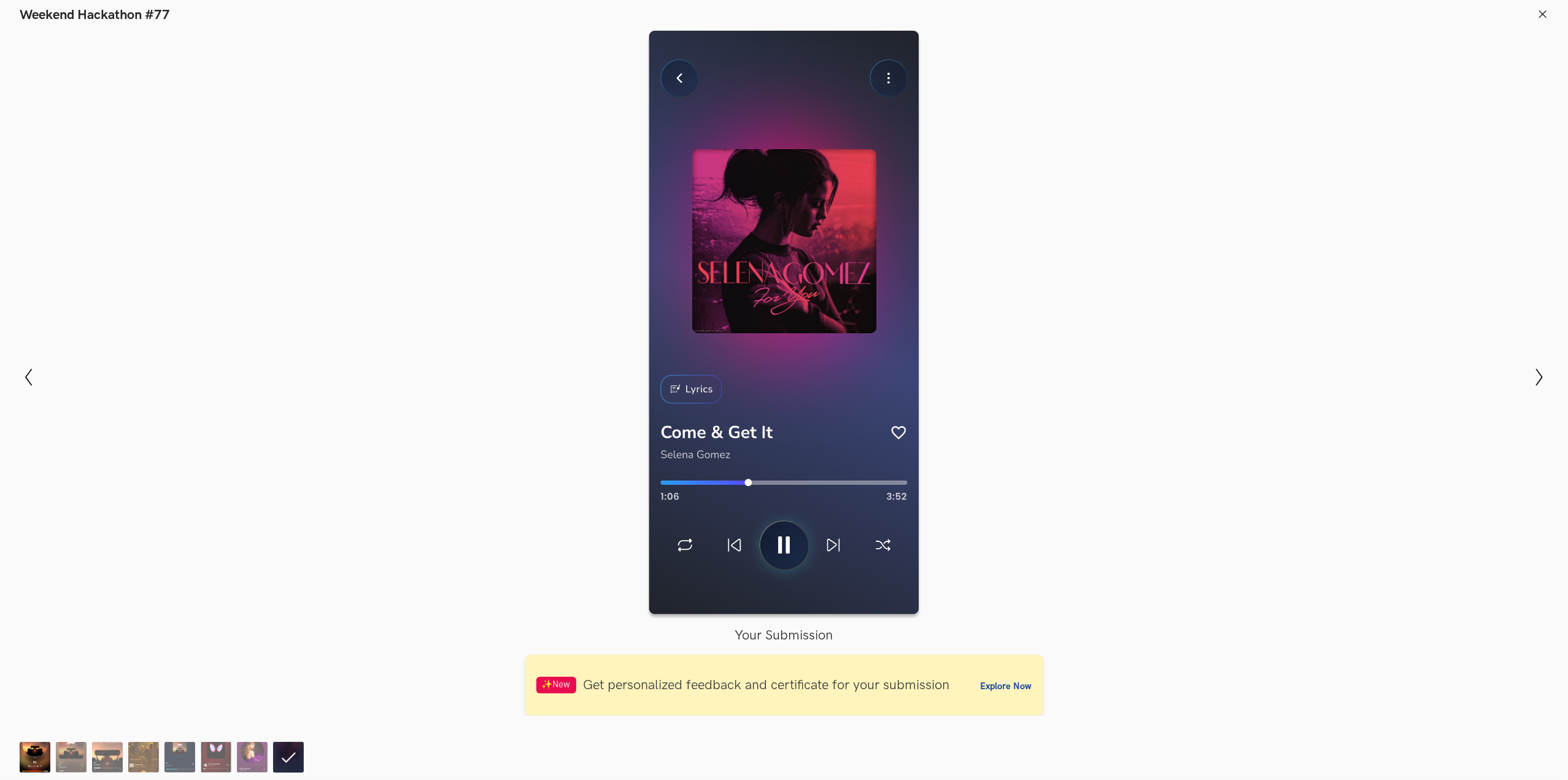
click at [20, 756] on img at bounding box center [35, 756] width 30 height 30
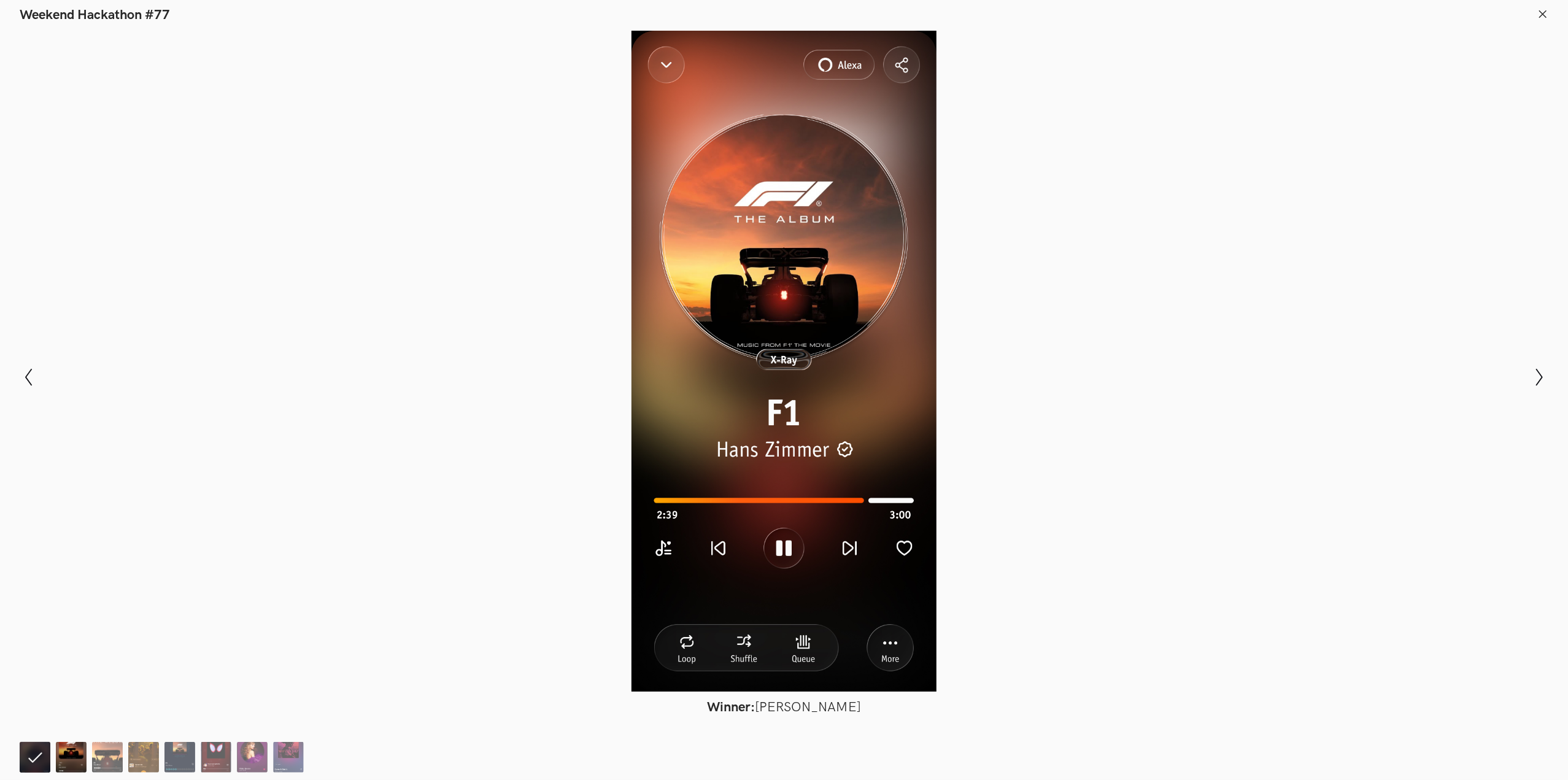
click at [65, 744] on img at bounding box center [70, 756] width 30 height 30
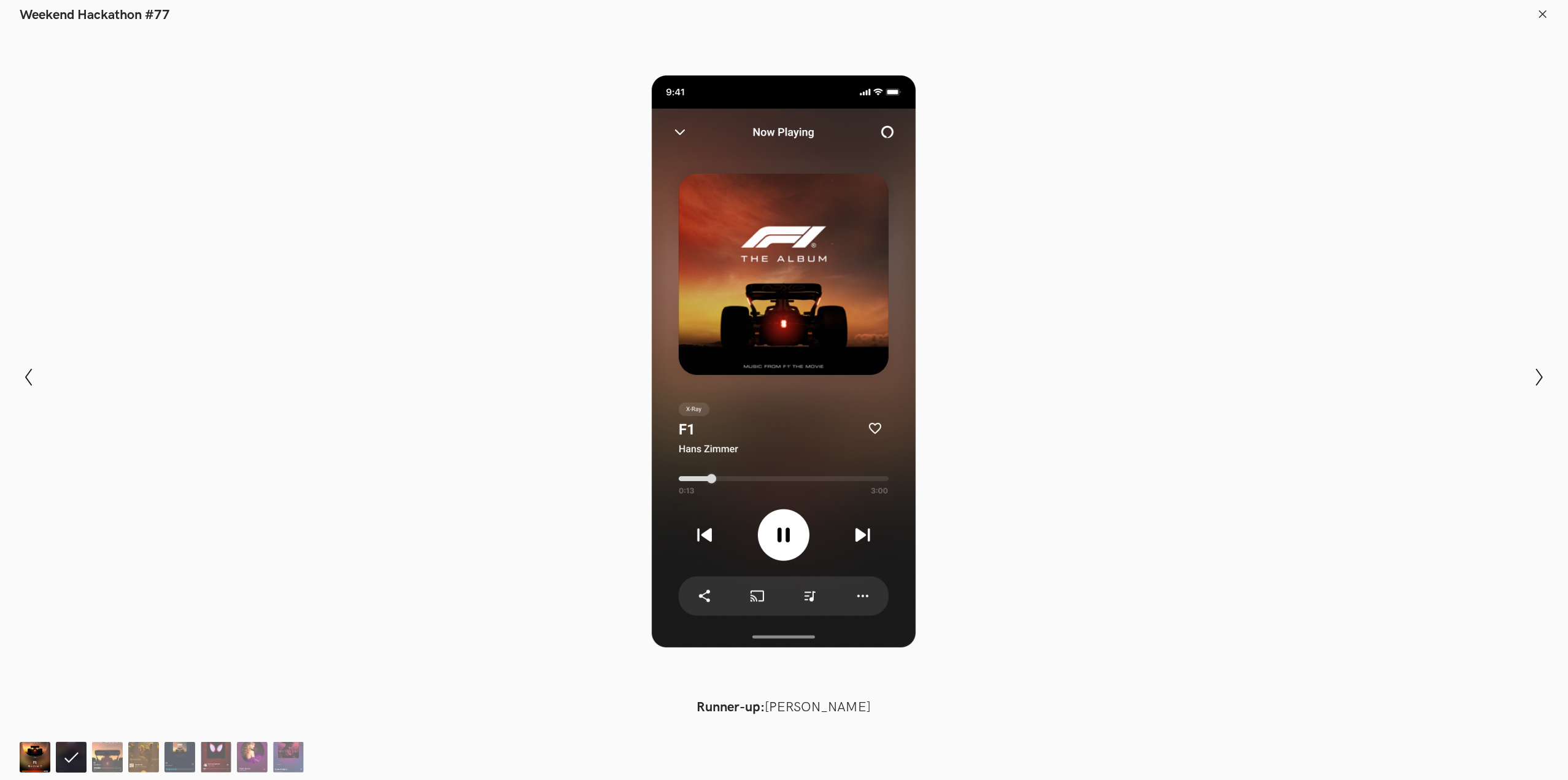
click at [34, 765] on img at bounding box center [35, 756] width 30 height 30
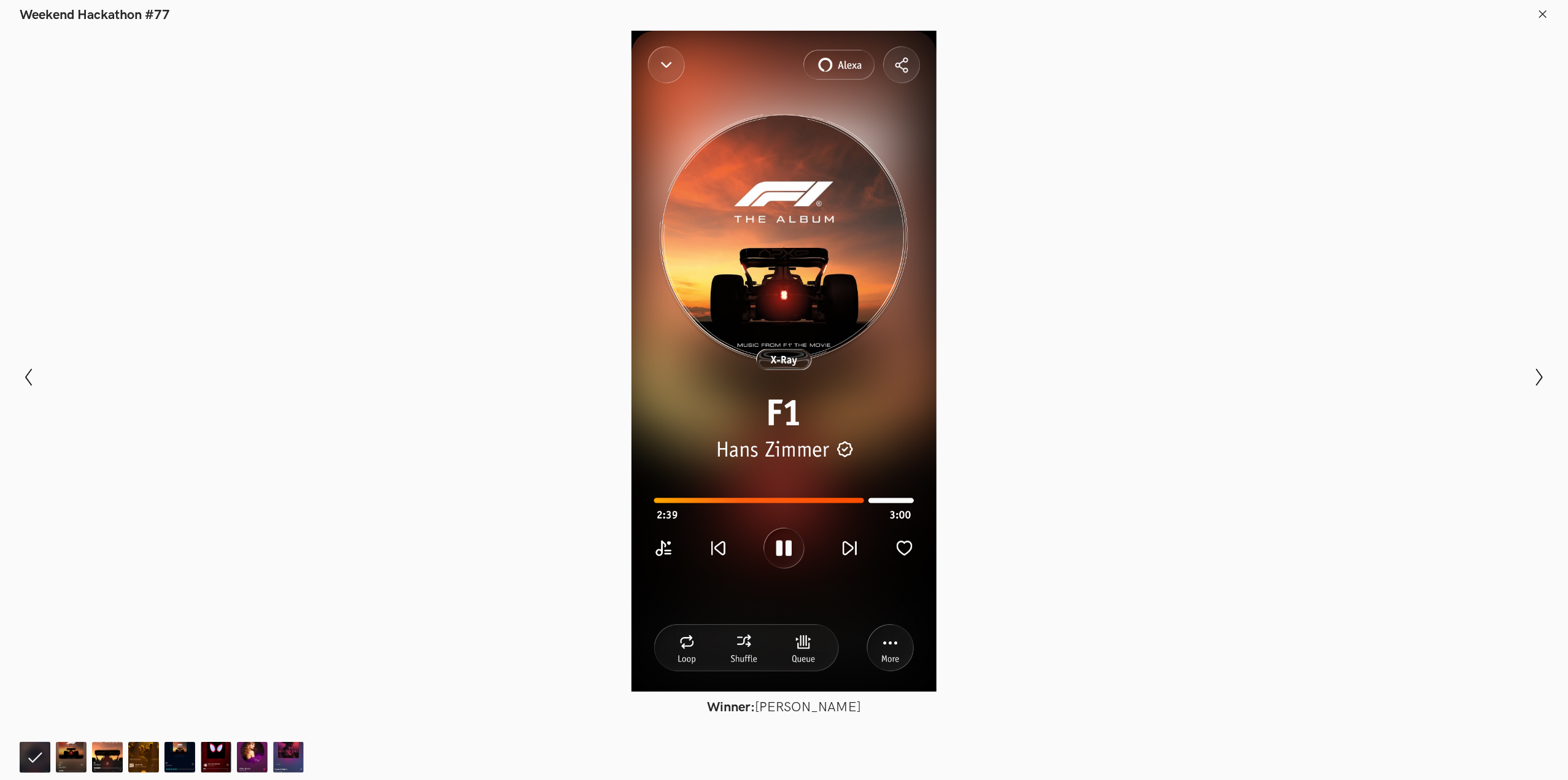
click at [662, 544] on div at bounding box center [784, 360] width 1478 height 661
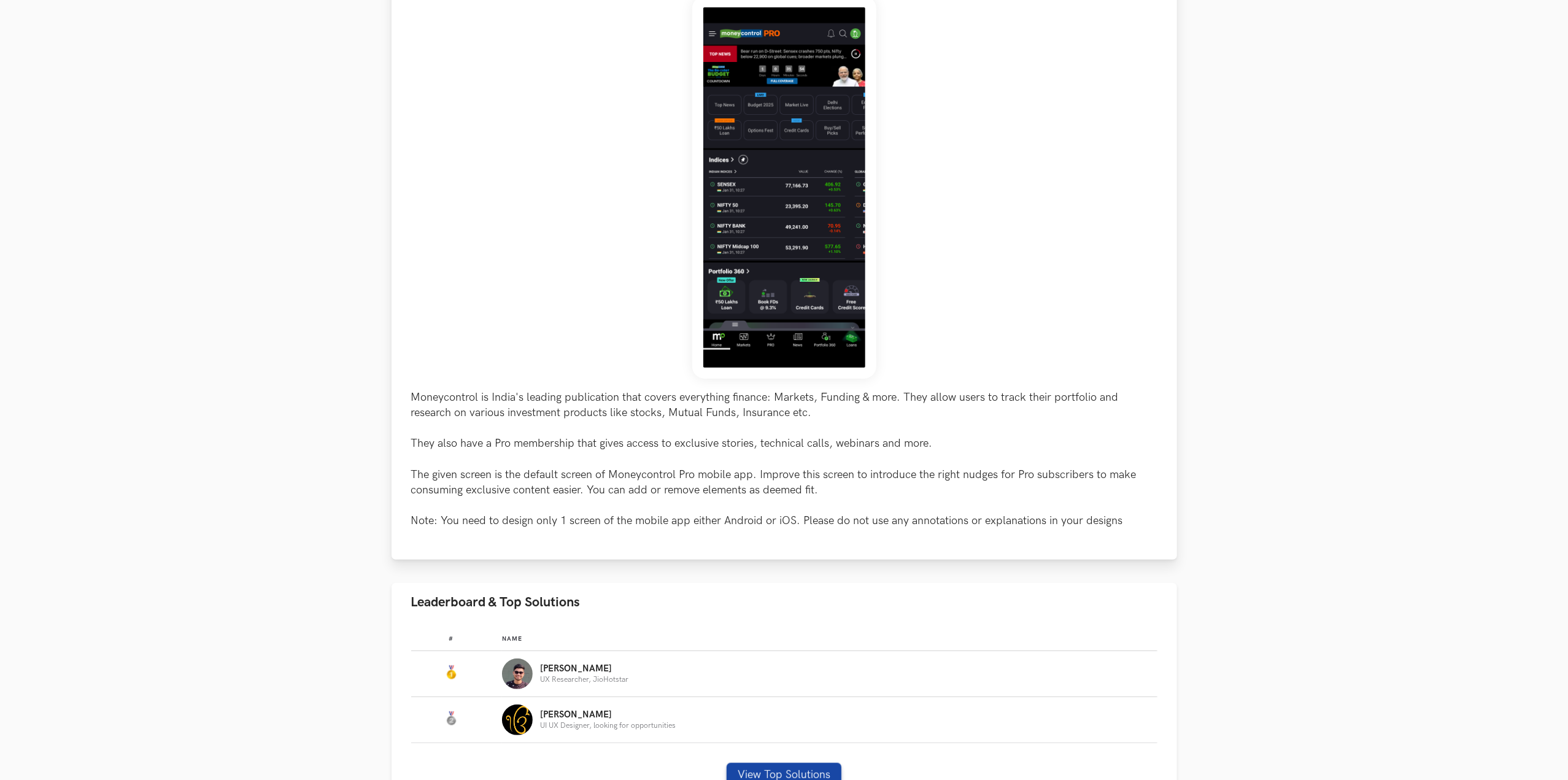
scroll to position [373, 0]
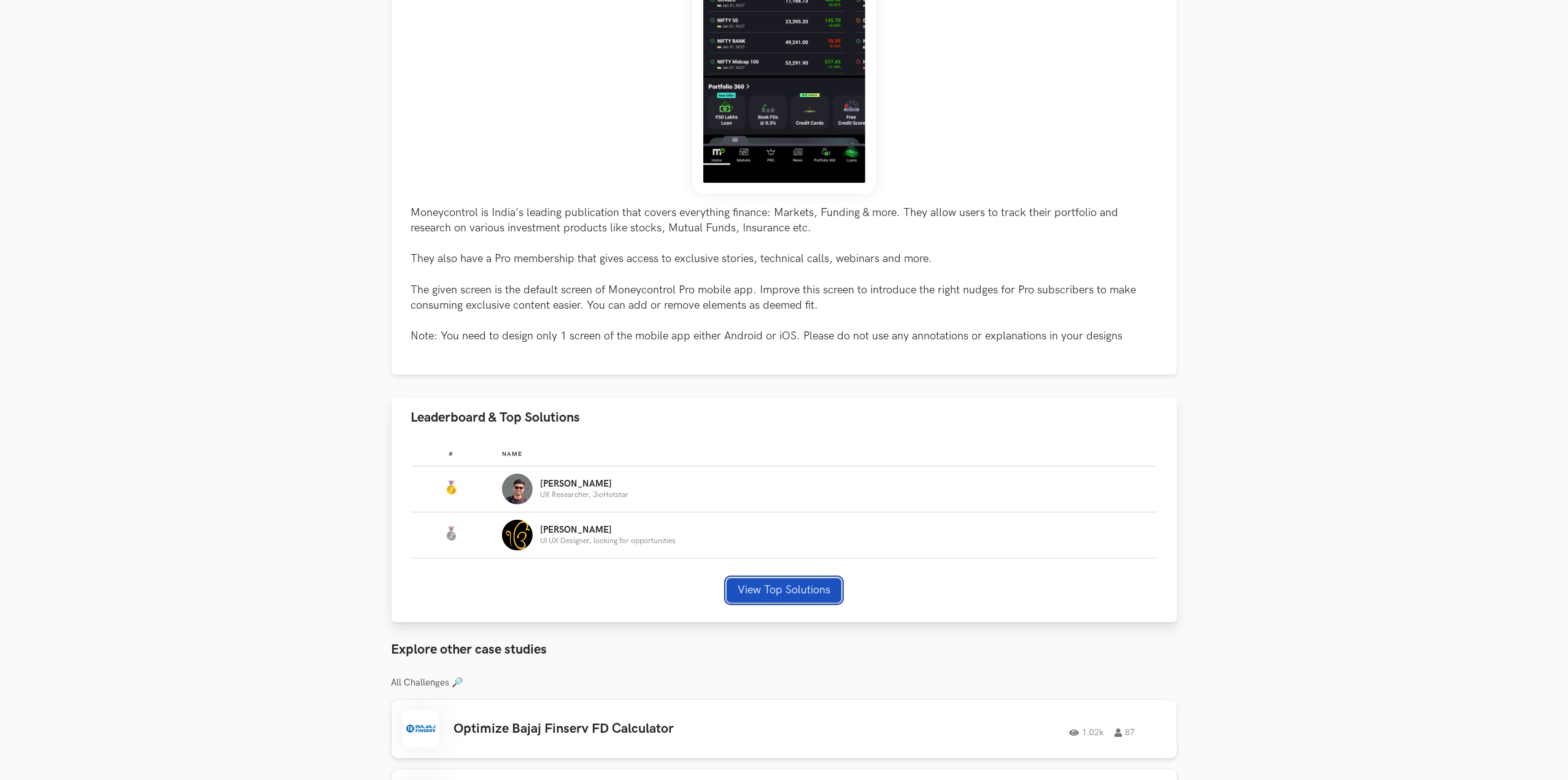
click at [758, 583] on button "View Top Solutions" at bounding box center [784, 590] width 115 height 24
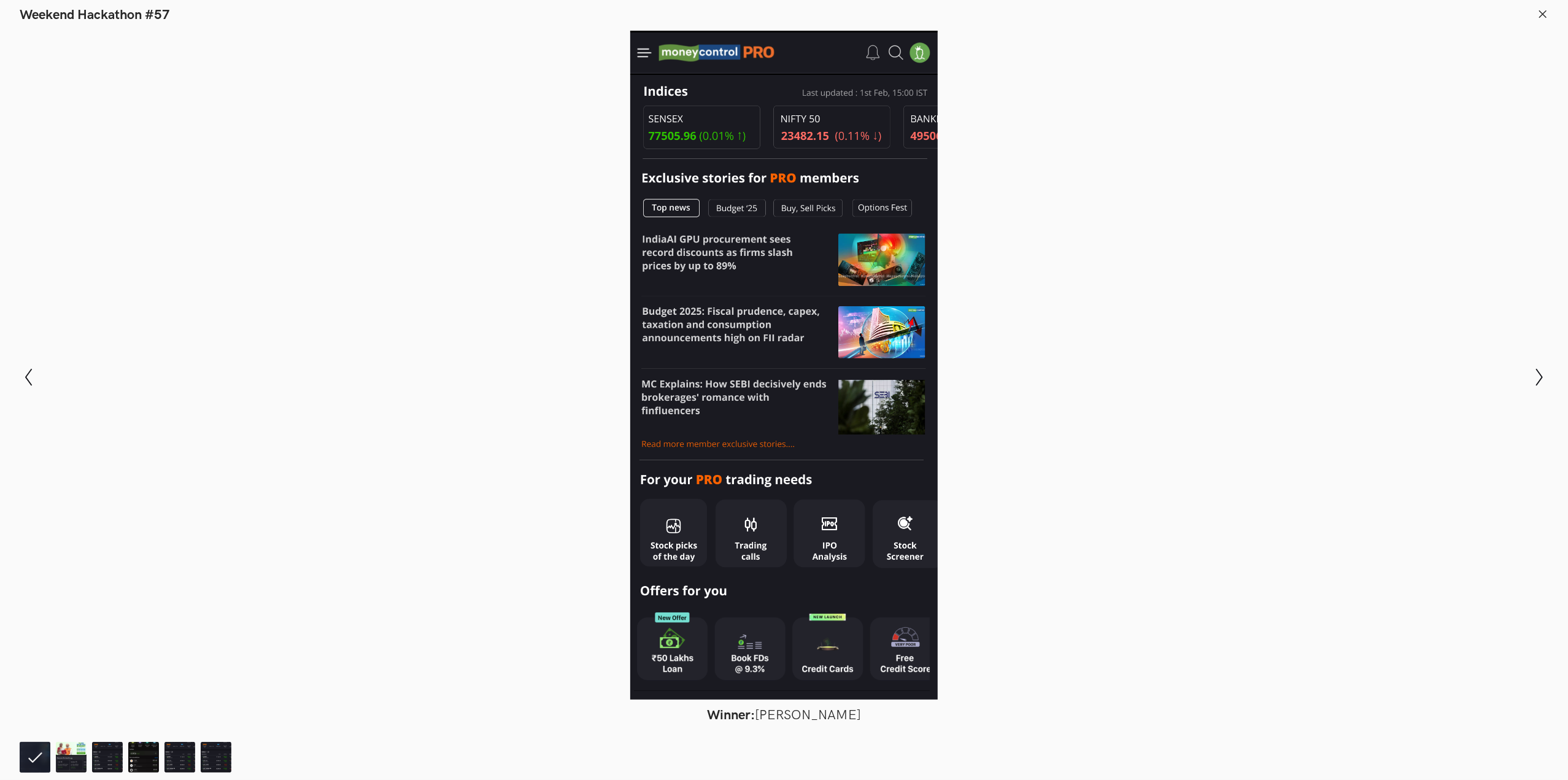
click at [457, 354] on div at bounding box center [784, 365] width 1478 height 669
click at [1538, 14] on icon at bounding box center [1543, 14] width 11 height 11
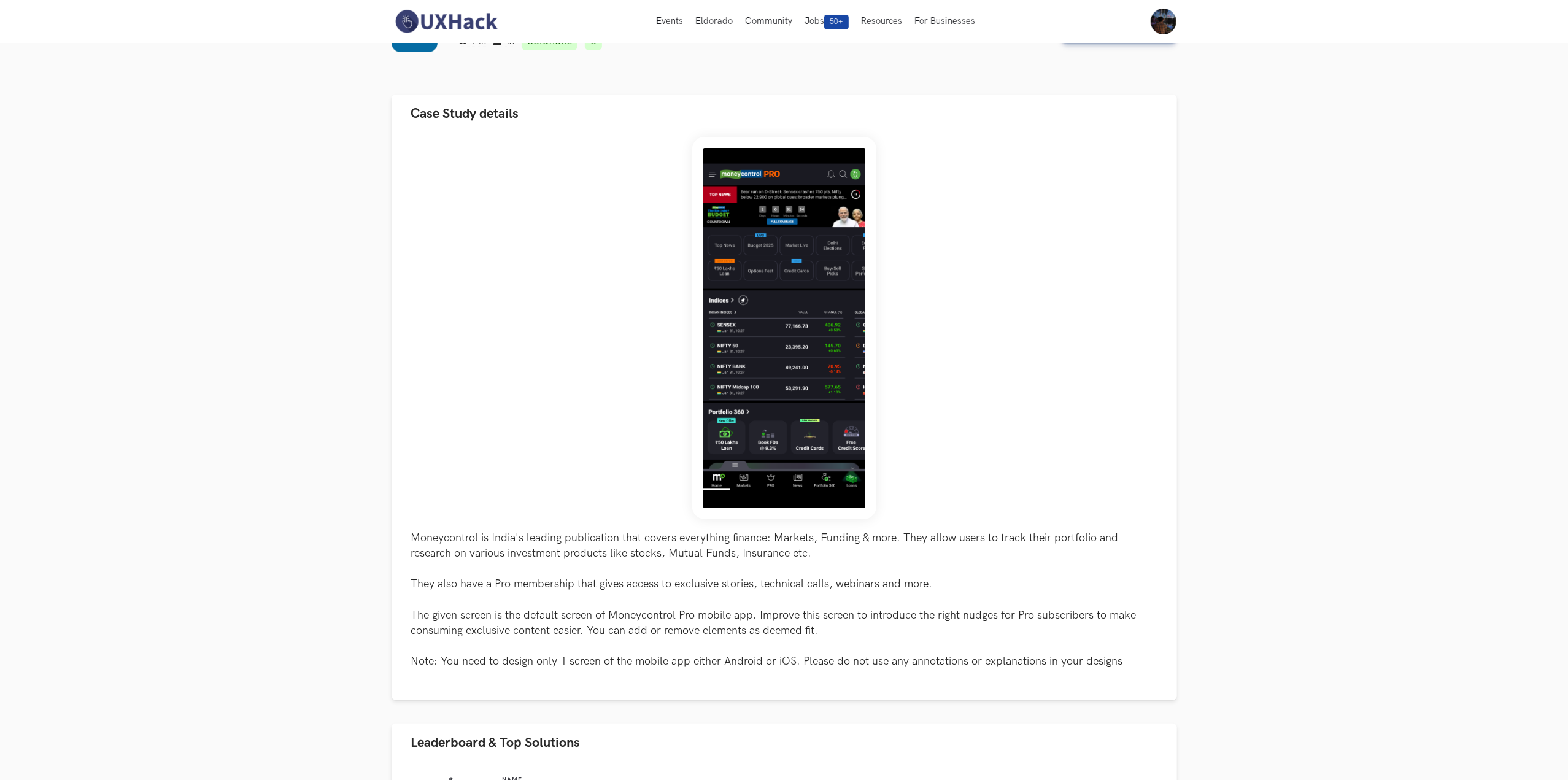
scroll to position [41, 0]
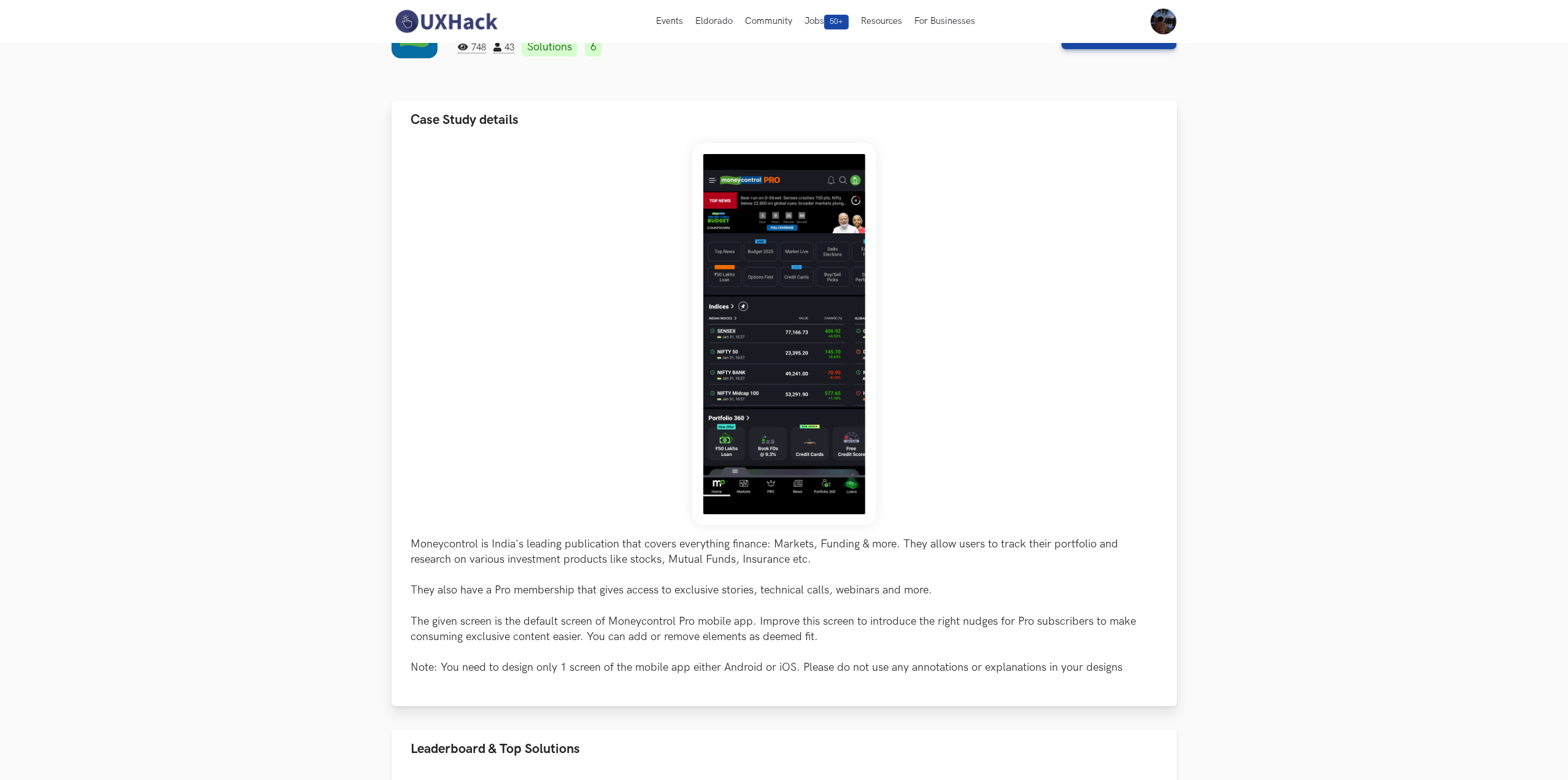
click at [770, 379] on img at bounding box center [784, 334] width 184 height 382
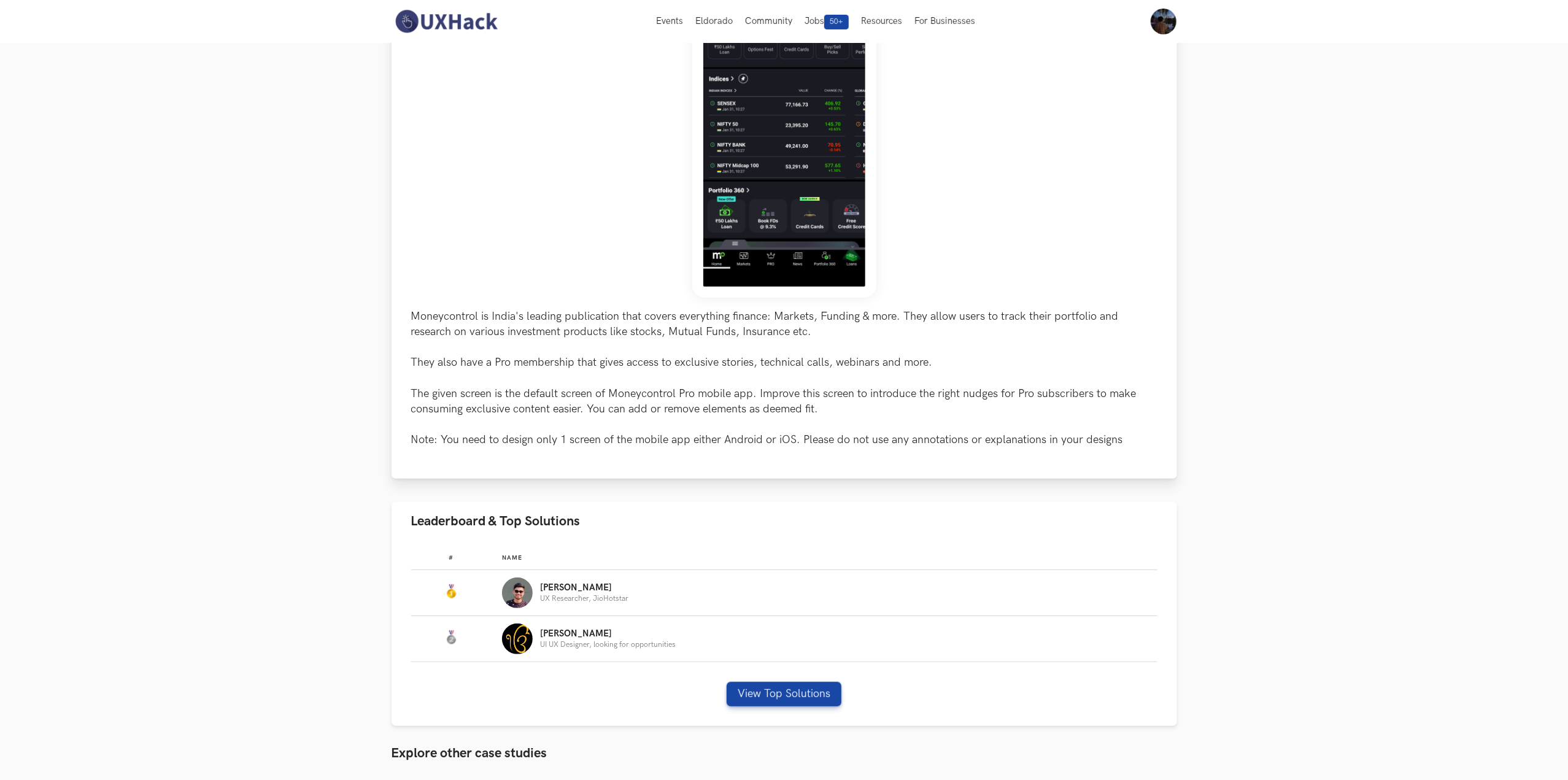
scroll to position [273, 0]
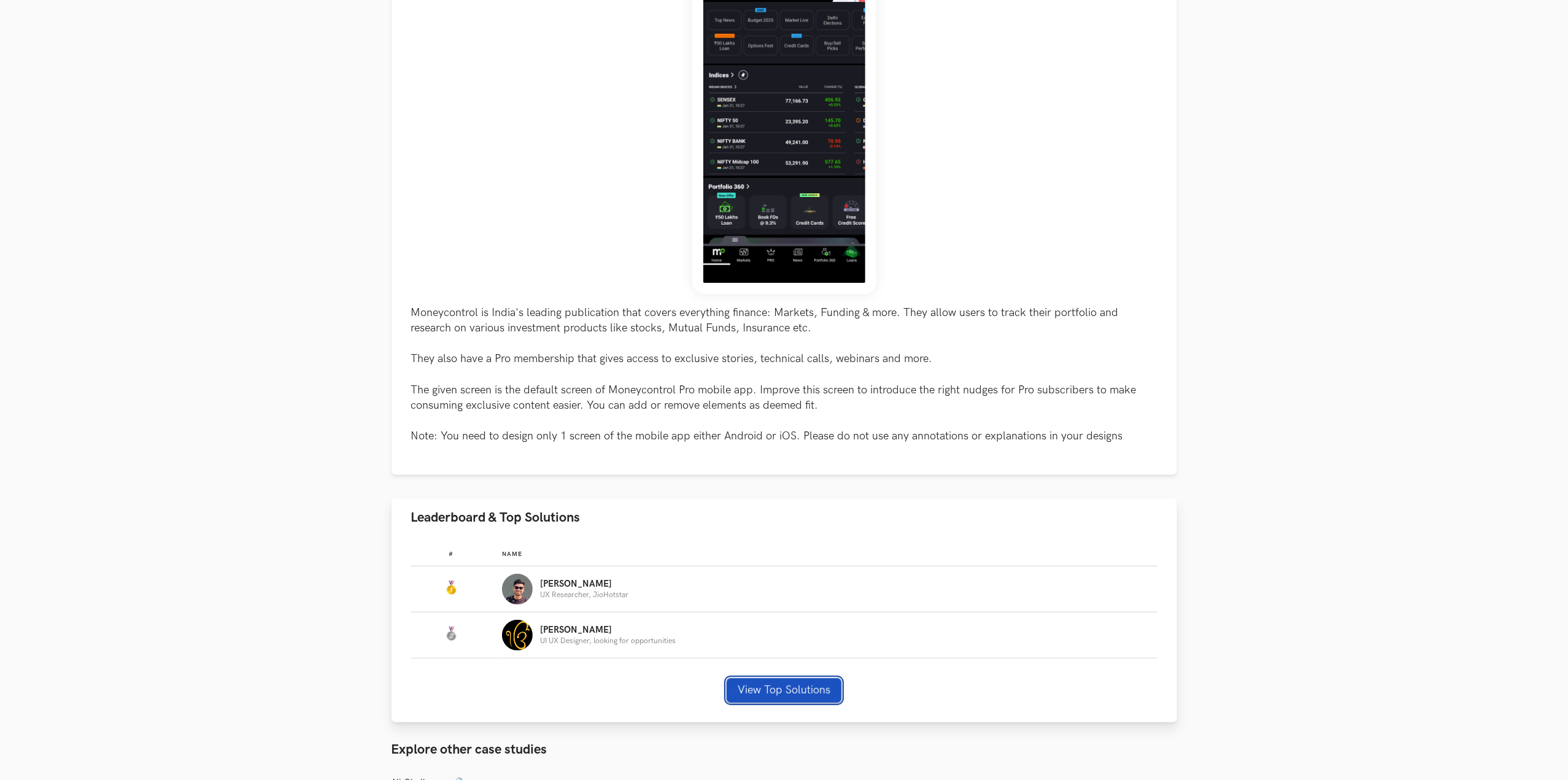
click at [806, 690] on button "View Top Solutions" at bounding box center [784, 690] width 115 height 24
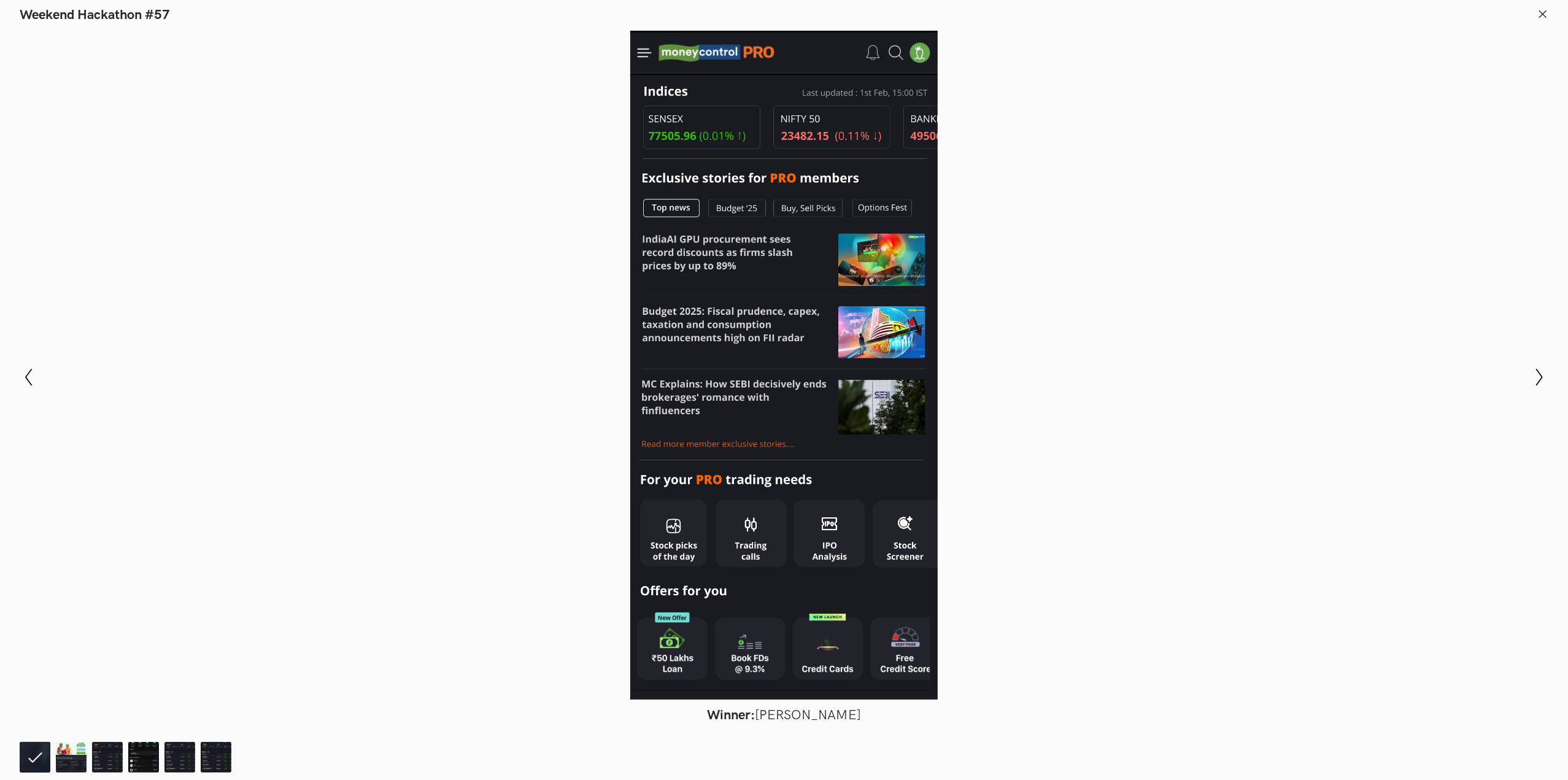
click at [1542, 10] on icon at bounding box center [1543, 14] width 11 height 11
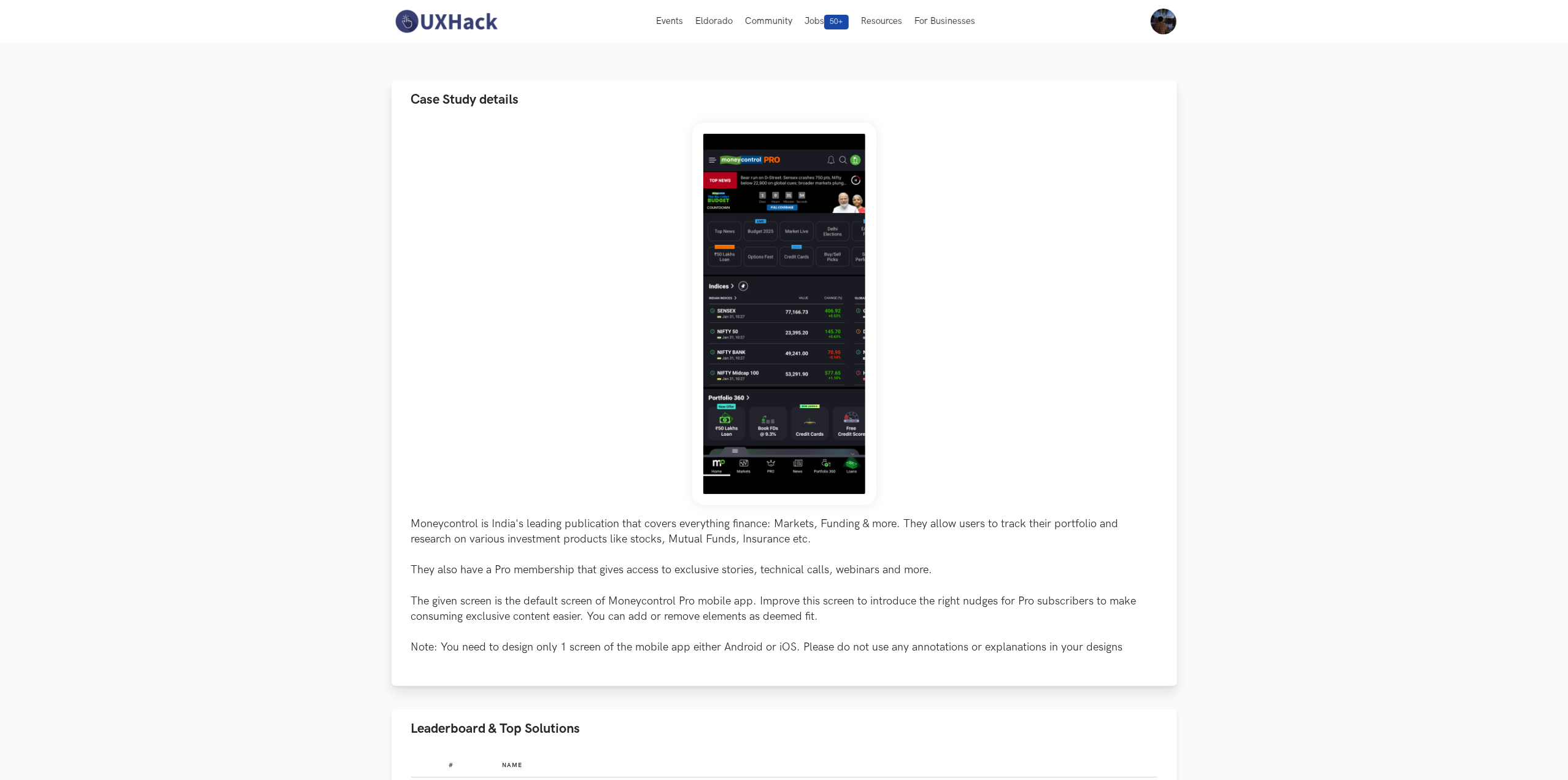
scroll to position [0, 0]
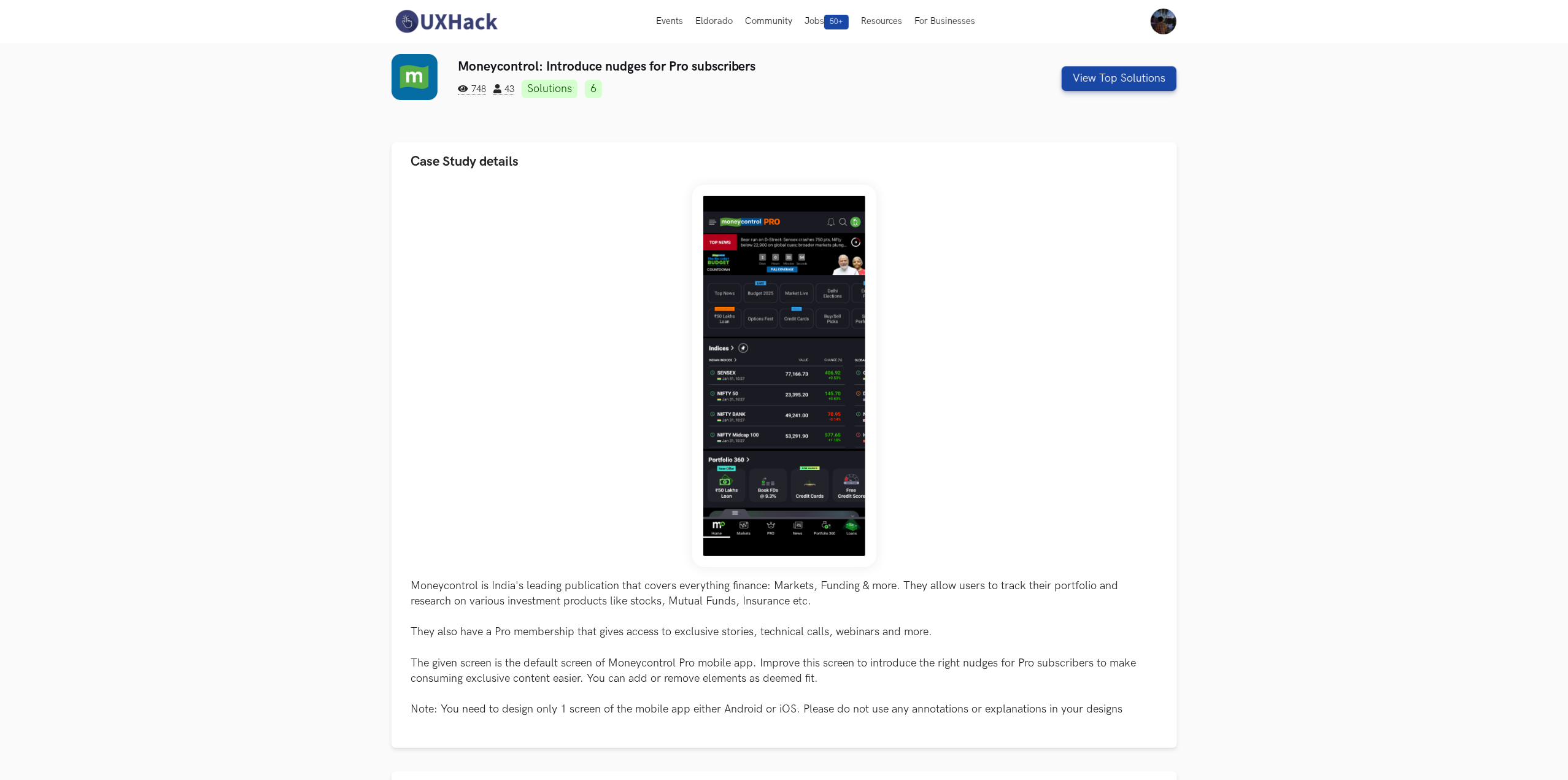
click at [572, 94] on link "Solutions" at bounding box center [549, 89] width 56 height 19
click at [452, 20] on img at bounding box center [446, 21] width 110 height 26
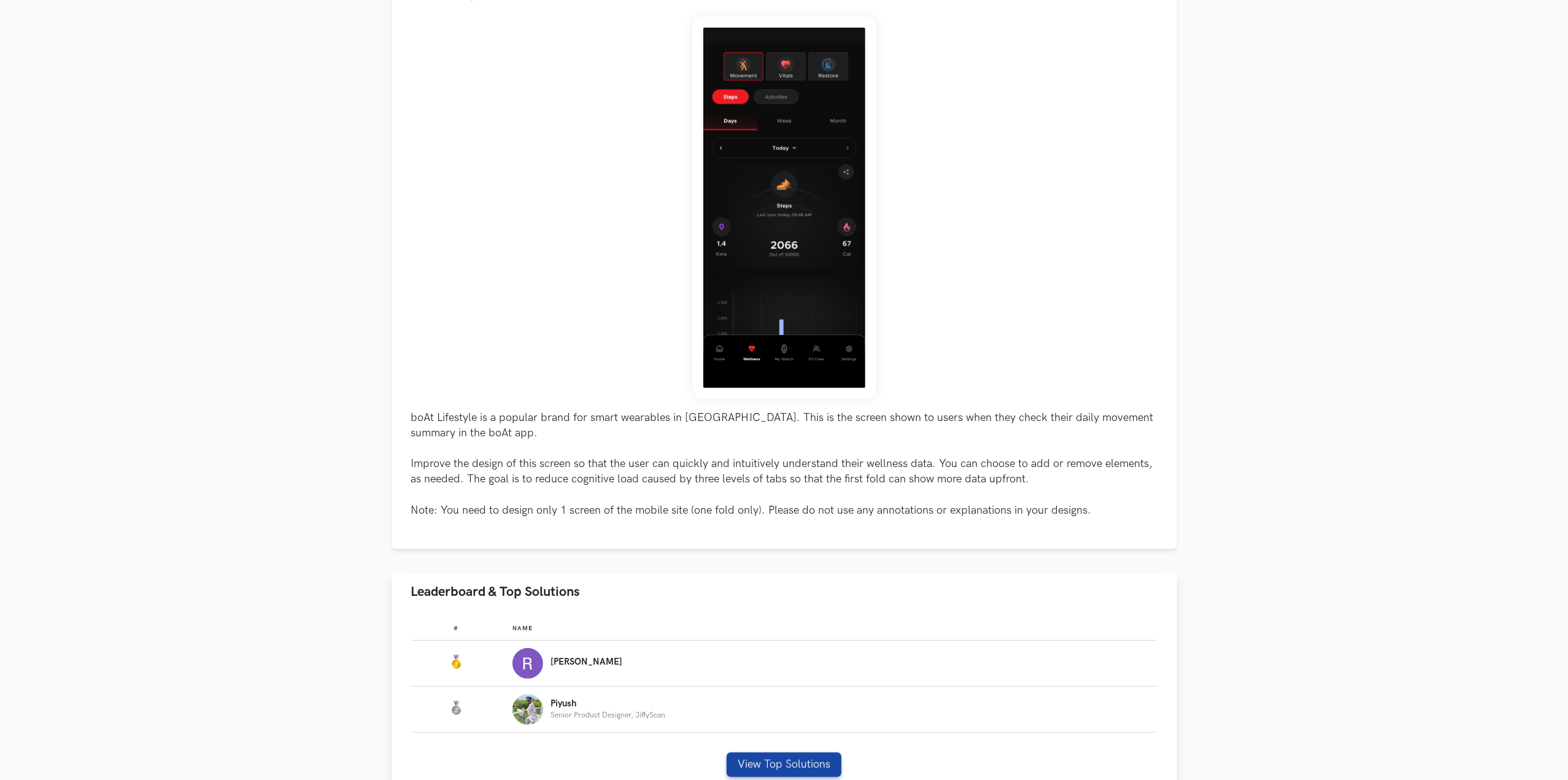
scroll to position [218, 0]
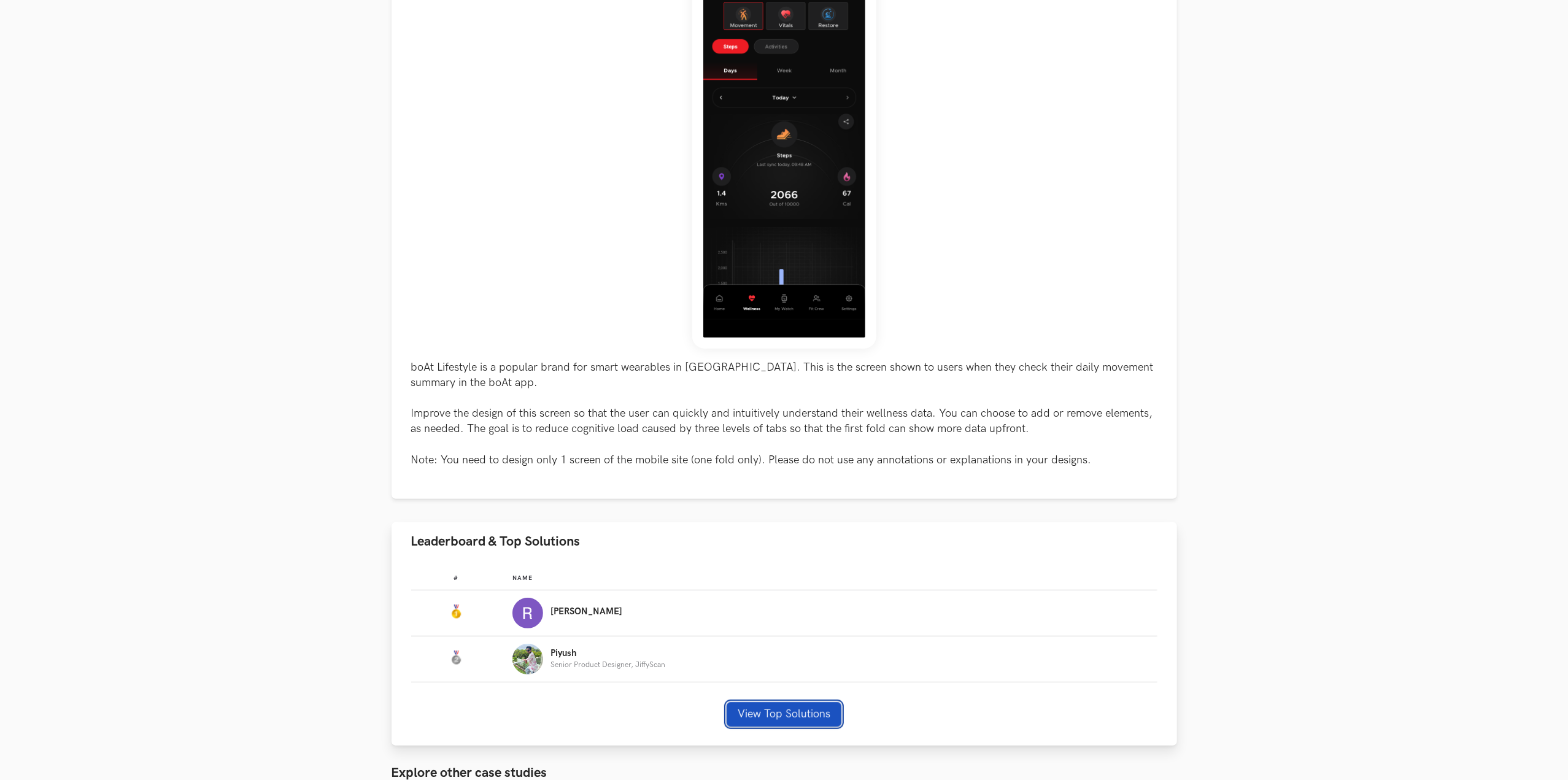
click at [781, 709] on button "View Top Solutions" at bounding box center [784, 713] width 115 height 24
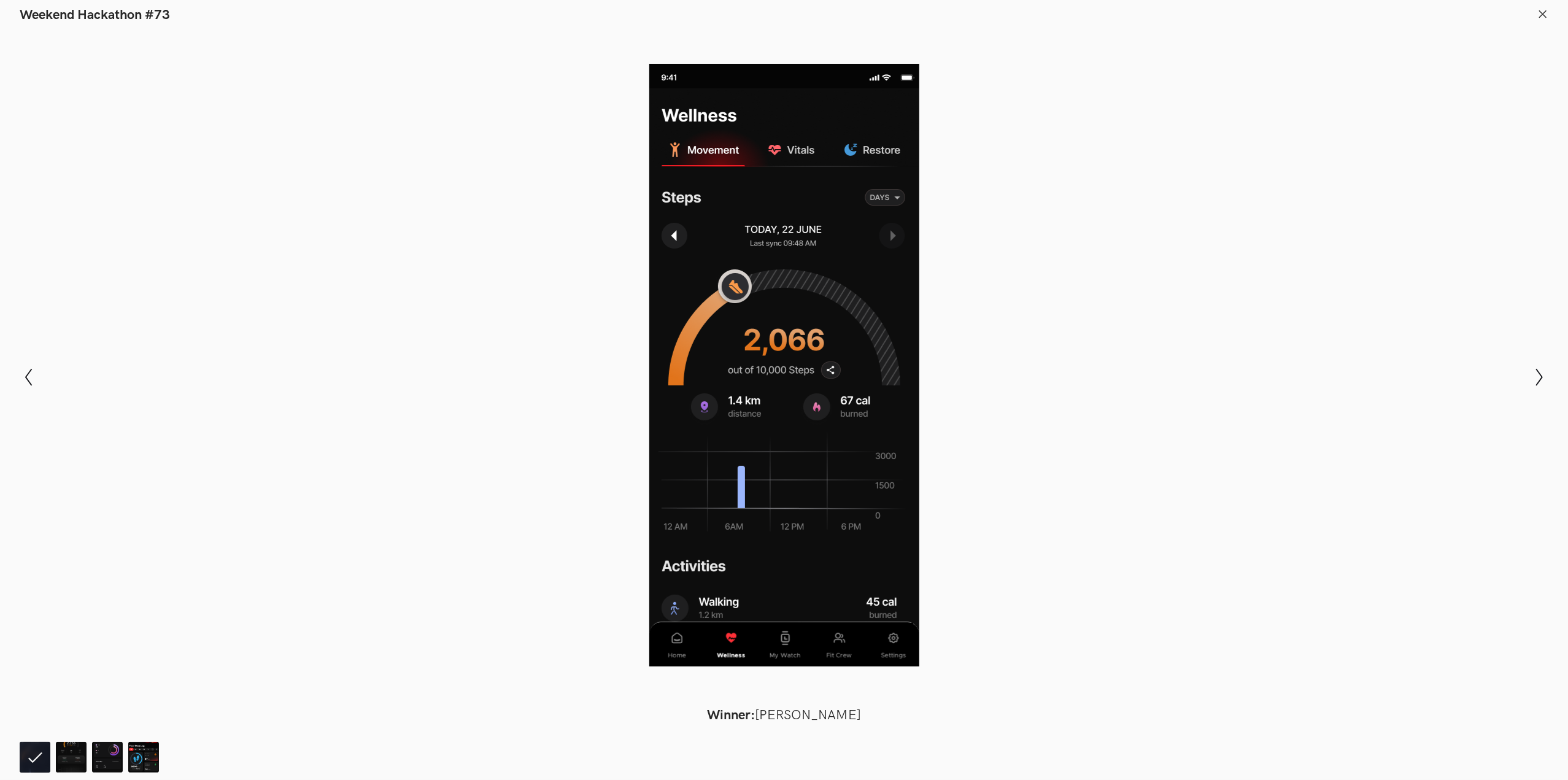
click at [1167, 334] on div at bounding box center [784, 365] width 1478 height 669
click at [67, 758] on img at bounding box center [70, 756] width 30 height 30
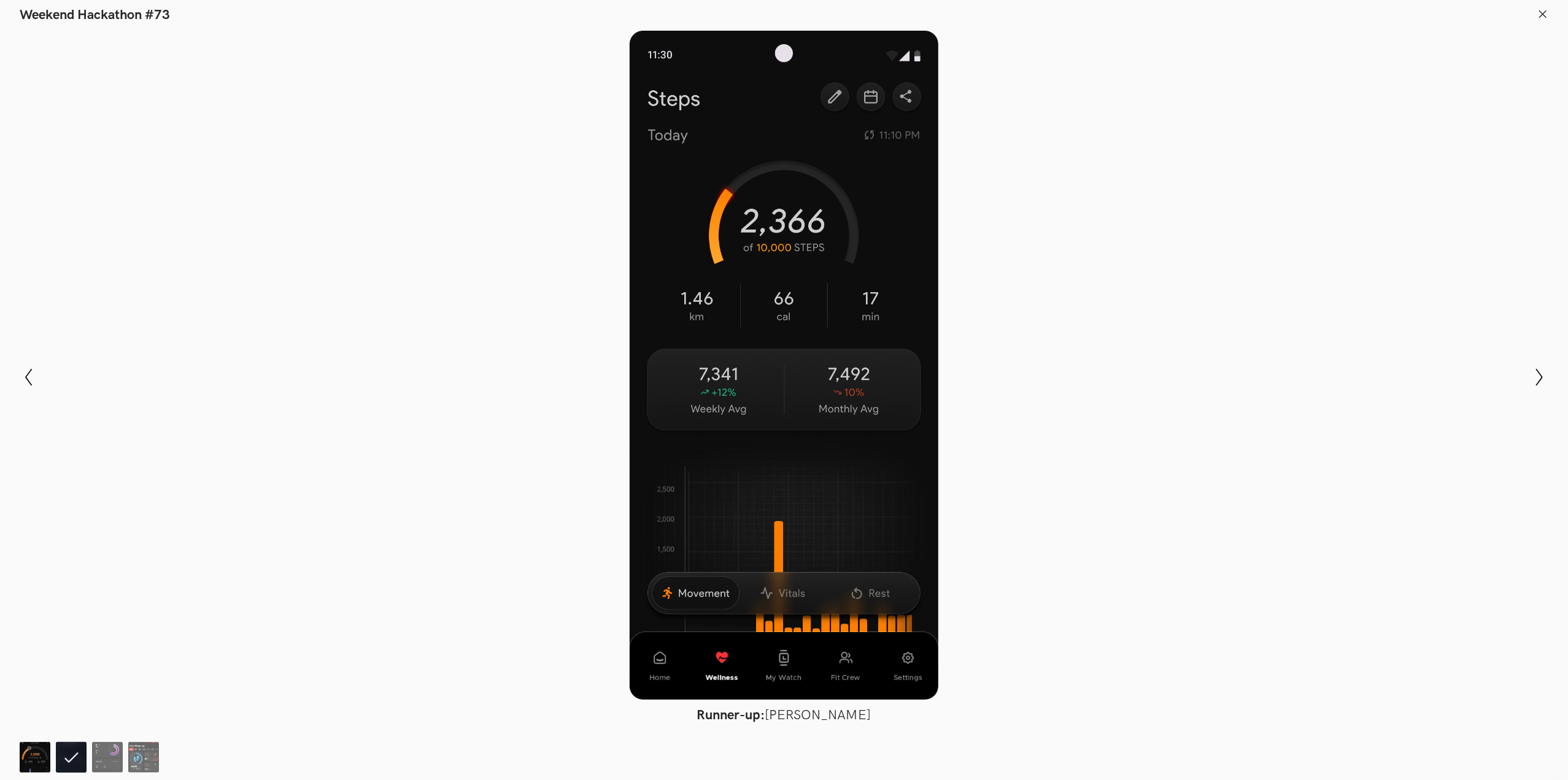
click at [40, 758] on img at bounding box center [35, 756] width 30 height 30
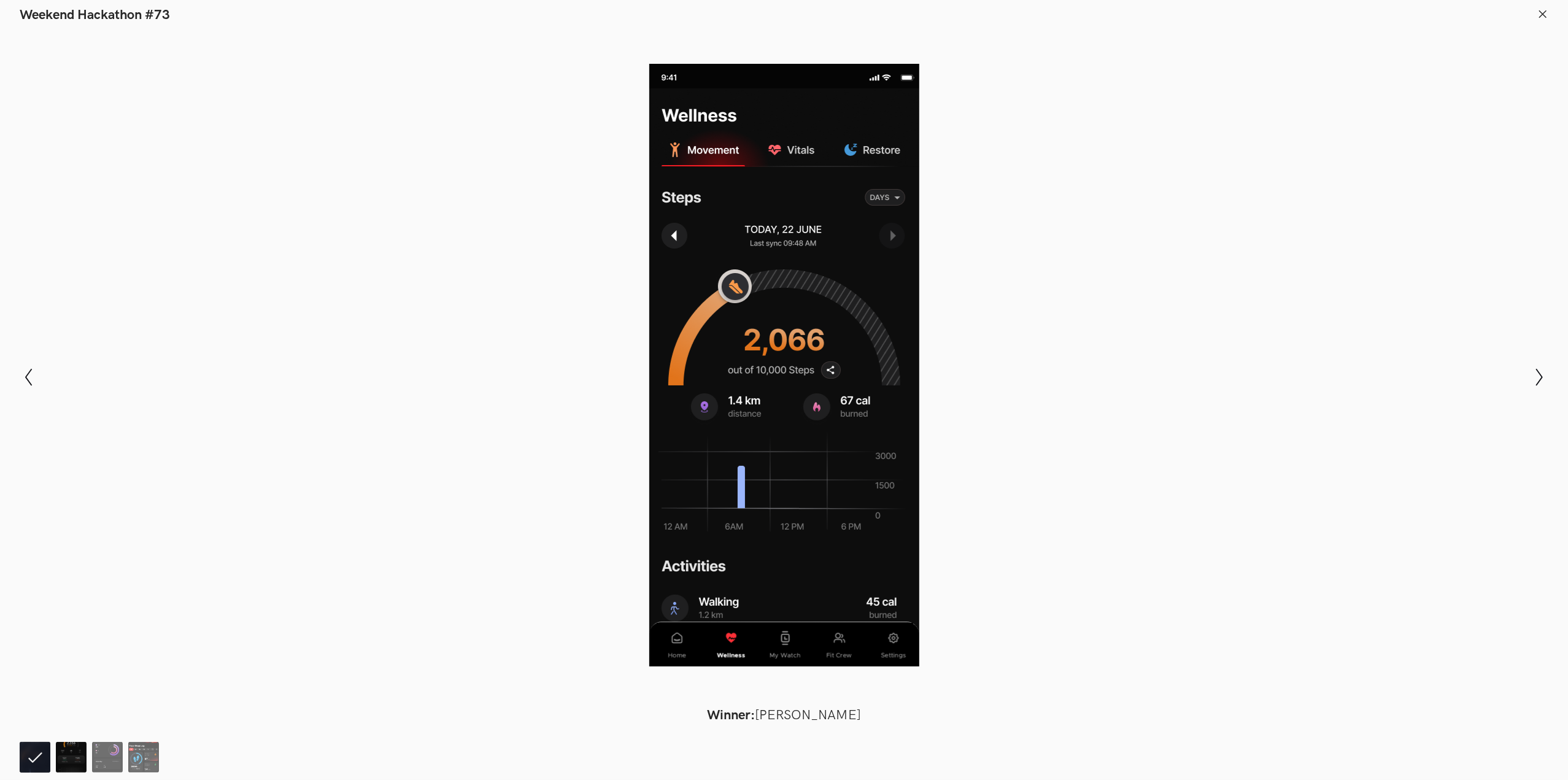
click at [66, 756] on img at bounding box center [70, 756] width 30 height 30
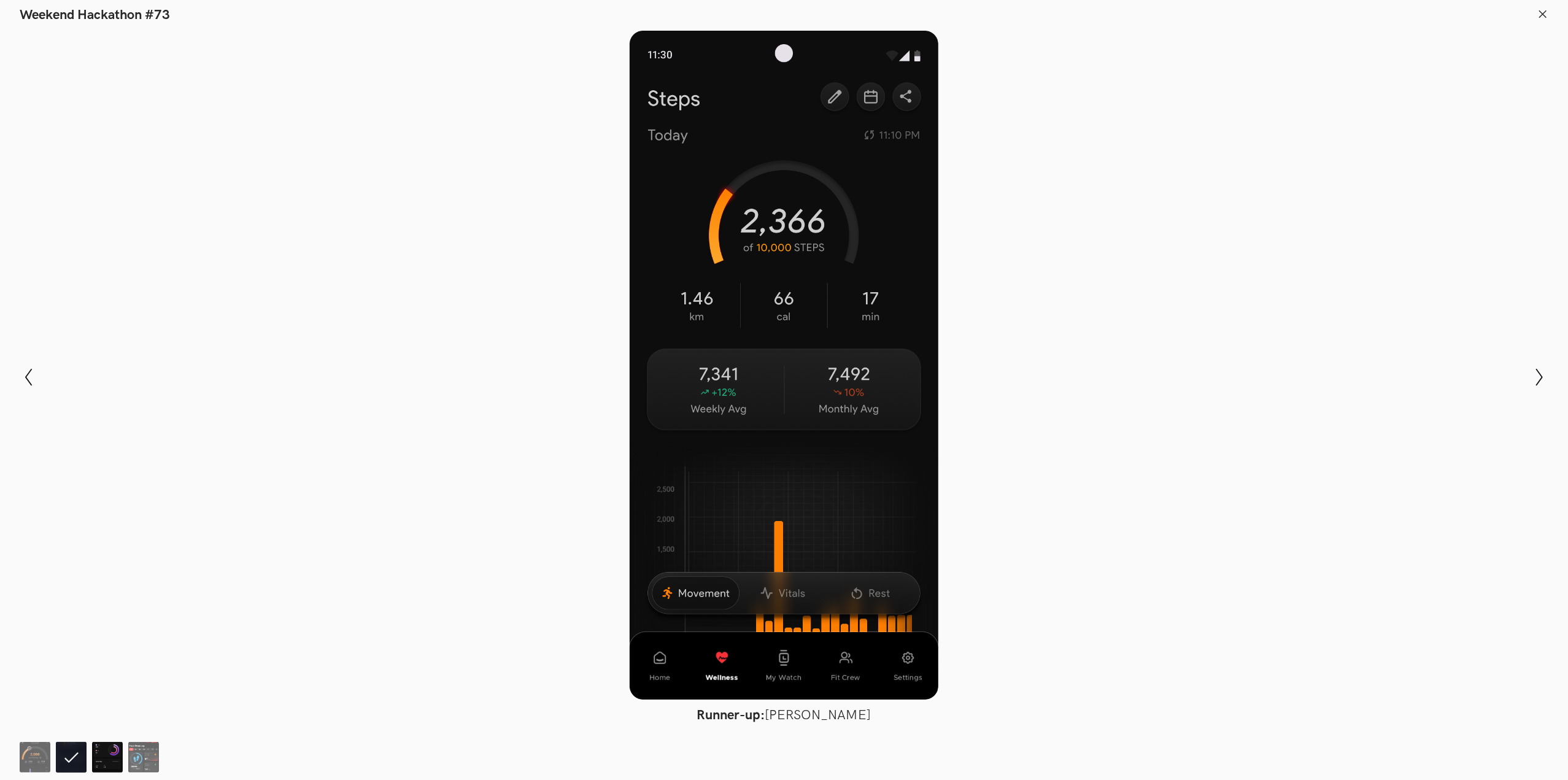
click at [96, 750] on img at bounding box center [107, 756] width 30 height 30
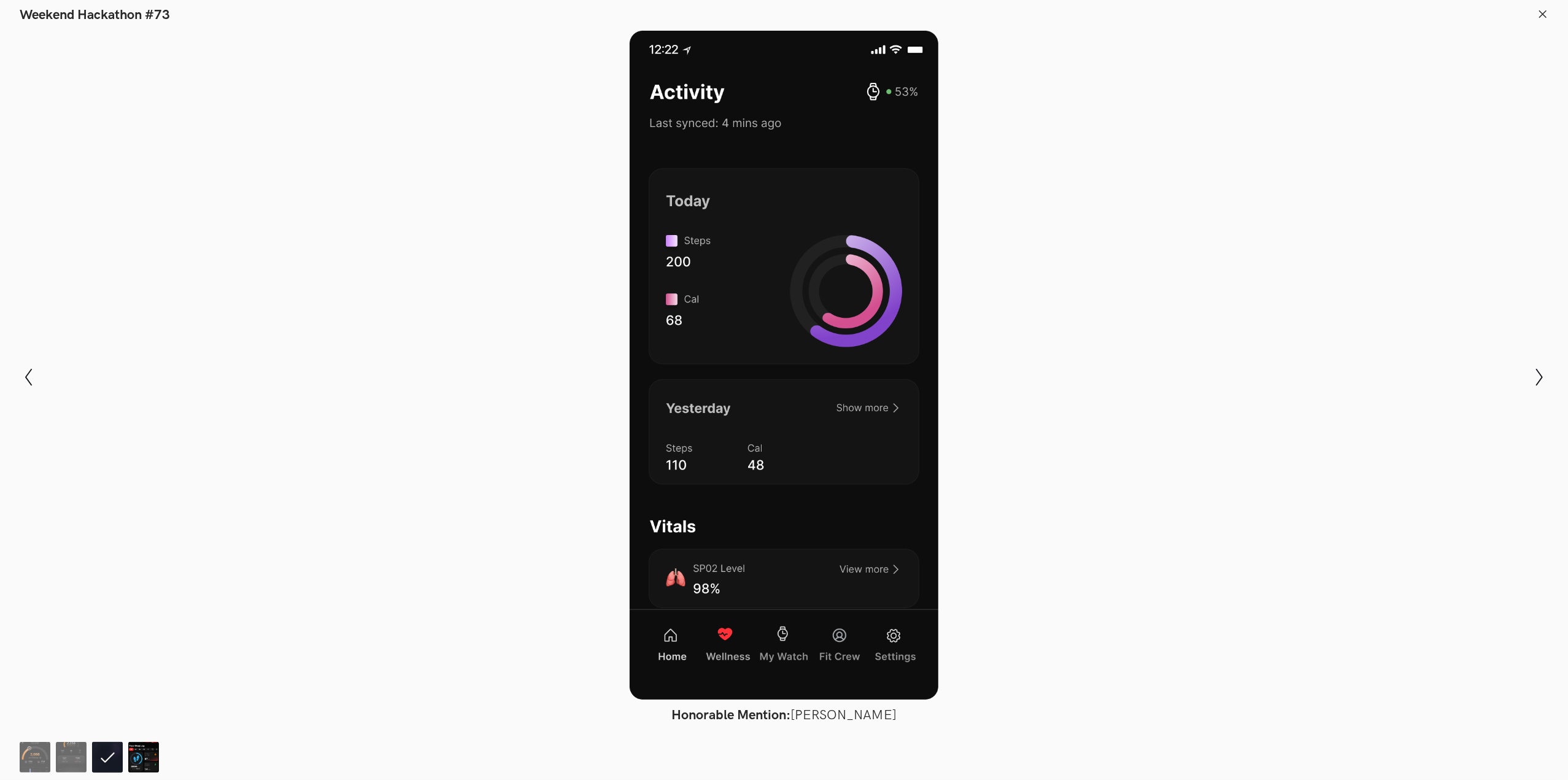
click at [145, 752] on img at bounding box center [143, 756] width 30 height 30
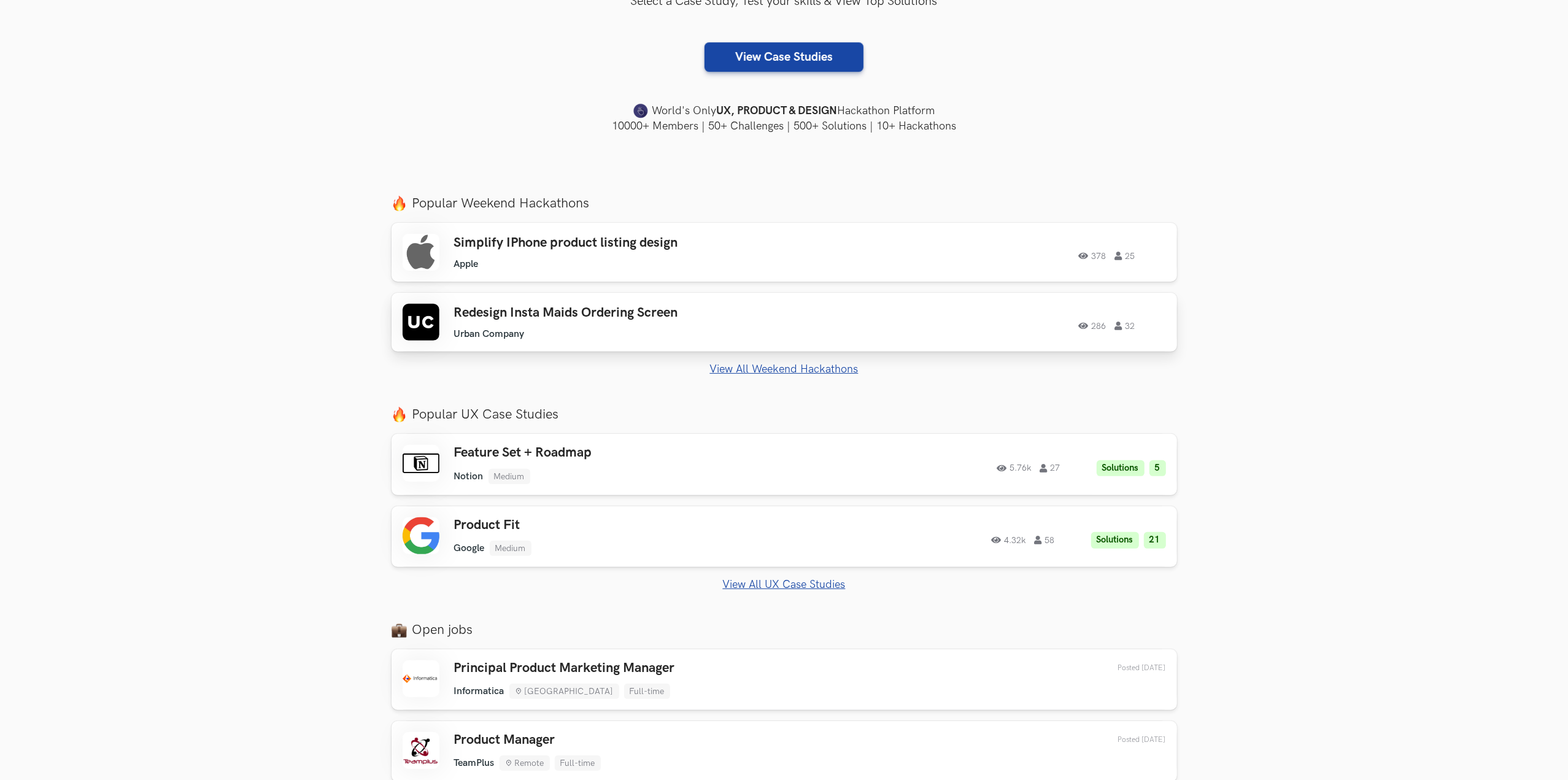
scroll to position [286, 0]
click at [902, 247] on div "378 25" at bounding box center [999, 252] width 334 height 16
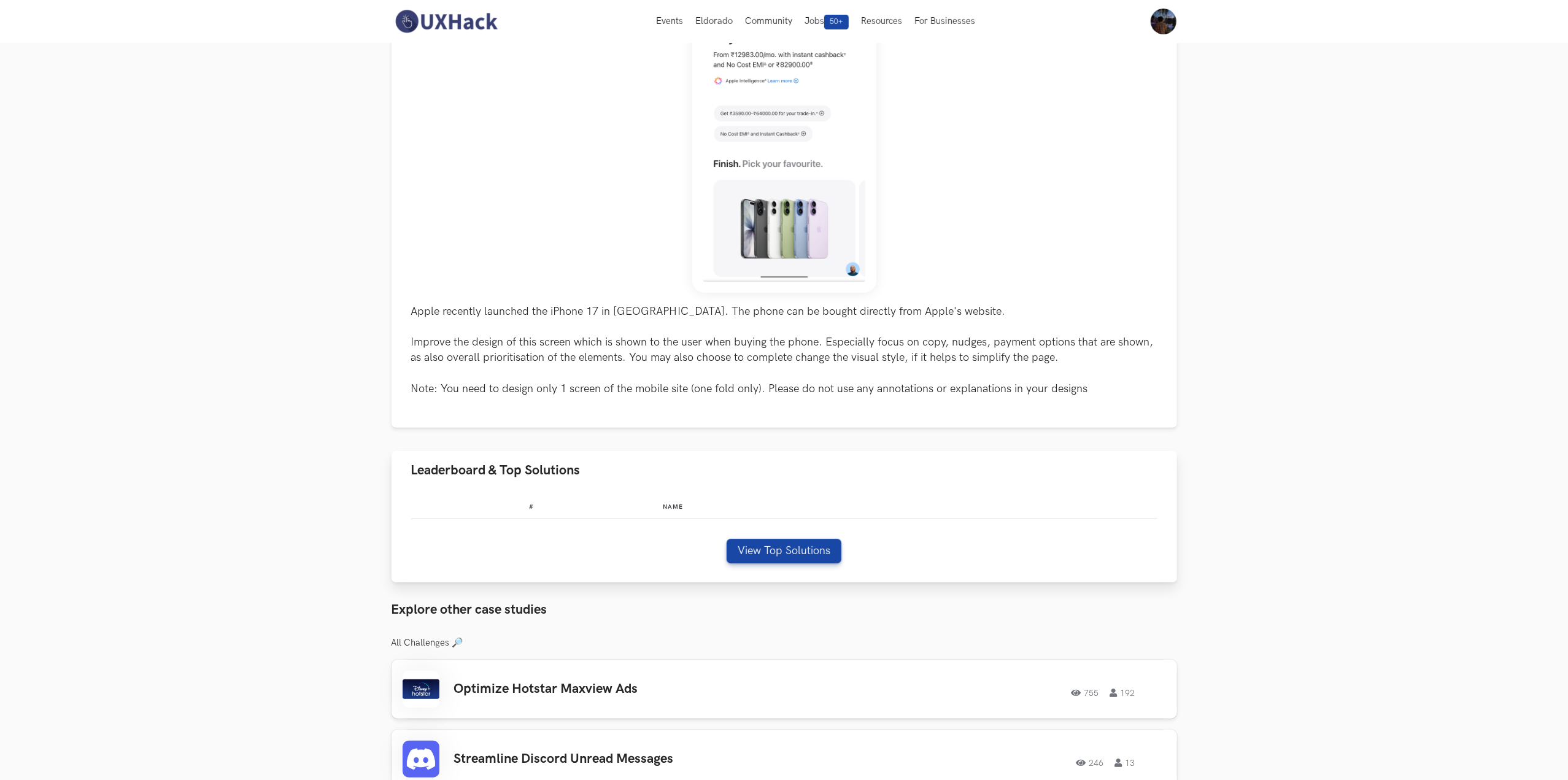
scroll to position [274, 0]
click at [818, 554] on button "View Top Solutions" at bounding box center [784, 551] width 115 height 24
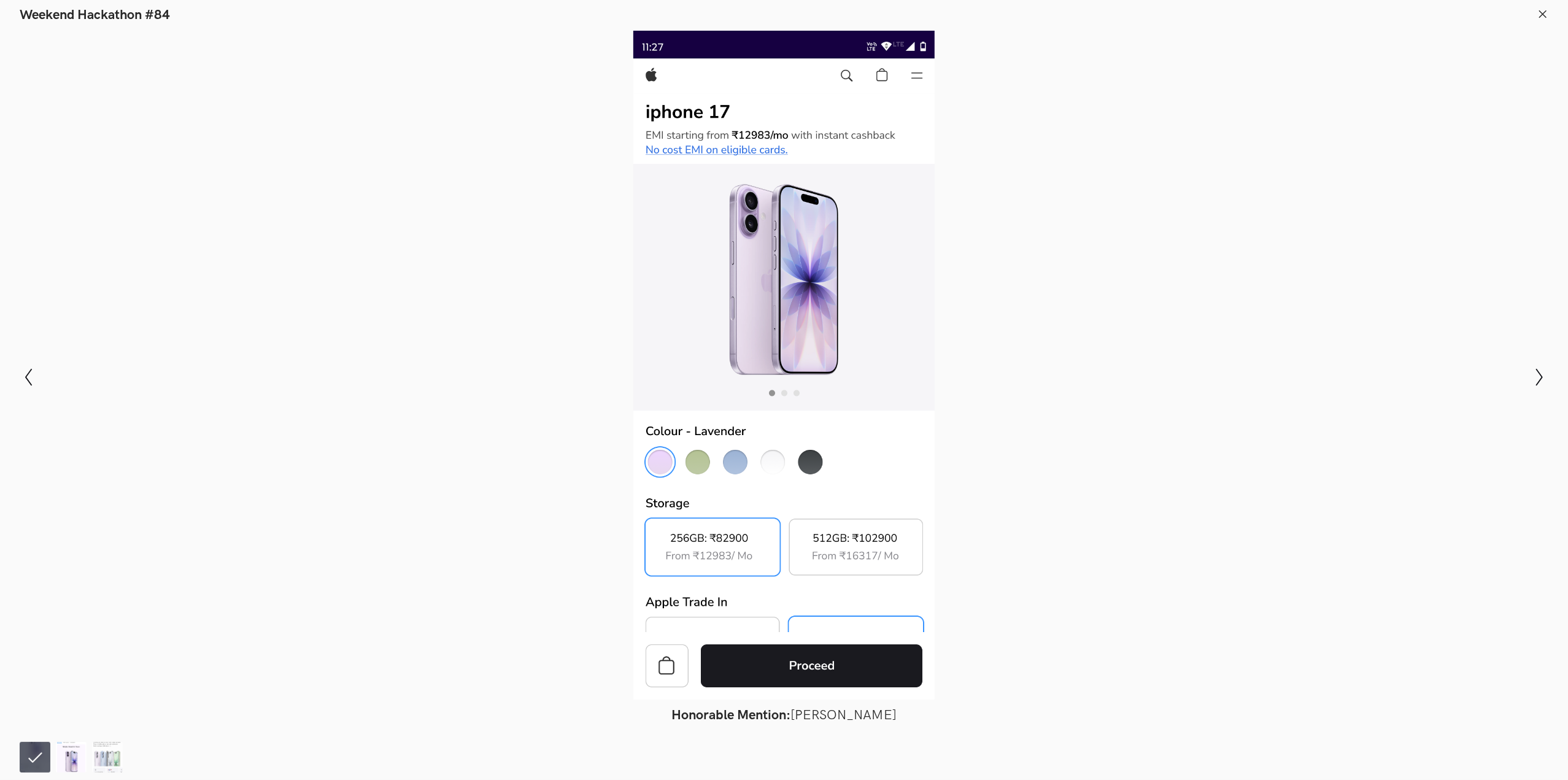
click at [68, 757] on img at bounding box center [70, 756] width 30 height 30
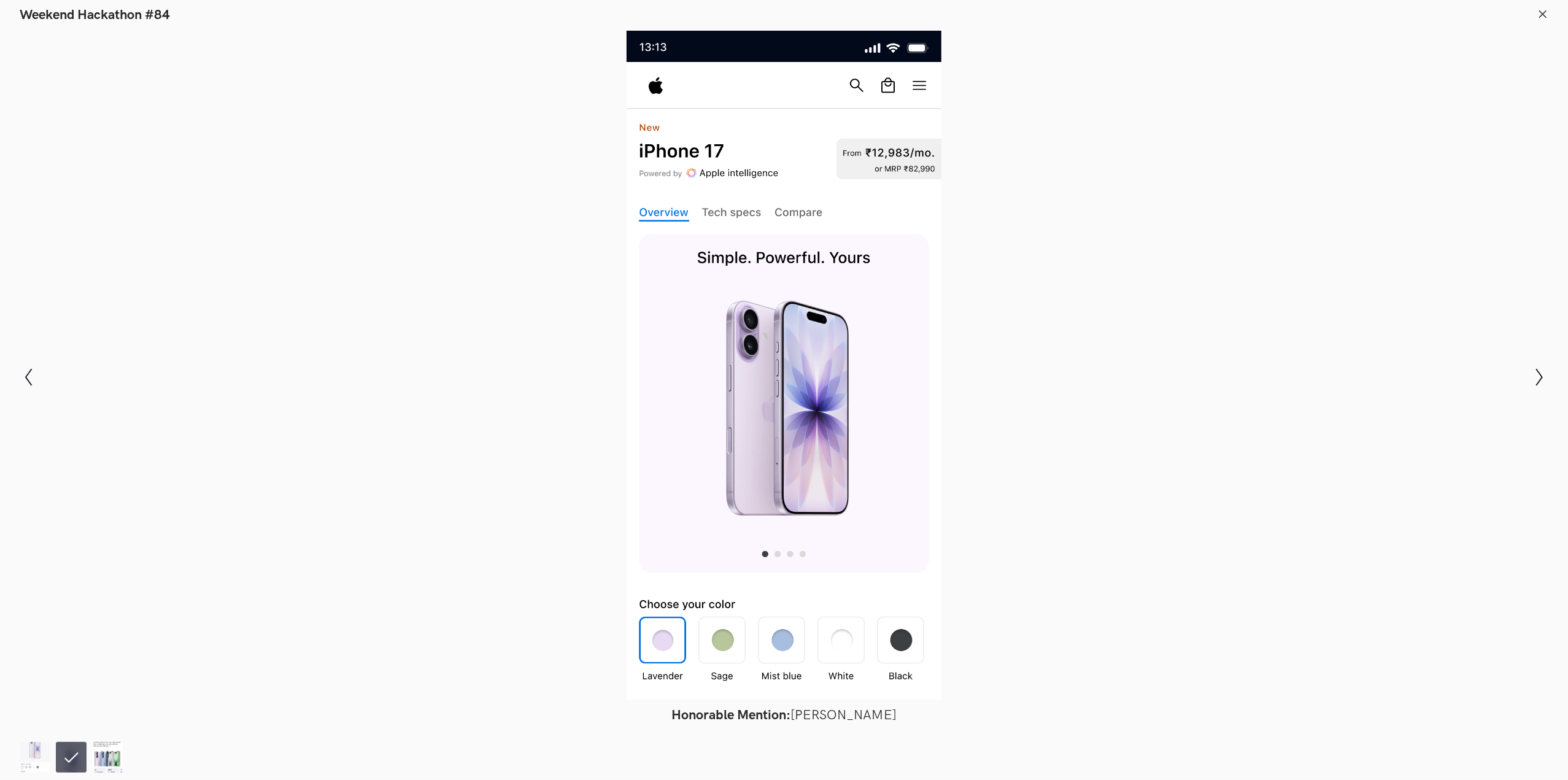
click at [103, 754] on img at bounding box center [107, 756] width 30 height 30
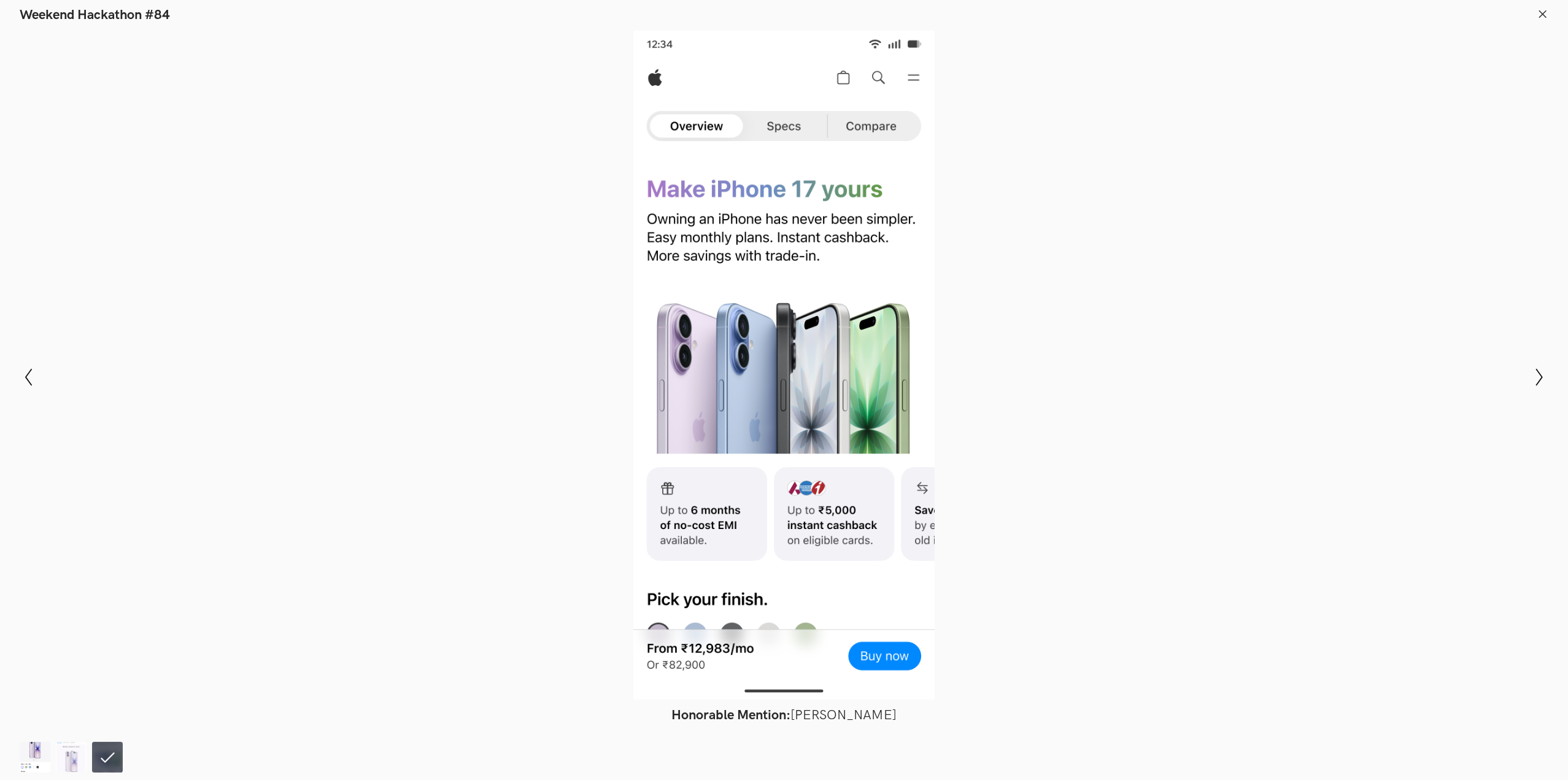
click at [38, 749] on img at bounding box center [35, 756] width 30 height 30
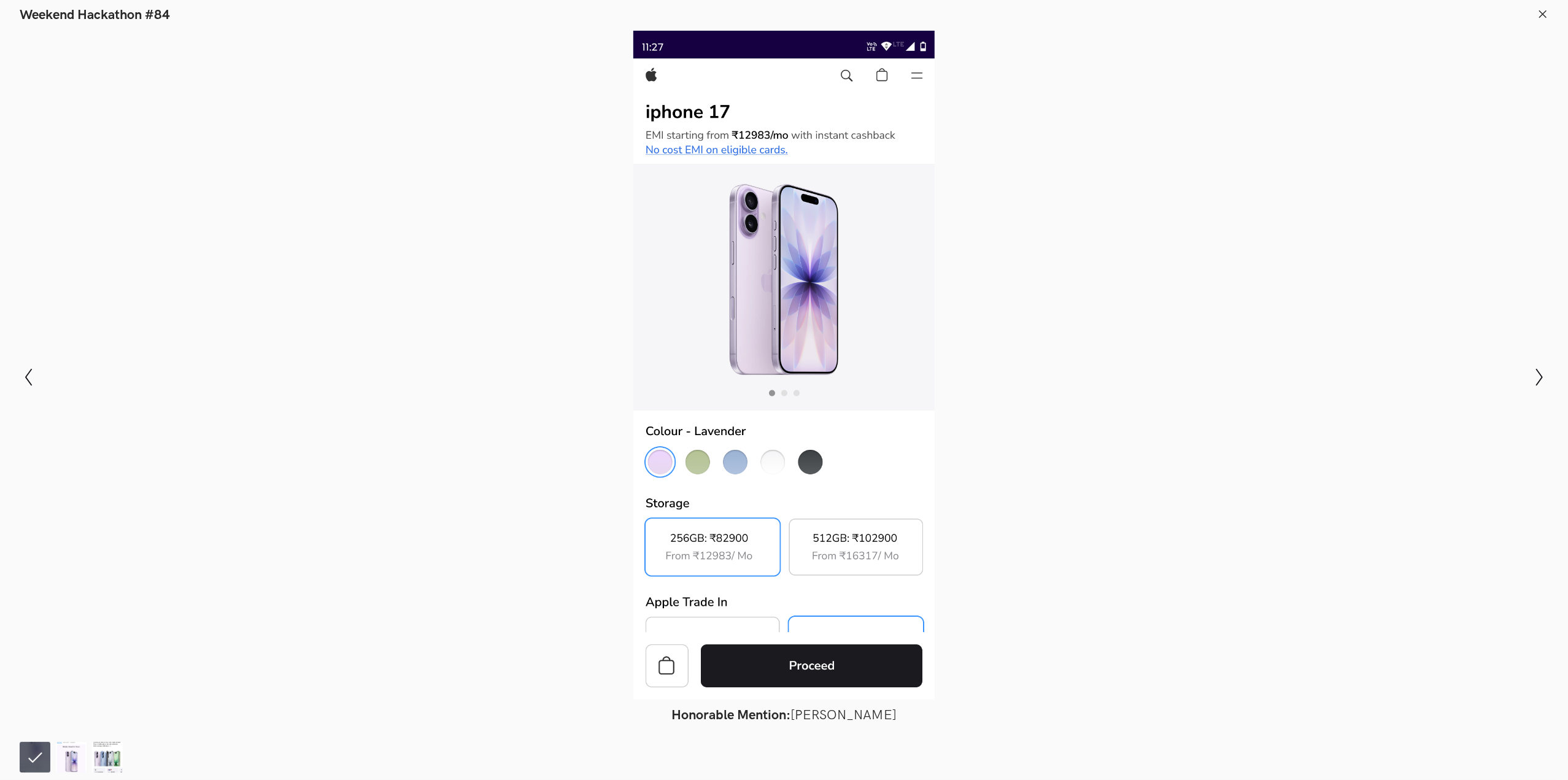
click at [1544, 16] on line at bounding box center [1543, 13] width 7 height 7
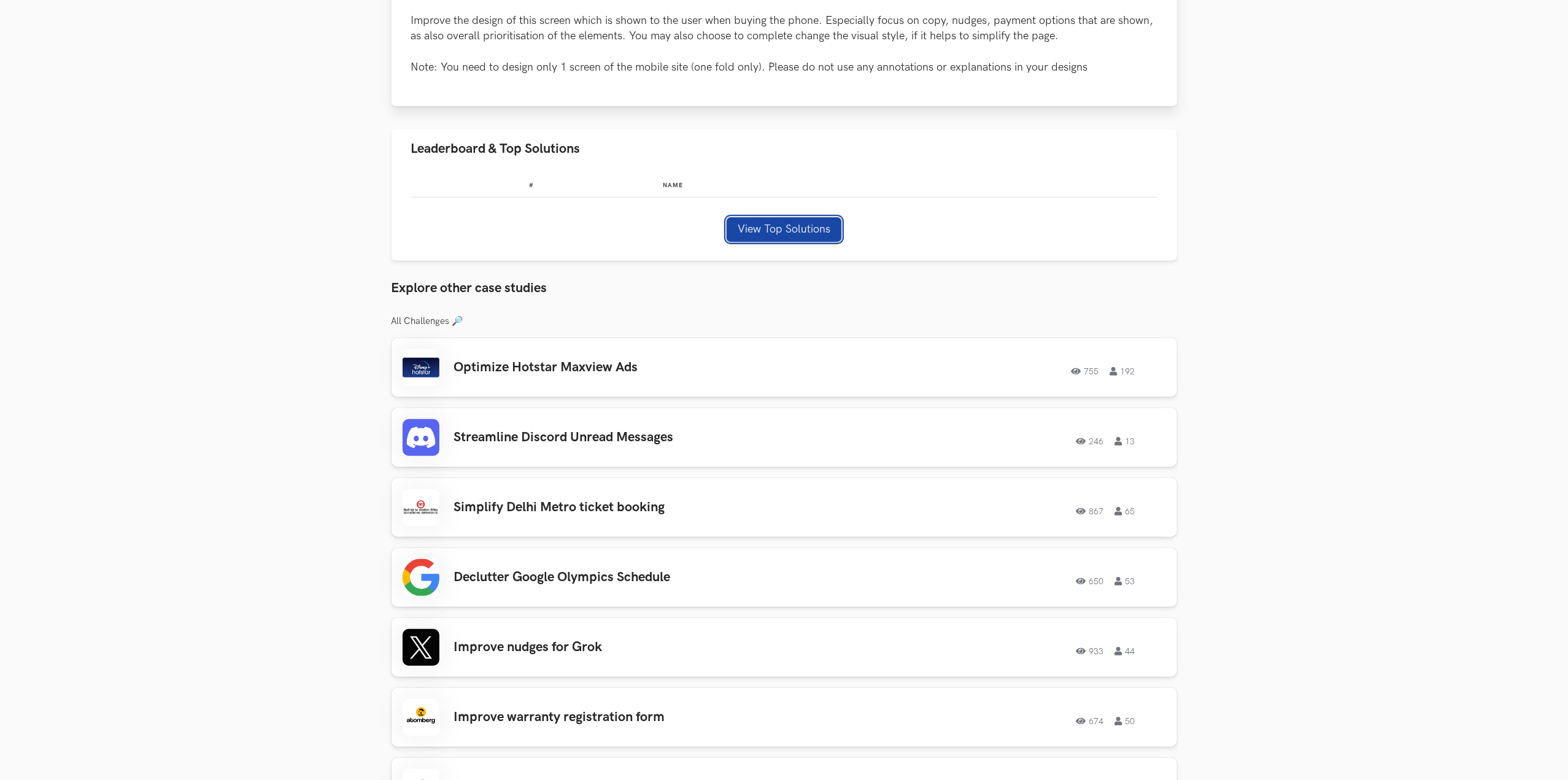
scroll to position [614, 0]
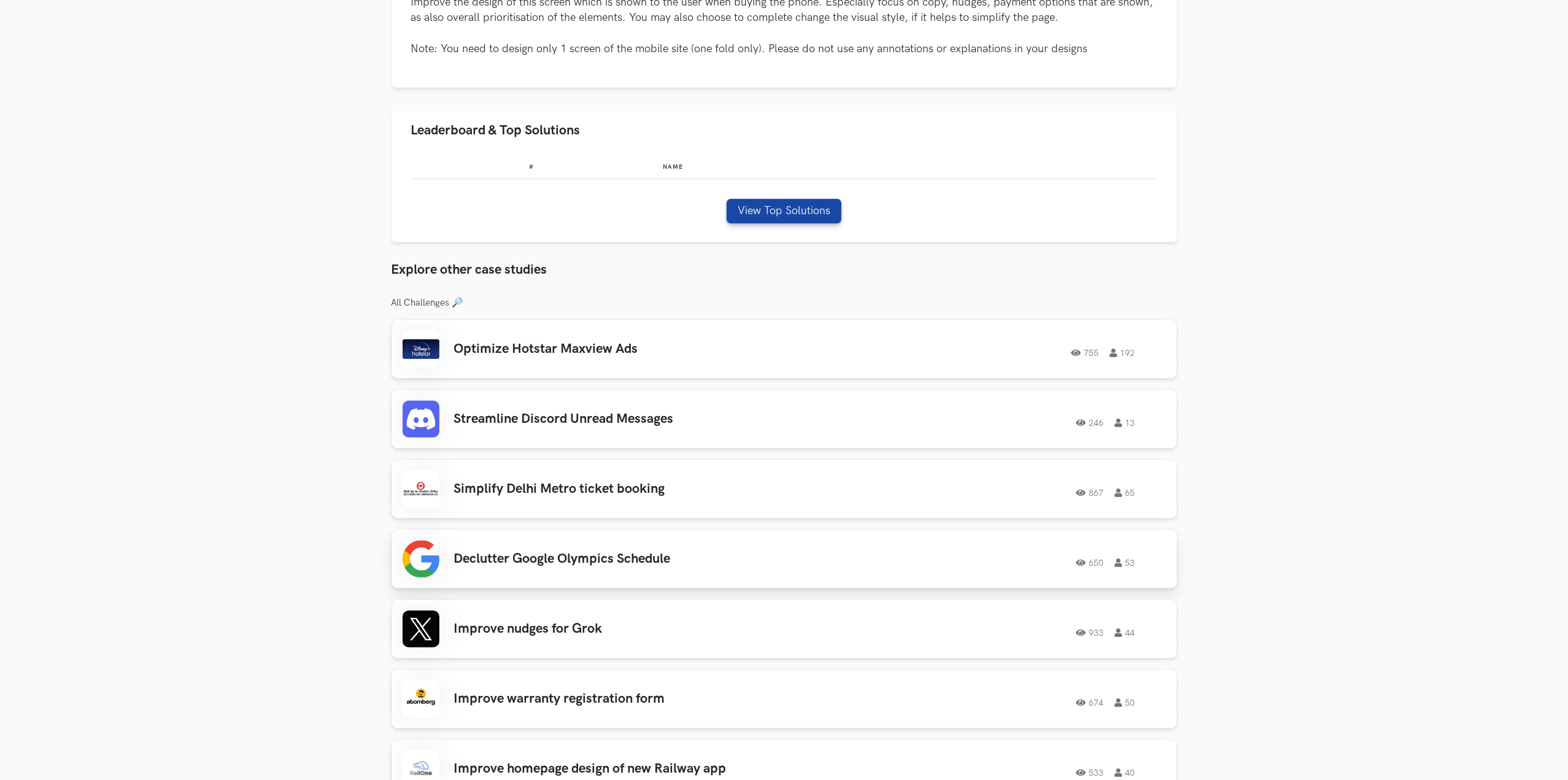
click at [616, 552] on h3 "Declutter Google Olympics Schedule" at bounding box center [628, 559] width 349 height 16
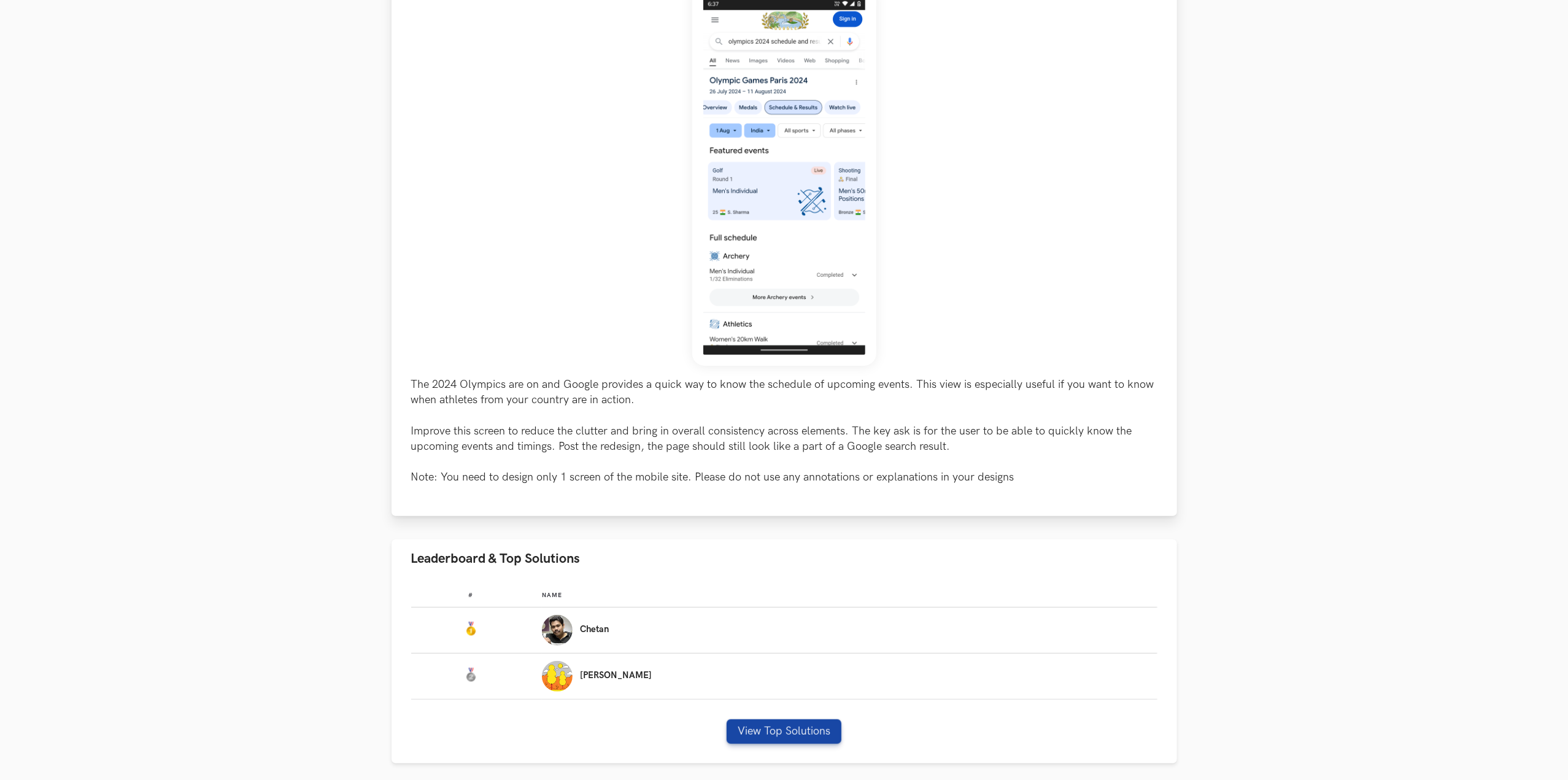
scroll to position [201, 0]
click at [787, 734] on button "View Top Solutions" at bounding box center [784, 731] width 115 height 24
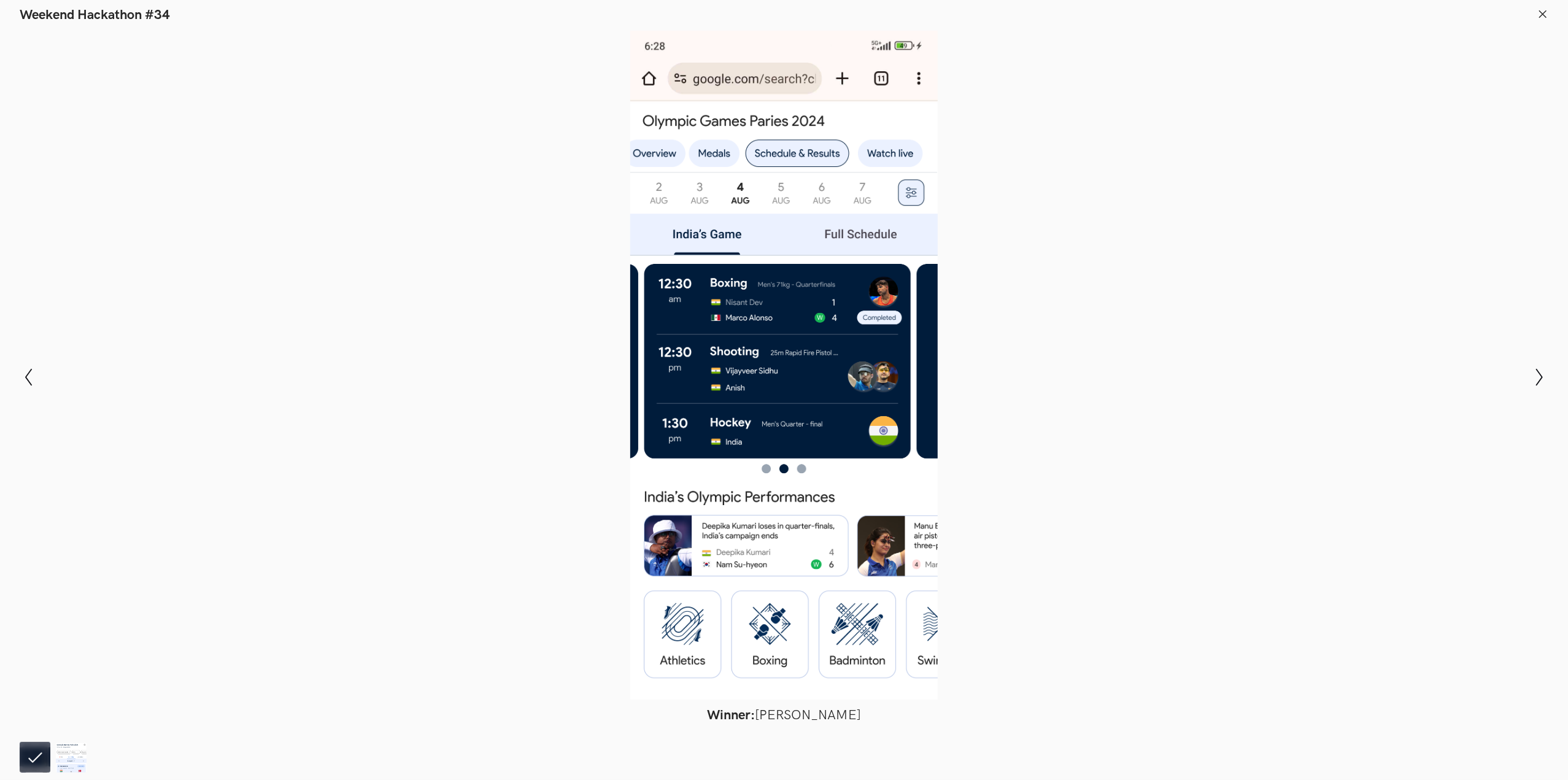
click at [71, 756] on img at bounding box center [70, 756] width 30 height 30
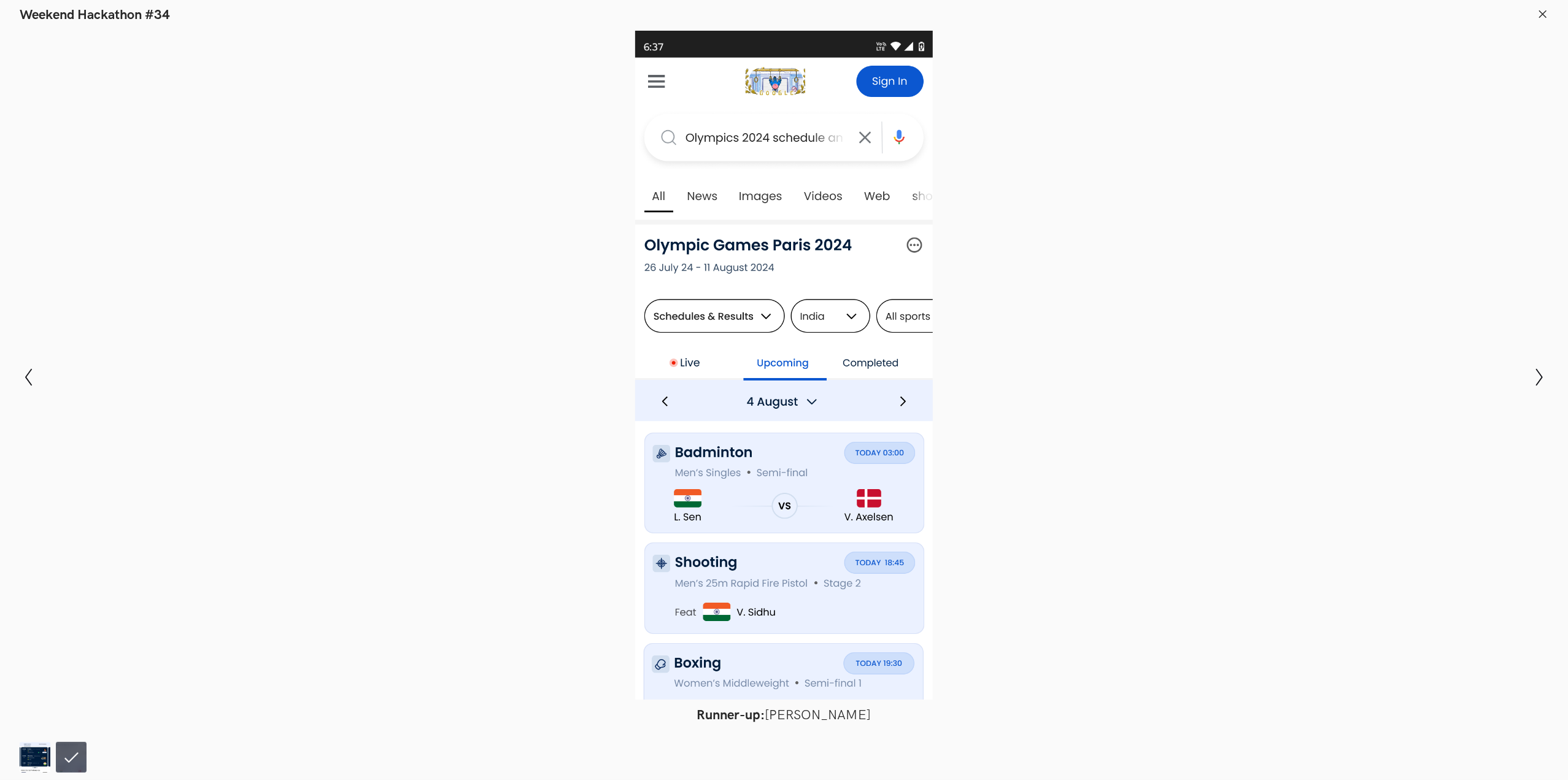
click at [1539, 12] on icon at bounding box center [1543, 14] width 11 height 11
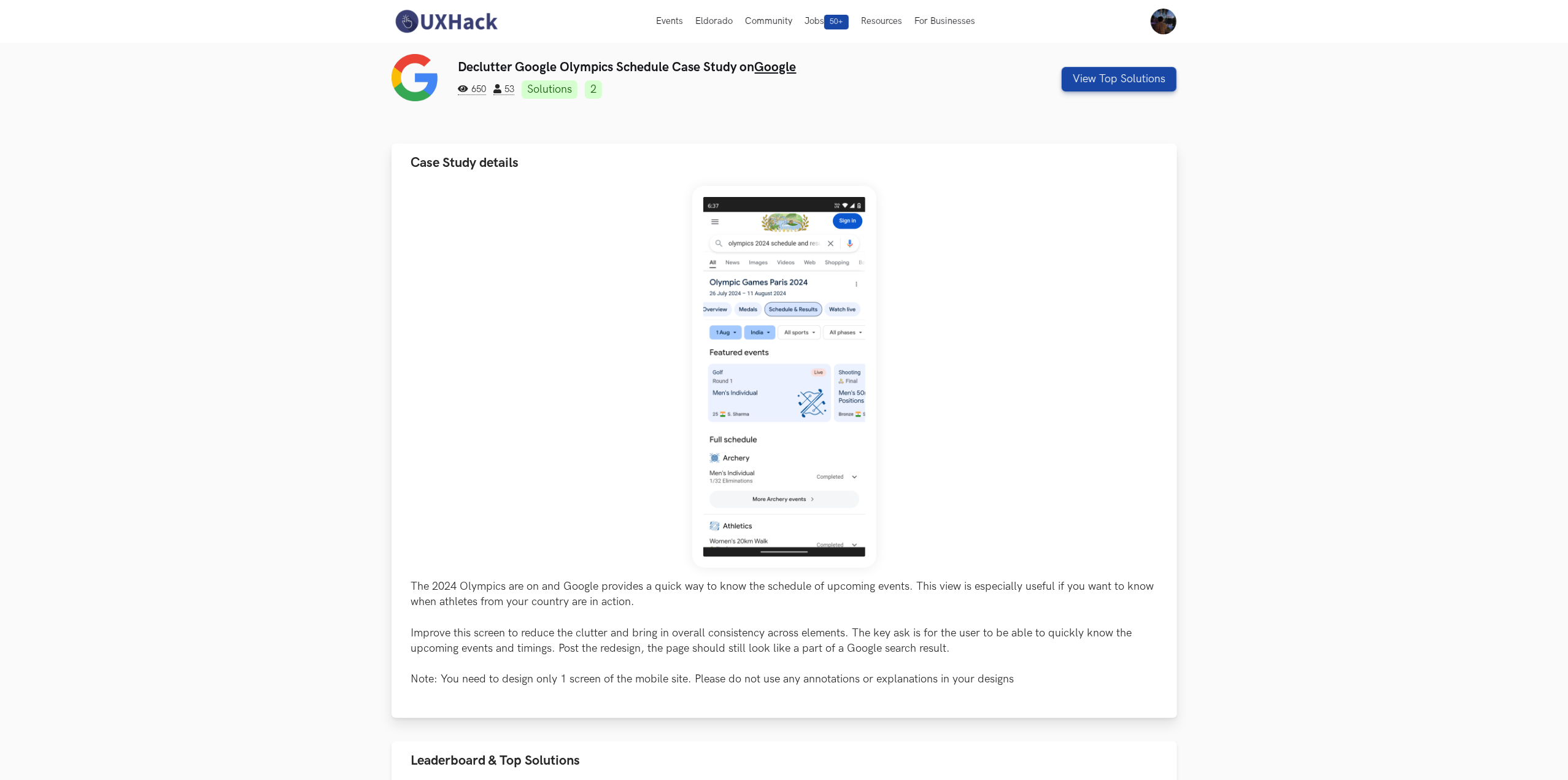
scroll to position [23, 0]
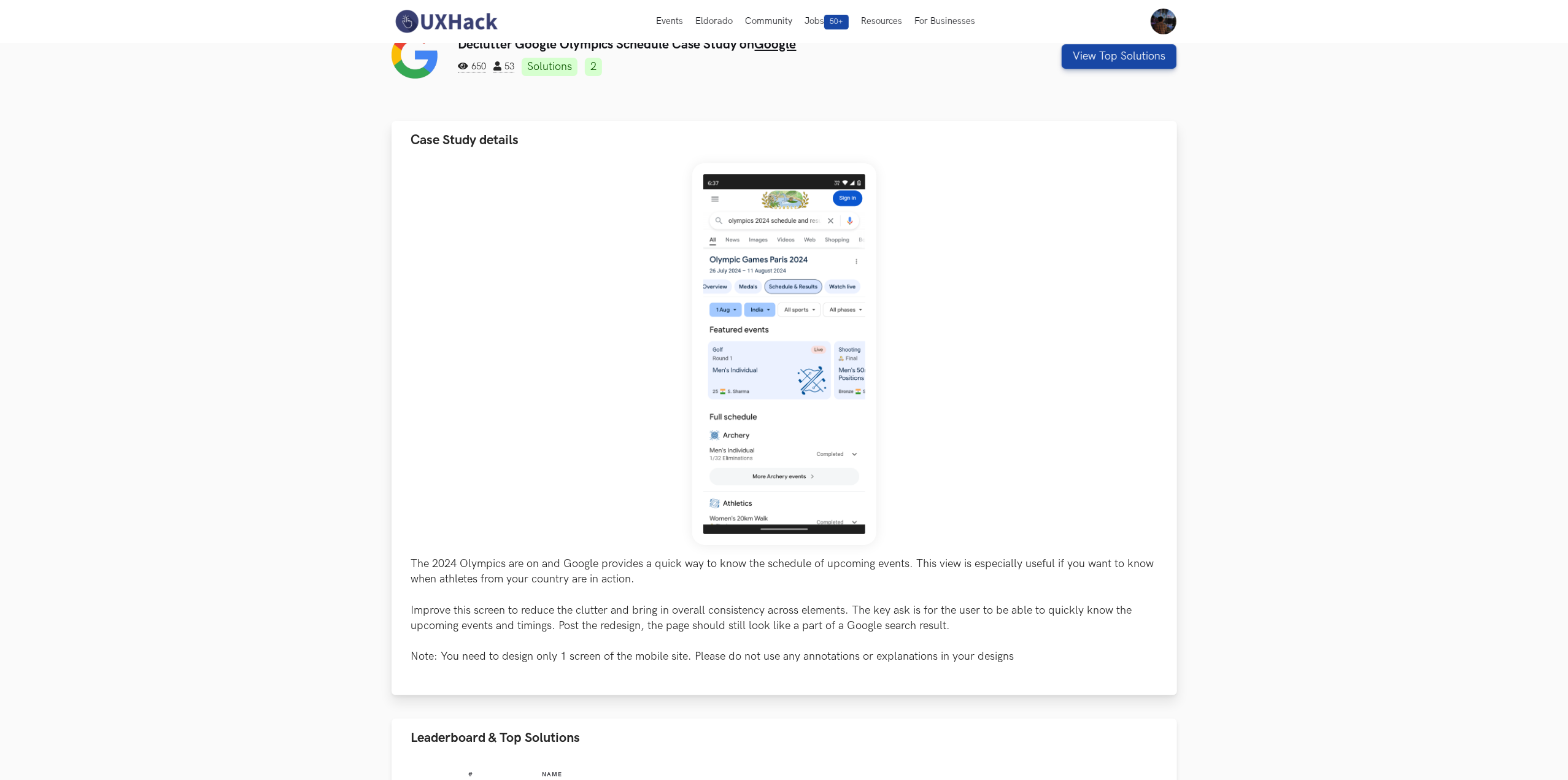
click at [985, 406] on div "The 2024 Olympics are on and Google provides a quick way to know the schedule o…" at bounding box center [784, 414] width 746 height 501
